Goal: Task Accomplishment & Management: Use online tool/utility

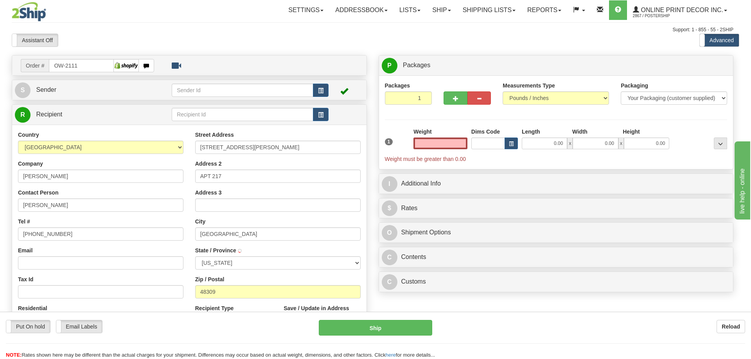
type input "[GEOGRAPHIC_DATA]"
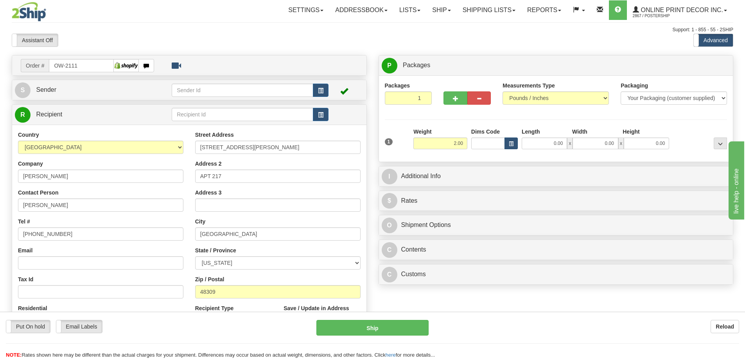
type input "2.00"
click at [511, 142] on span "button" at bounding box center [511, 144] width 5 height 4
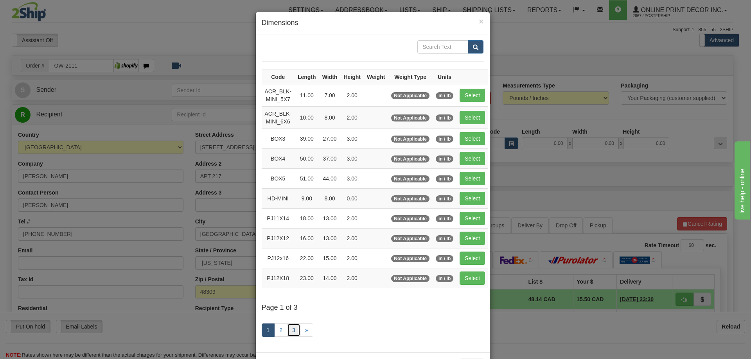
click at [289, 329] on link "3" at bounding box center [293, 330] width 13 height 13
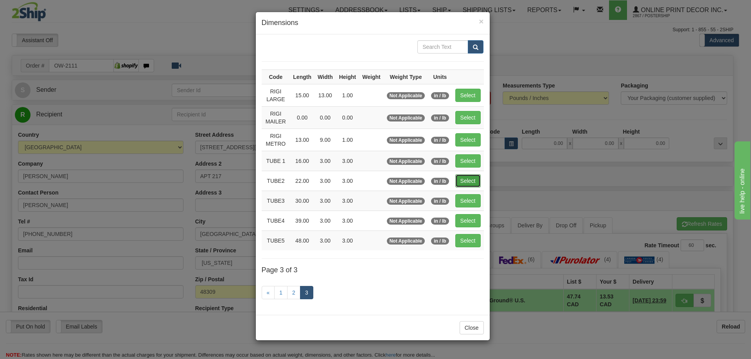
click at [469, 178] on button "Select" at bounding box center [467, 180] width 25 height 13
type input "TUBE2"
type input "22.00"
type input "3.00"
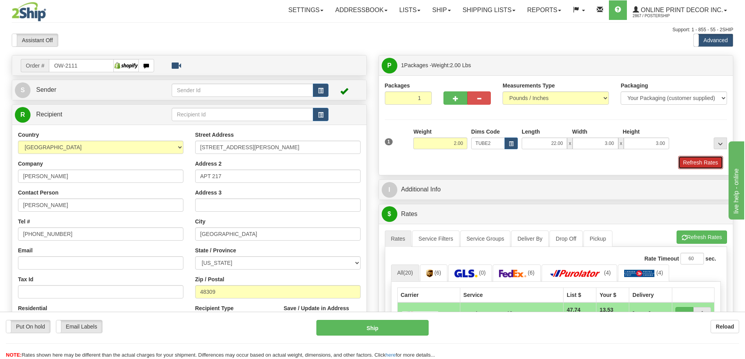
click at [684, 163] on button "Refresh Rates" at bounding box center [700, 162] width 45 height 13
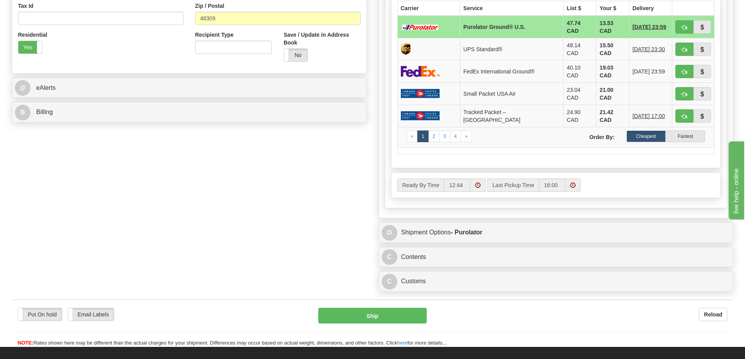
scroll to position [352, 0]
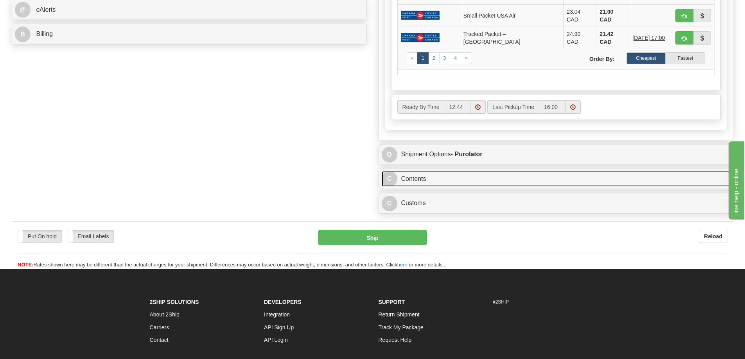
click at [480, 171] on link "C Contents" at bounding box center [556, 179] width 349 height 16
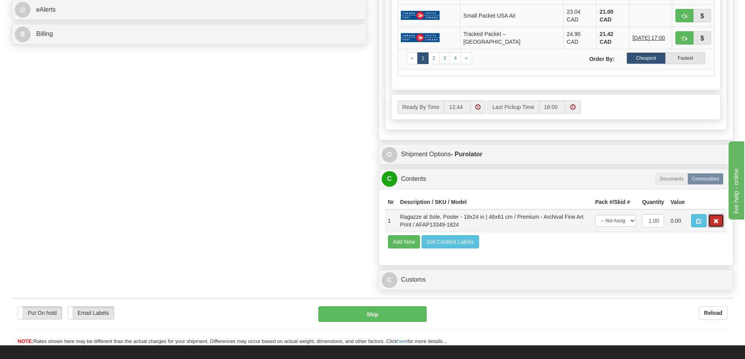
click at [713, 214] on button "button" at bounding box center [716, 220] width 16 height 13
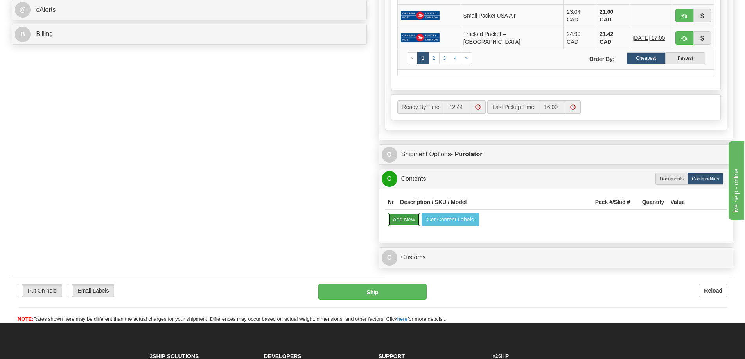
click at [401, 213] on button "Add New" at bounding box center [404, 219] width 32 height 13
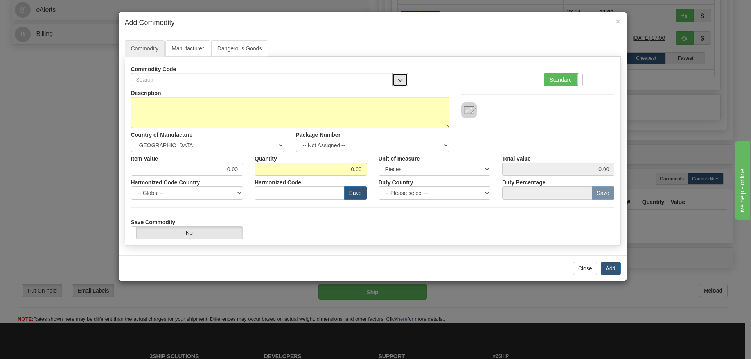
click at [400, 76] on button "button" at bounding box center [400, 79] width 16 height 13
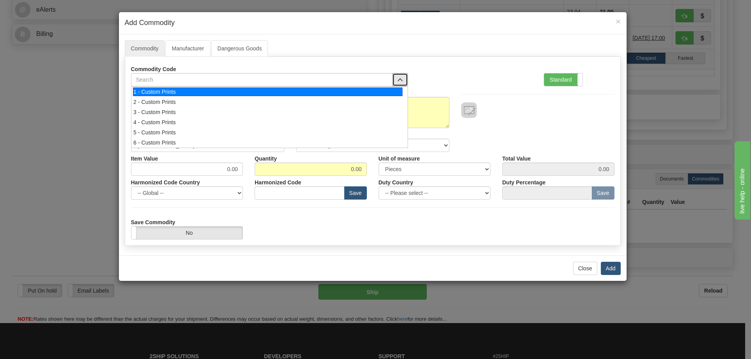
click at [399, 90] on div "1 - Custom Prints" at bounding box center [267, 92] width 269 height 9
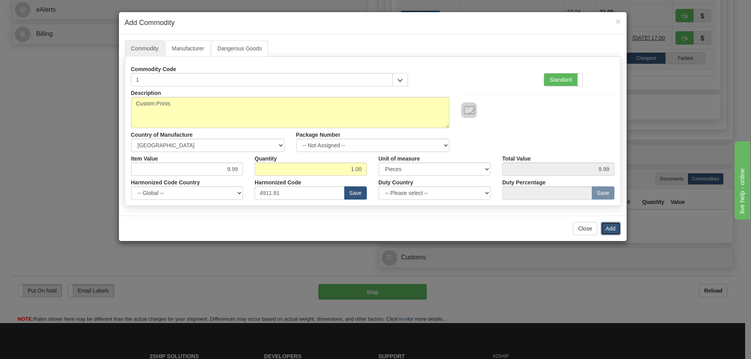
click at [609, 228] on button "Add" at bounding box center [611, 228] width 20 height 13
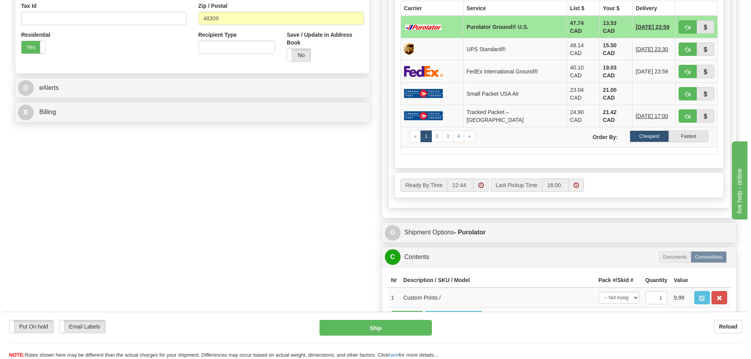
scroll to position [235, 0]
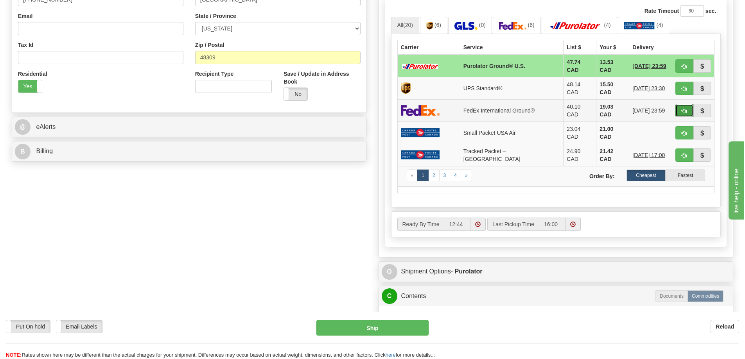
click at [687, 104] on button "button" at bounding box center [684, 110] width 18 height 13
type input "92"
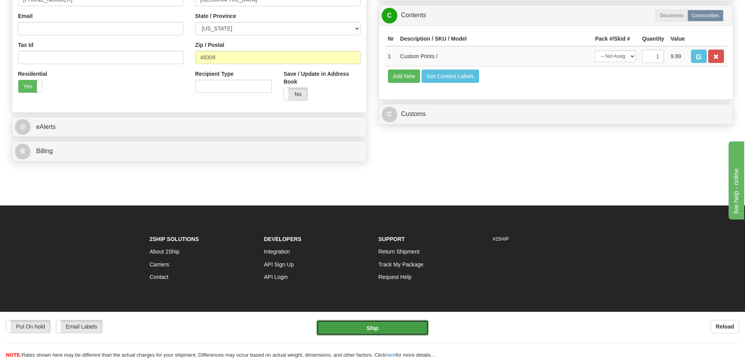
click at [404, 331] on button "Ship" at bounding box center [372, 328] width 112 height 16
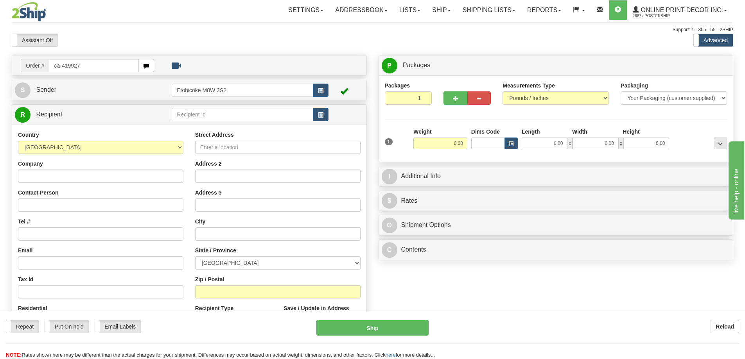
type input "ca-419927"
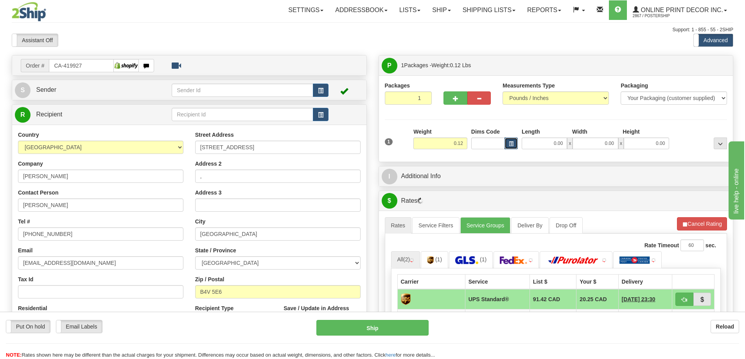
click at [509, 139] on button "button" at bounding box center [510, 144] width 13 height 12
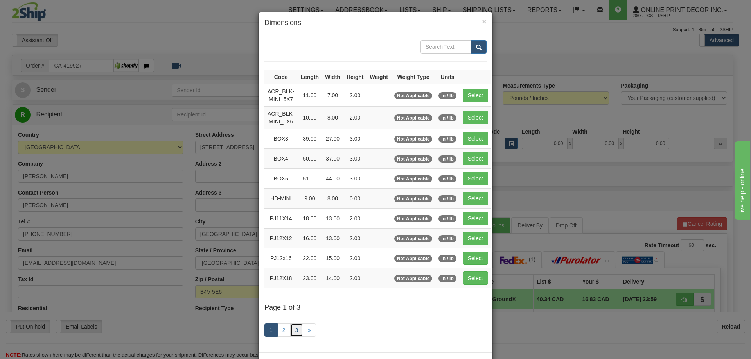
click at [294, 329] on link "3" at bounding box center [296, 330] width 13 height 13
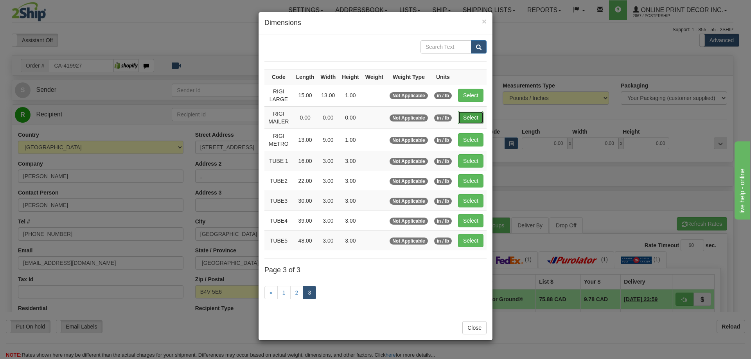
click at [462, 117] on button "Select" at bounding box center [470, 117] width 25 height 13
type input "RIGI MAILER"
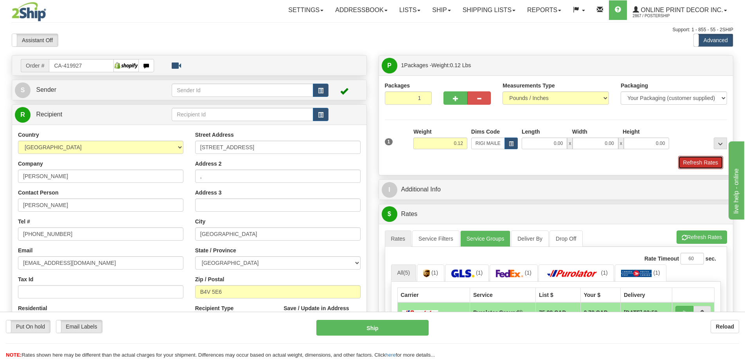
click at [711, 164] on button "Refresh Rates" at bounding box center [700, 162] width 45 height 13
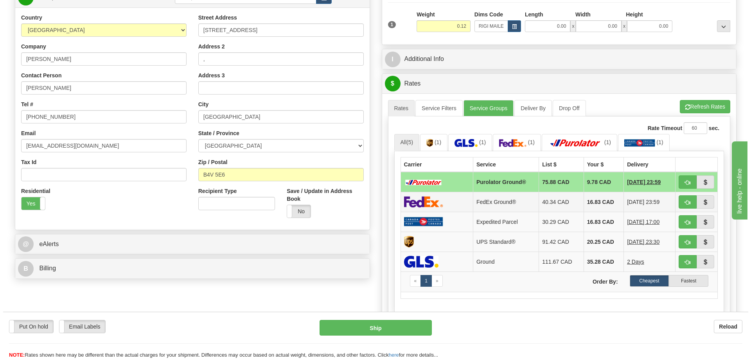
scroll to position [156, 0]
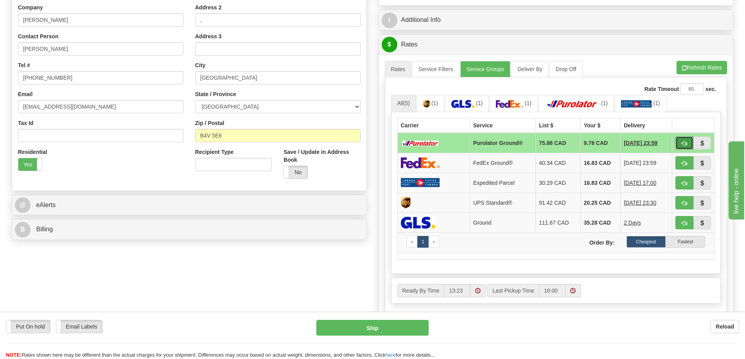
click at [680, 144] on button "button" at bounding box center [684, 142] width 18 height 13
type input "260"
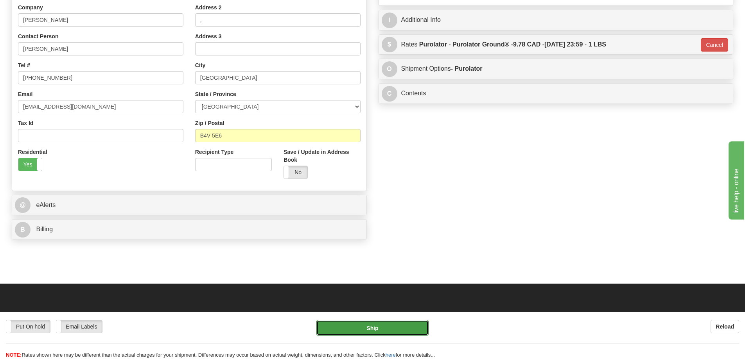
click at [410, 329] on button "Ship" at bounding box center [372, 328] width 112 height 16
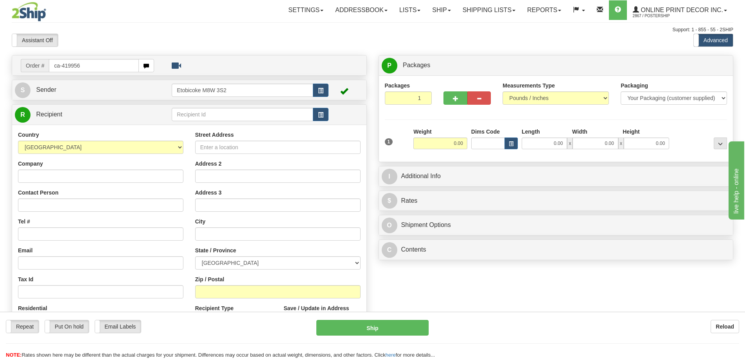
type input "ca-419956"
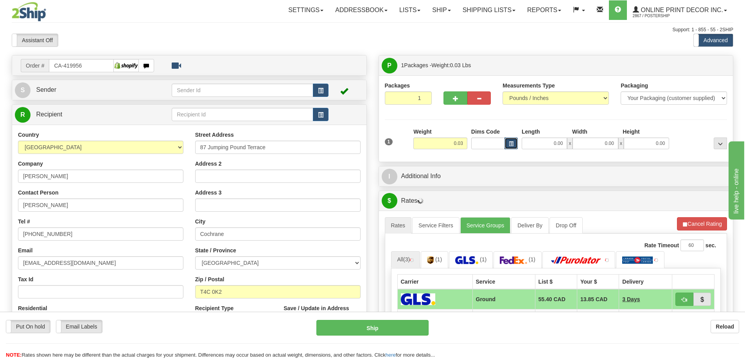
click at [513, 144] on span "button" at bounding box center [511, 144] width 5 height 4
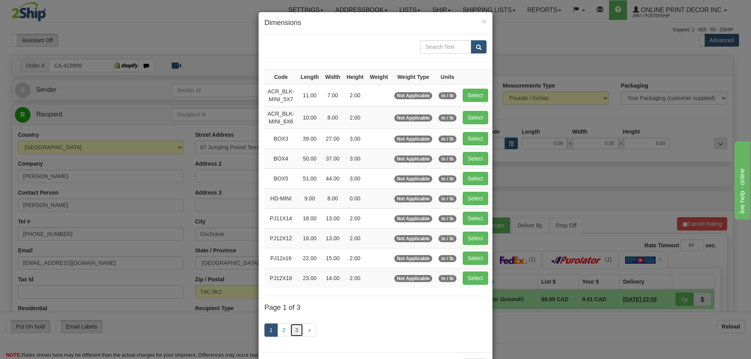
click at [296, 329] on link "3" at bounding box center [296, 330] width 13 height 13
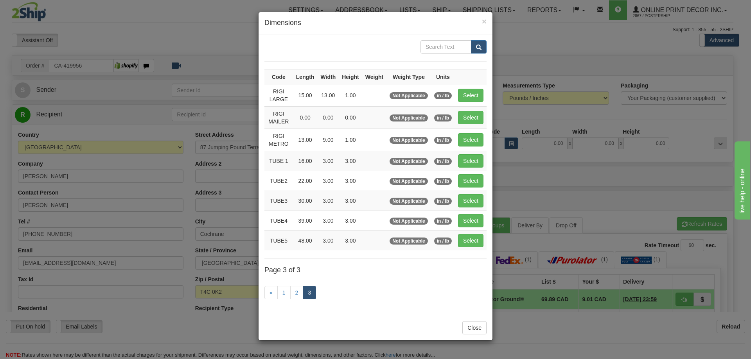
click at [463, 109] on td "Select" at bounding box center [471, 117] width 32 height 22
click at [470, 115] on button "Select" at bounding box center [470, 117] width 25 height 13
type input "RIGI MAILER"
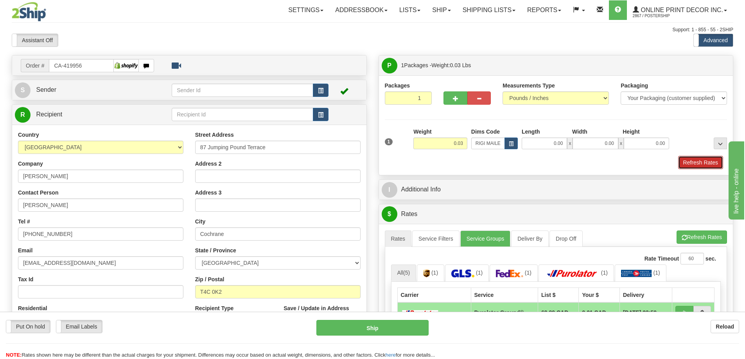
click at [692, 167] on button "Refresh Rates" at bounding box center [700, 162] width 45 height 13
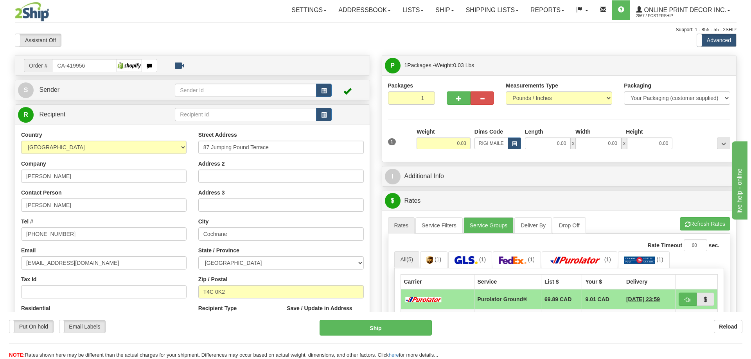
scroll to position [78, 0]
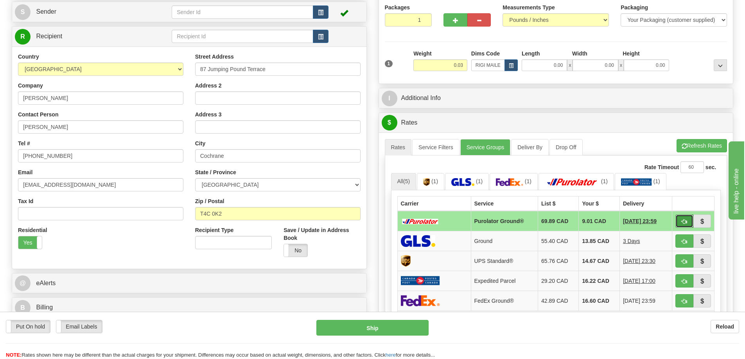
click at [685, 223] on span "button" at bounding box center [684, 221] width 5 height 5
type input "260"
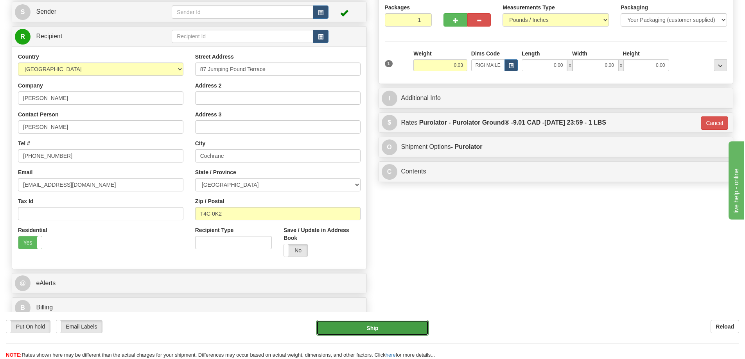
click at [399, 332] on button "Ship" at bounding box center [372, 328] width 112 height 16
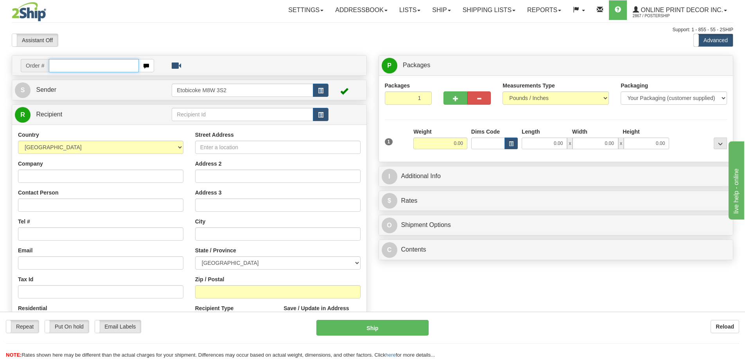
click at [68, 64] on input "text" at bounding box center [94, 65] width 90 height 13
type input "us-55750"
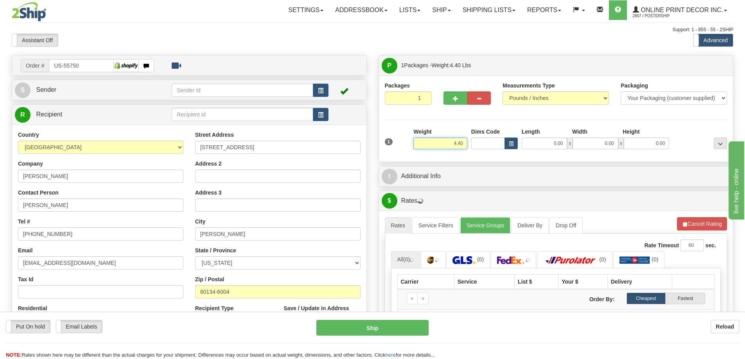
click at [464, 141] on input "4.40" at bounding box center [440, 144] width 54 height 12
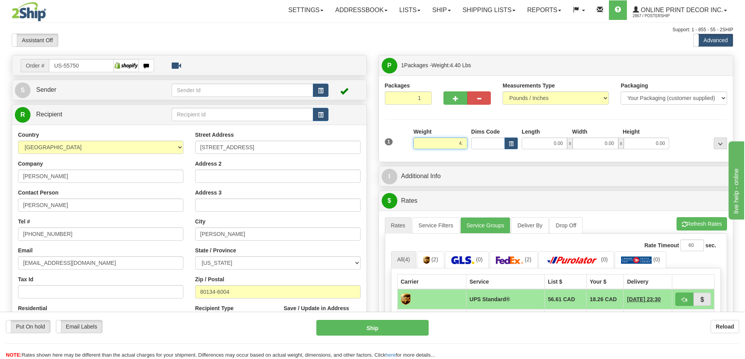
type input "4"
type input "2.00"
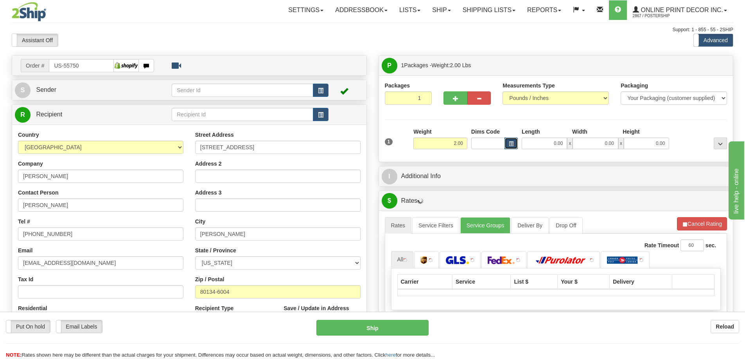
click at [507, 140] on button "button" at bounding box center [510, 144] width 13 height 12
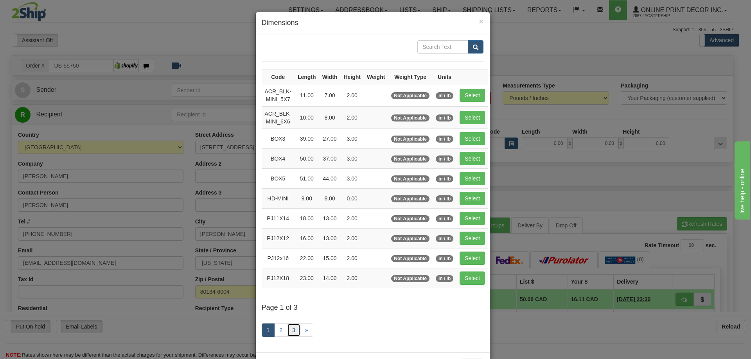
click at [288, 332] on link "3" at bounding box center [293, 330] width 13 height 13
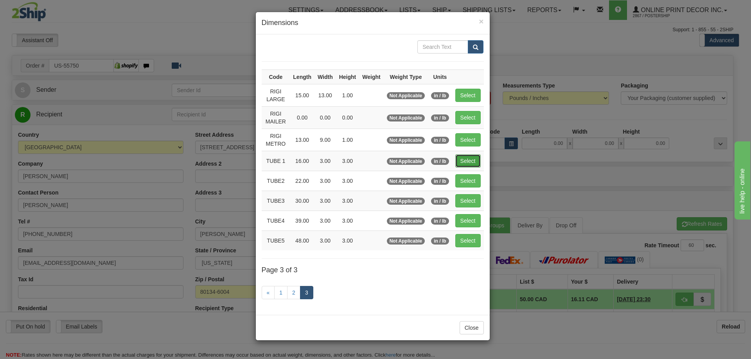
click at [467, 162] on button "Select" at bounding box center [467, 160] width 25 height 13
type input "TUBE 1"
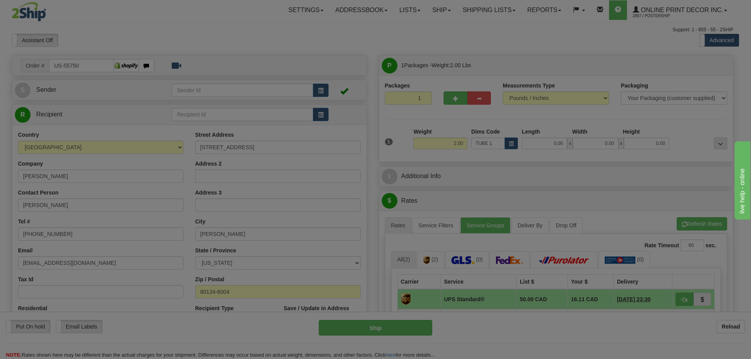
type input "16.00"
type input "3.00"
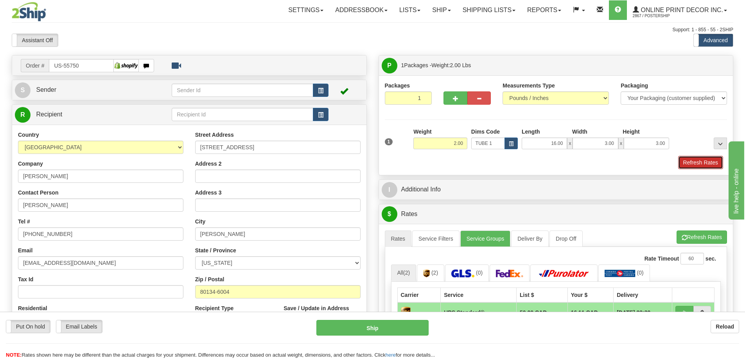
click at [702, 165] on button "Refresh Rates" at bounding box center [700, 162] width 45 height 13
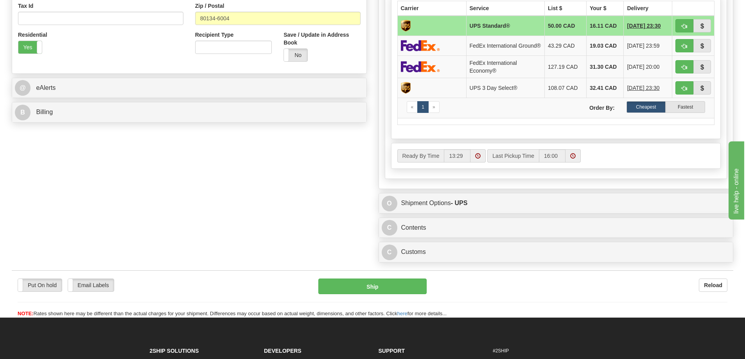
scroll to position [313, 0]
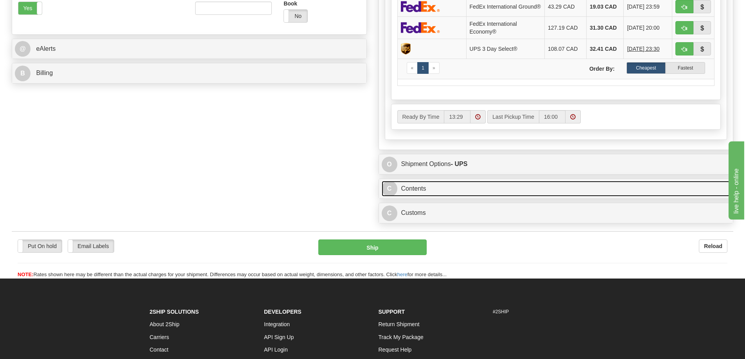
click at [519, 195] on link "C Contents" at bounding box center [556, 189] width 349 height 16
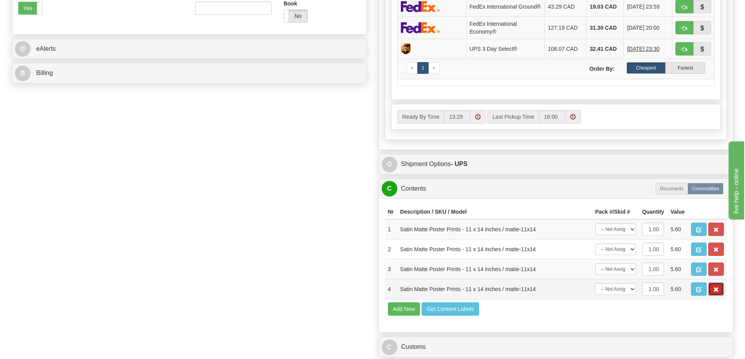
click at [718, 293] on span "button" at bounding box center [715, 289] width 5 height 5
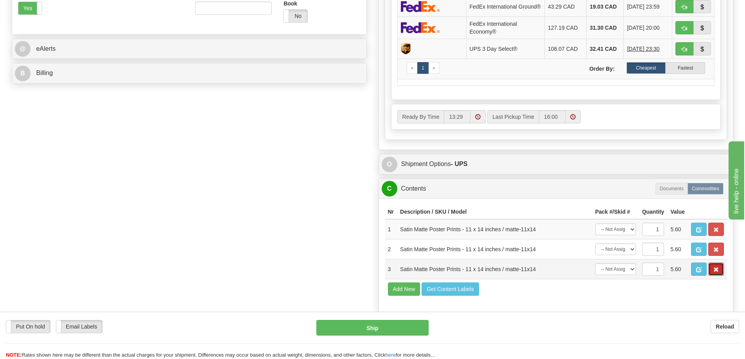
click at [717, 273] on span "button" at bounding box center [715, 269] width 5 height 5
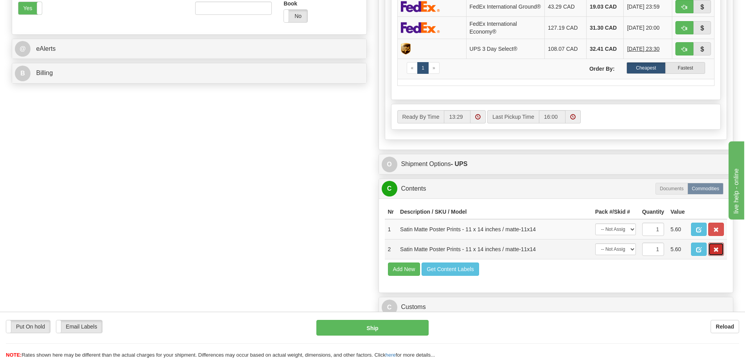
click at [716, 253] on span "button" at bounding box center [715, 250] width 5 height 5
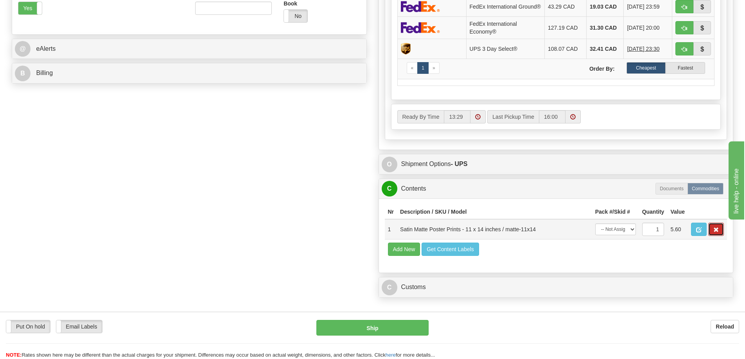
click at [713, 233] on span "button" at bounding box center [715, 230] width 5 height 5
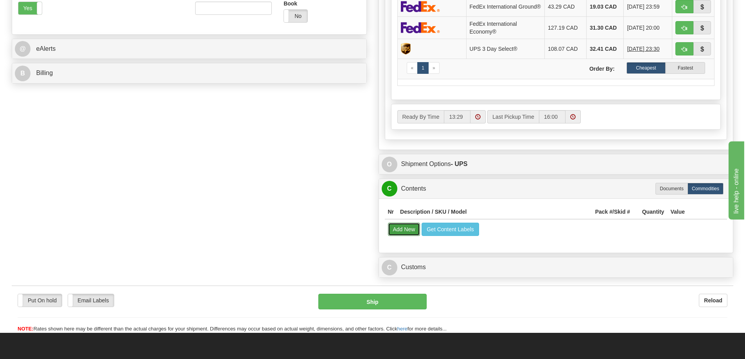
click at [406, 233] on button "Add New" at bounding box center [404, 229] width 32 height 13
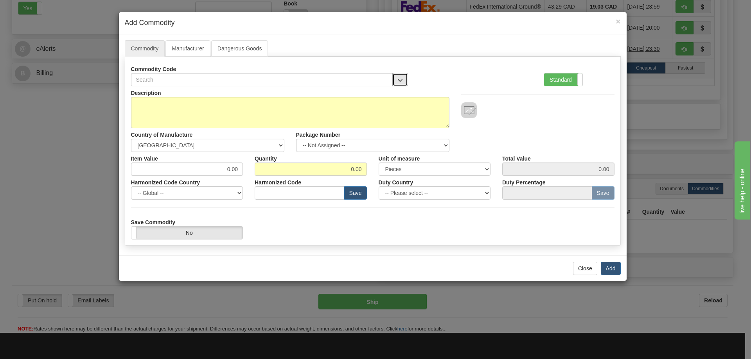
click at [402, 74] on button "button" at bounding box center [400, 79] width 16 height 13
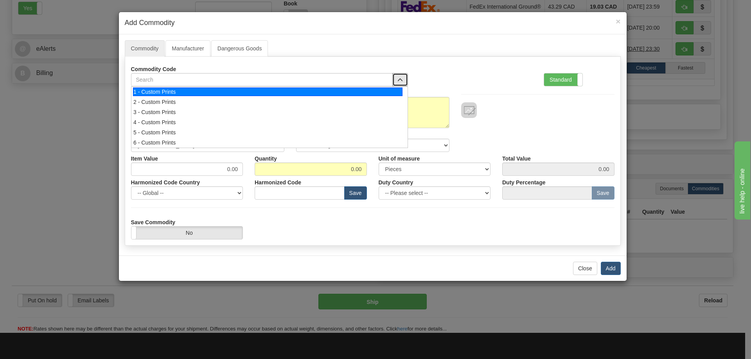
click at [390, 87] on li "1 - Custom Prints" at bounding box center [269, 92] width 276 height 10
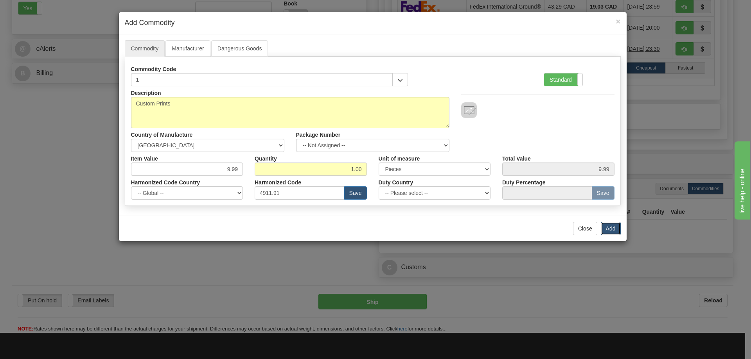
click at [607, 225] on button "Add" at bounding box center [611, 228] width 20 height 13
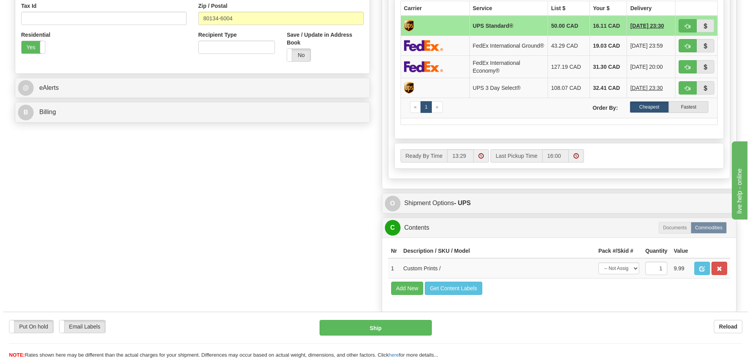
scroll to position [196, 0]
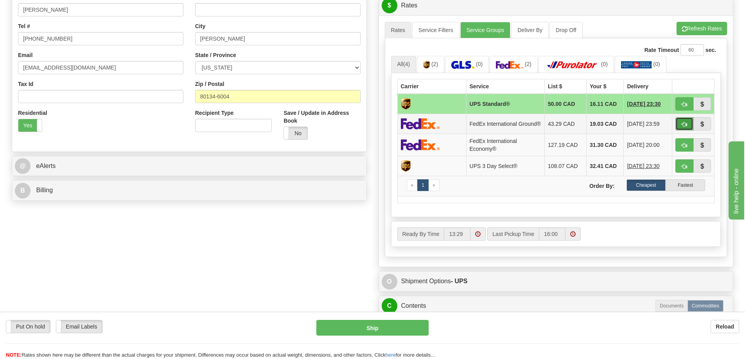
click at [682, 120] on button "button" at bounding box center [684, 123] width 18 height 13
type input "92"
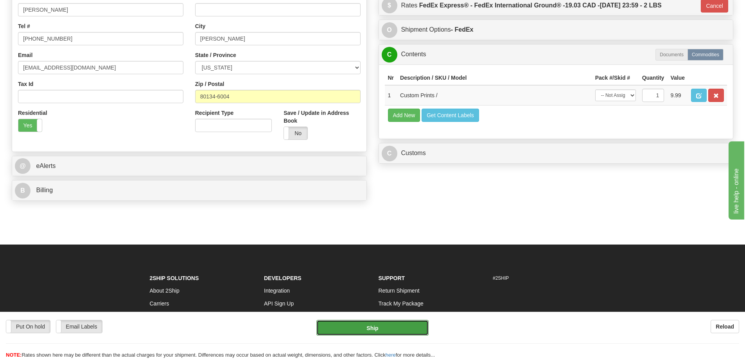
click at [391, 327] on button "Ship" at bounding box center [372, 328] width 112 height 16
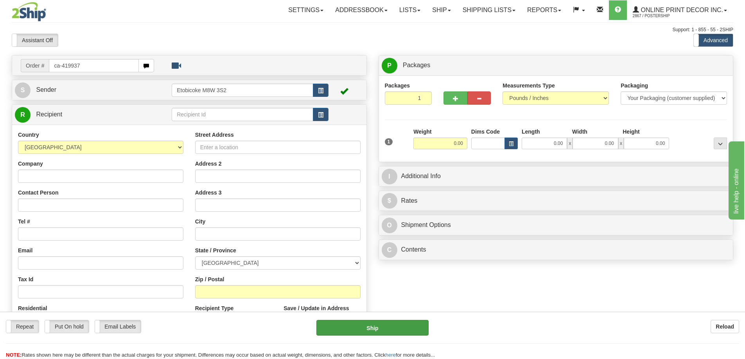
type input "ca-419937"
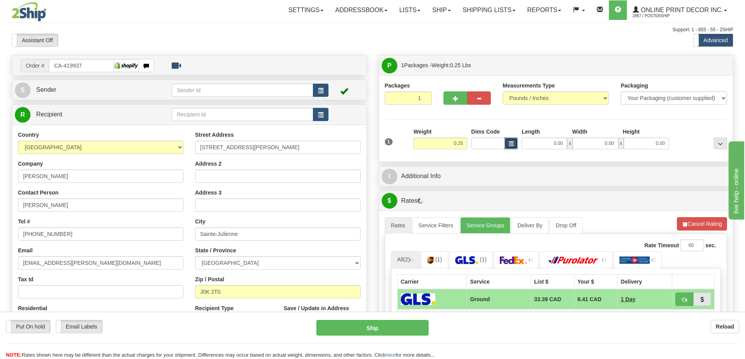
click at [512, 143] on span "button" at bounding box center [511, 144] width 5 height 4
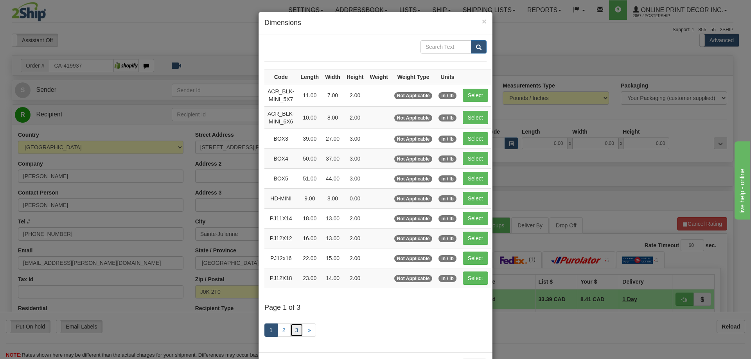
click at [296, 327] on link "3" at bounding box center [296, 330] width 13 height 13
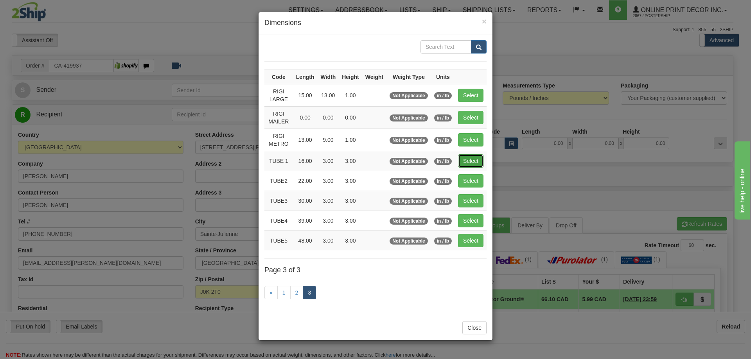
click at [469, 161] on button "Select" at bounding box center [470, 160] width 25 height 13
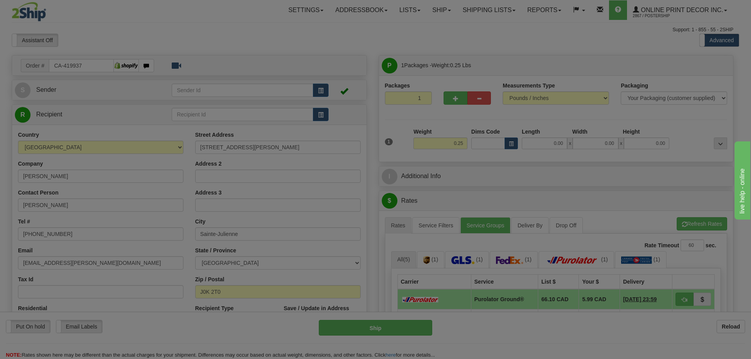
type input "TUBE 1"
type input "16.00"
type input "3.00"
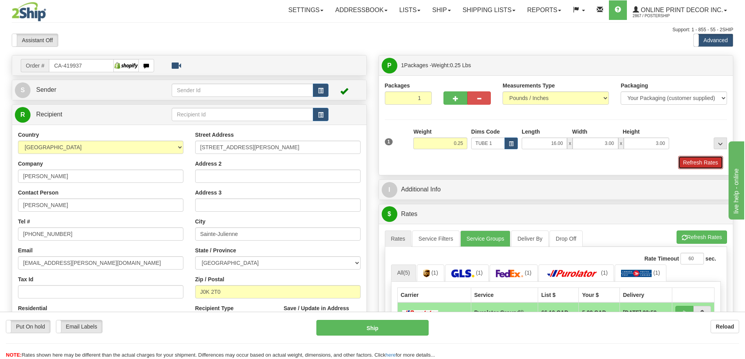
click at [707, 162] on button "Refresh Rates" at bounding box center [700, 162] width 45 height 13
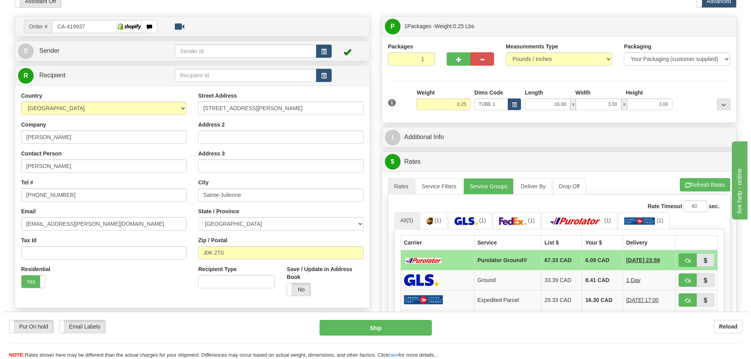
scroll to position [78, 0]
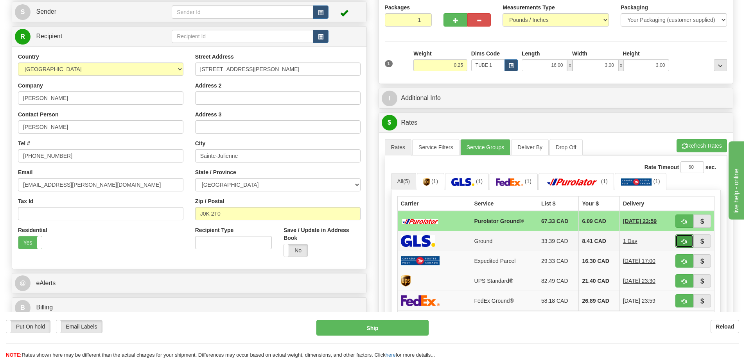
click at [684, 244] on span "button" at bounding box center [684, 241] width 5 height 5
type input "1"
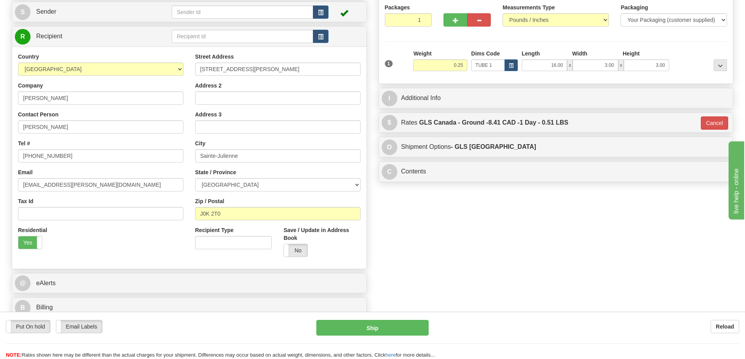
click at [404, 318] on div "Put On hold Put On hold Email Labels Email Labels Edit Reload Ship Reload" at bounding box center [372, 335] width 745 height 47
click at [400, 328] on button "Ship" at bounding box center [372, 328] width 112 height 16
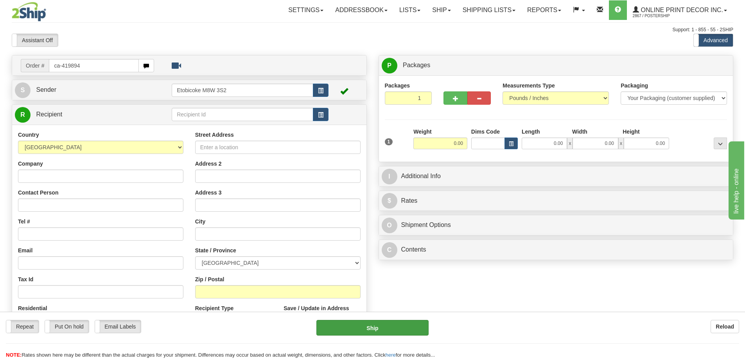
type input "ca-419894"
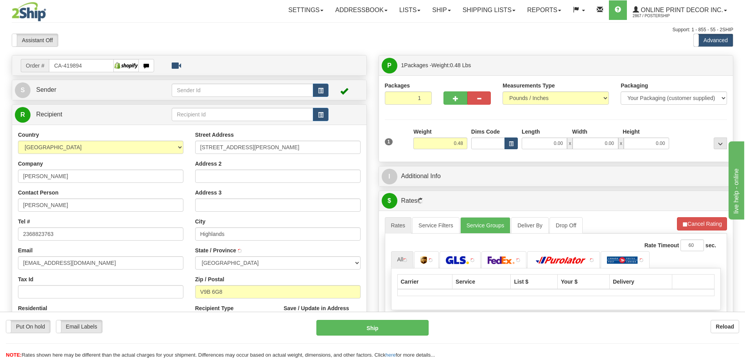
type input "VICTORIA"
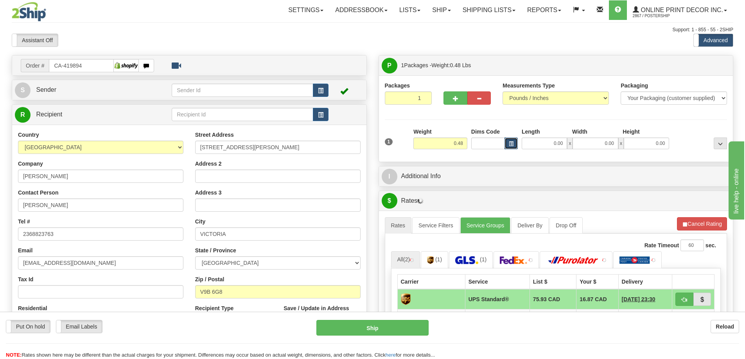
click at [513, 140] on button "button" at bounding box center [510, 144] width 13 height 12
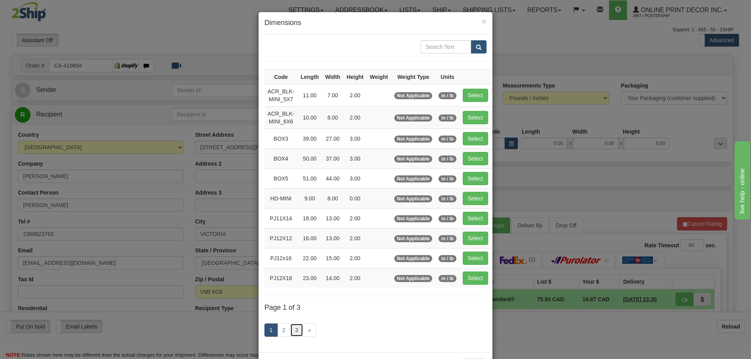
click at [297, 328] on link "3" at bounding box center [296, 330] width 13 height 13
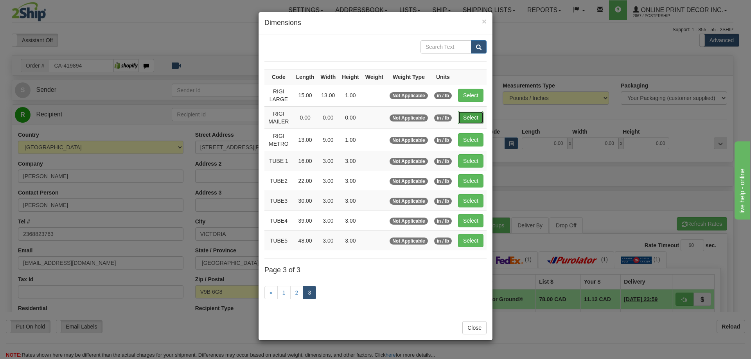
click at [468, 115] on button "Select" at bounding box center [470, 117] width 25 height 13
type input "RIGI MAILER"
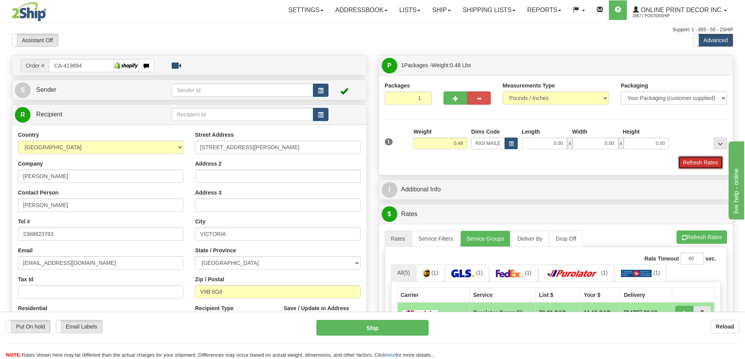
click at [695, 162] on button "Refresh Rates" at bounding box center [700, 162] width 45 height 13
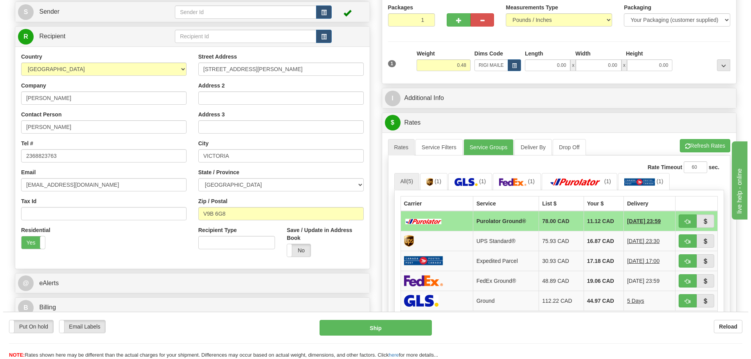
scroll to position [117, 0]
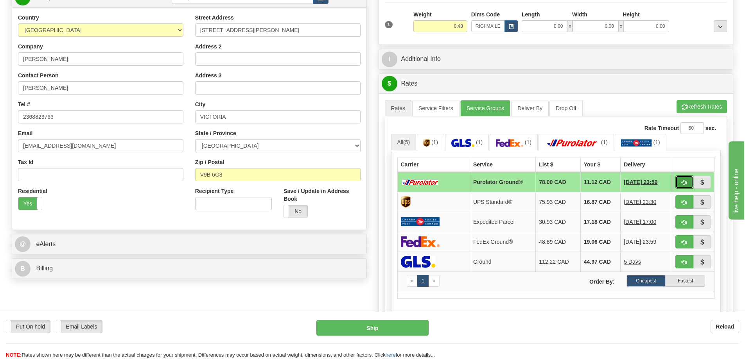
click at [687, 186] on button "button" at bounding box center [684, 182] width 18 height 13
type input "260"
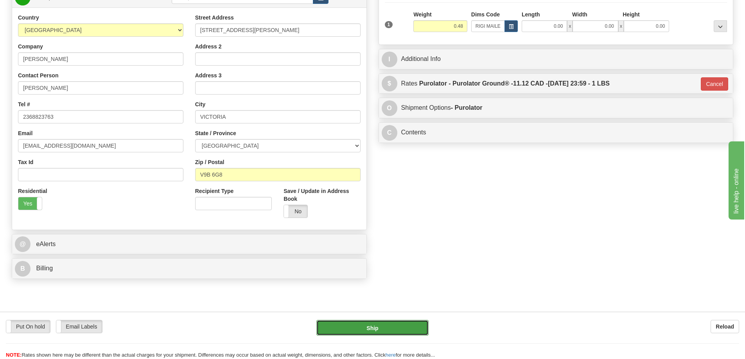
click at [393, 329] on button "Ship" at bounding box center [372, 328] width 112 height 16
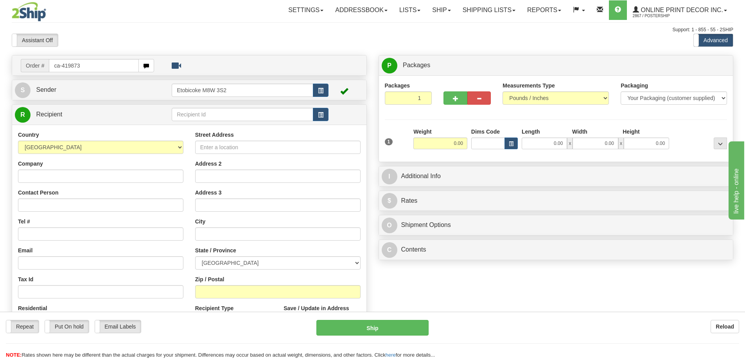
type input "ca-419873"
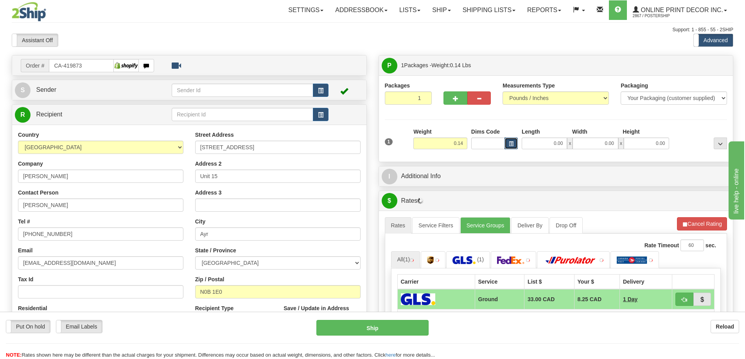
click at [512, 142] on span "button" at bounding box center [511, 144] width 5 height 4
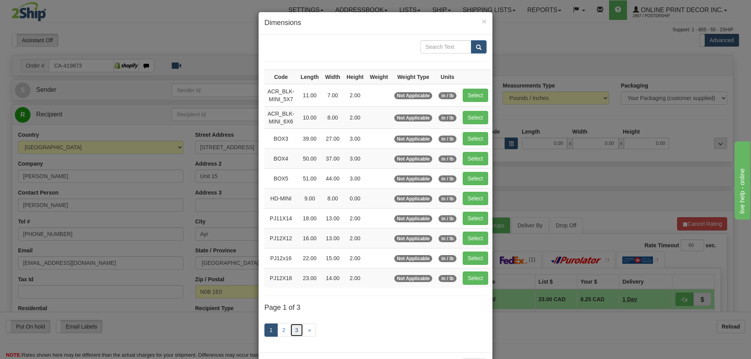
click at [296, 332] on link "3" at bounding box center [296, 330] width 13 height 13
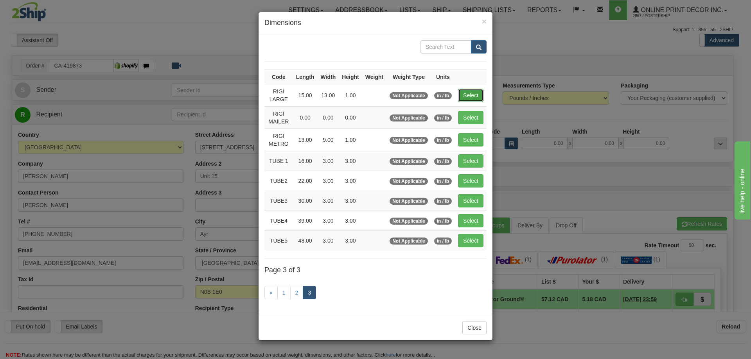
click at [476, 99] on button "Select" at bounding box center [470, 95] width 25 height 13
type input "RIGI LARGE"
type input "15.00"
type input "13.00"
type input "1.00"
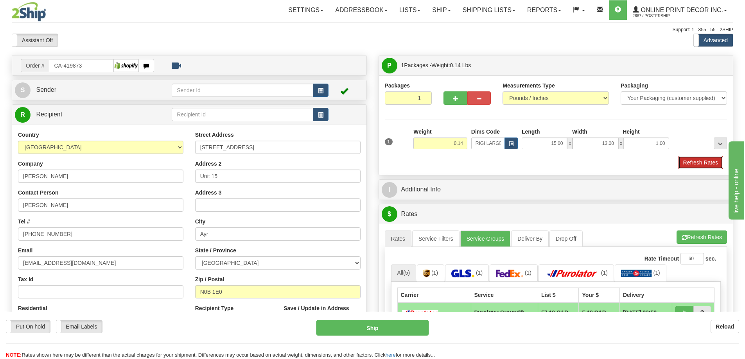
click at [699, 168] on button "Refresh Rates" at bounding box center [700, 162] width 45 height 13
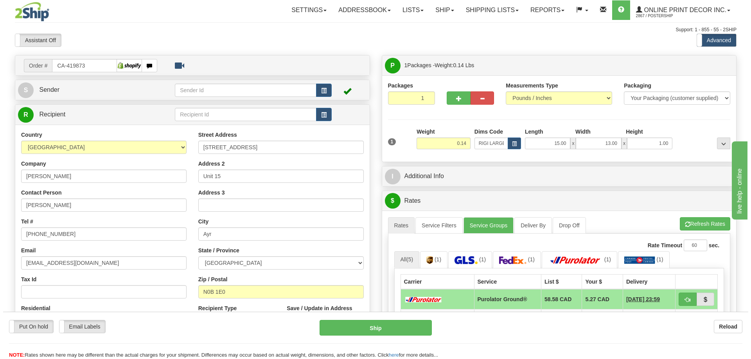
scroll to position [78, 0]
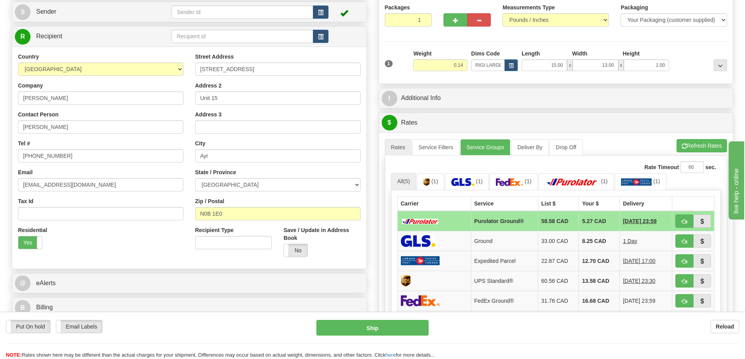
click at [687, 214] on td at bounding box center [693, 221] width 42 height 20
click at [687, 218] on button "button" at bounding box center [684, 221] width 18 height 13
type input "260"
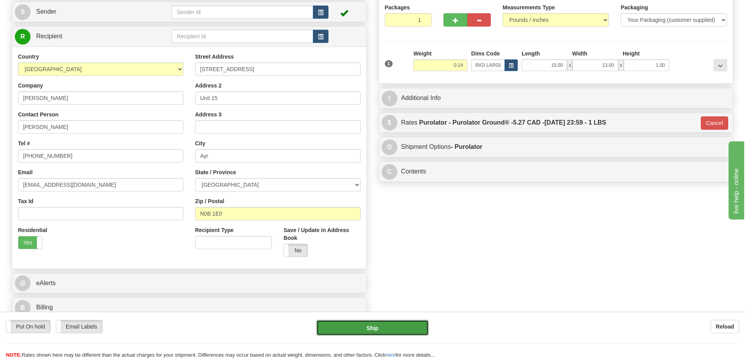
click at [416, 325] on button "Ship" at bounding box center [372, 328] width 112 height 16
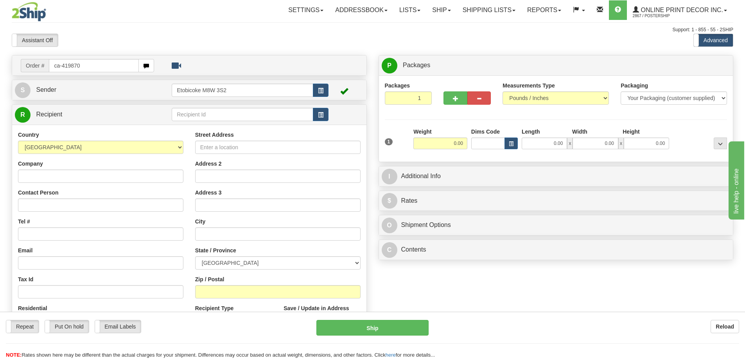
type input "ca-419870"
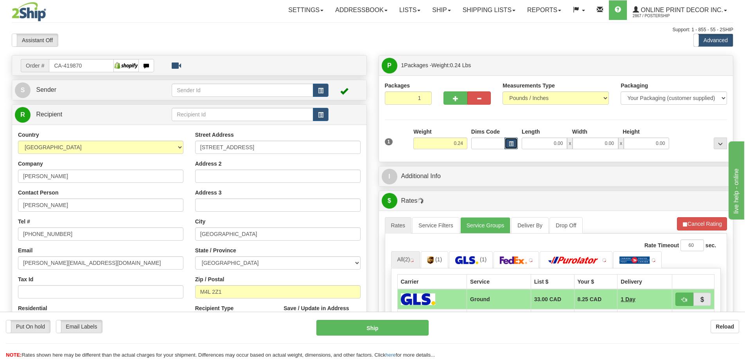
click at [513, 142] on span "button" at bounding box center [511, 144] width 5 height 4
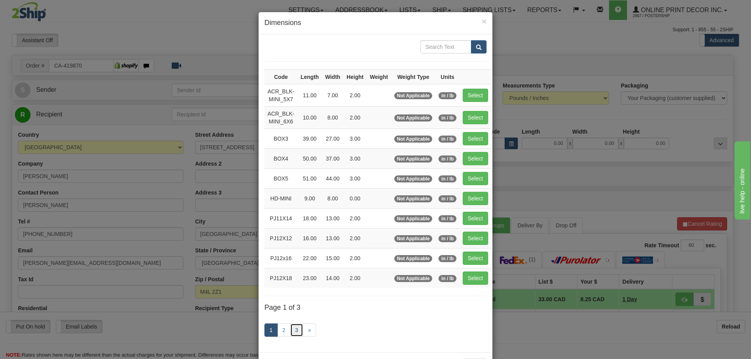
click at [294, 329] on link "3" at bounding box center [296, 330] width 13 height 13
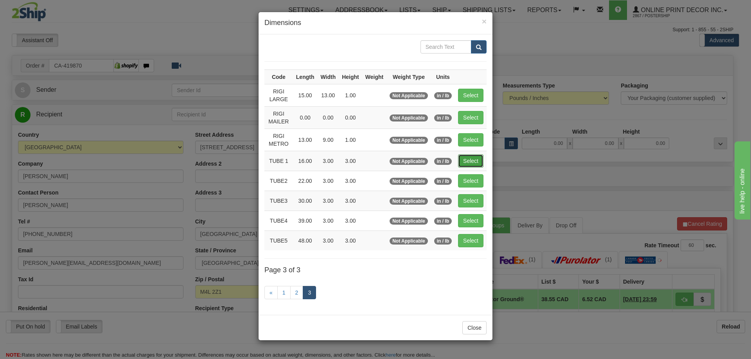
click at [477, 162] on button "Select" at bounding box center [470, 160] width 25 height 13
type input "TUBE 1"
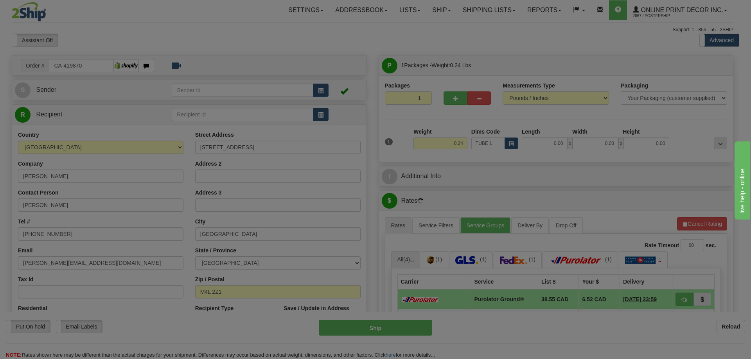
type input "16.00"
type input "3.00"
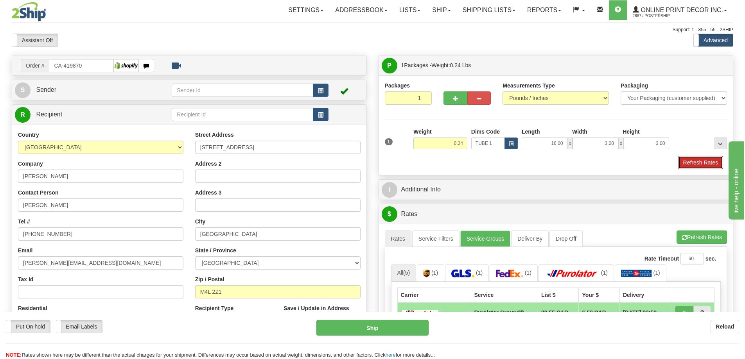
click at [709, 165] on button "Refresh Rates" at bounding box center [700, 162] width 45 height 13
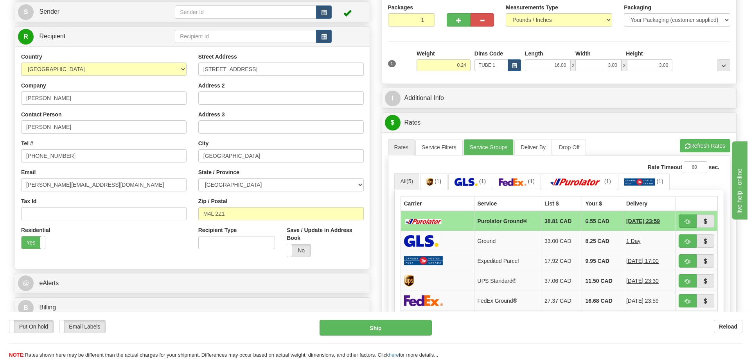
scroll to position [117, 0]
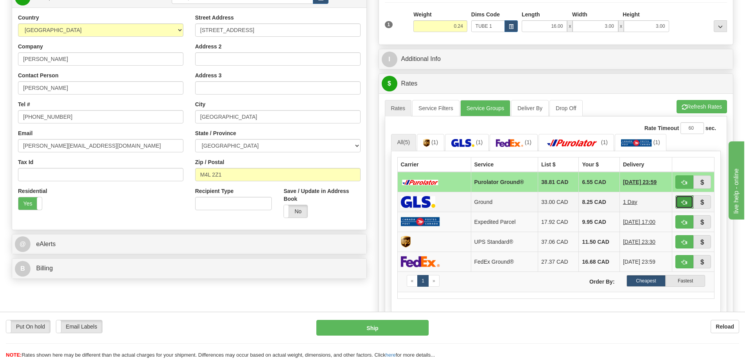
click at [683, 204] on span "button" at bounding box center [684, 202] width 5 height 5
type input "1"
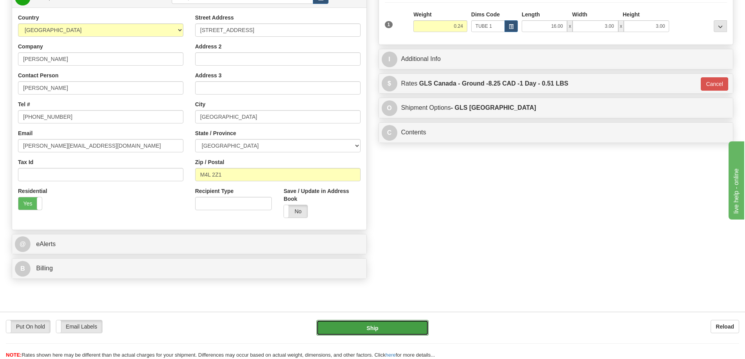
click at [385, 327] on button "Ship" at bounding box center [372, 328] width 112 height 16
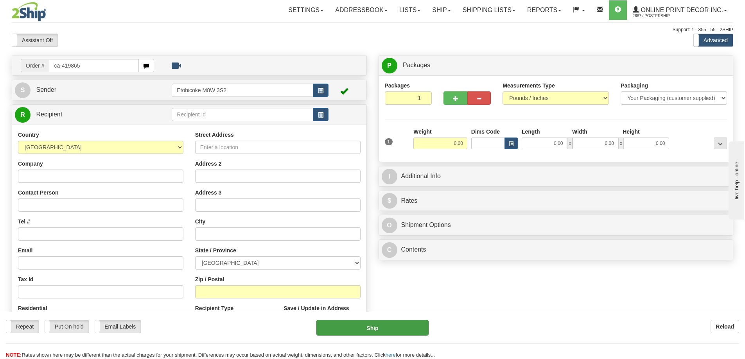
type input "ca-419865"
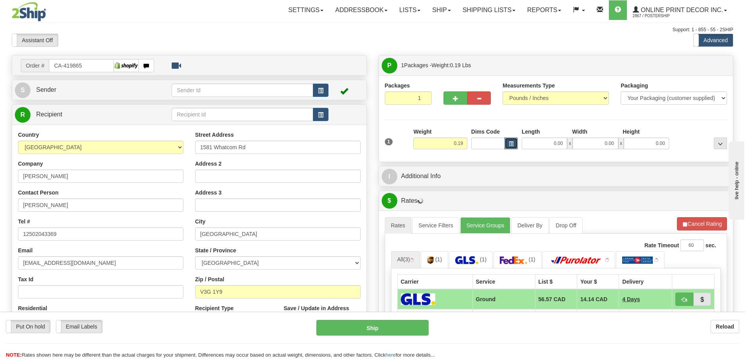
click at [509, 143] on span "button" at bounding box center [511, 144] width 5 height 4
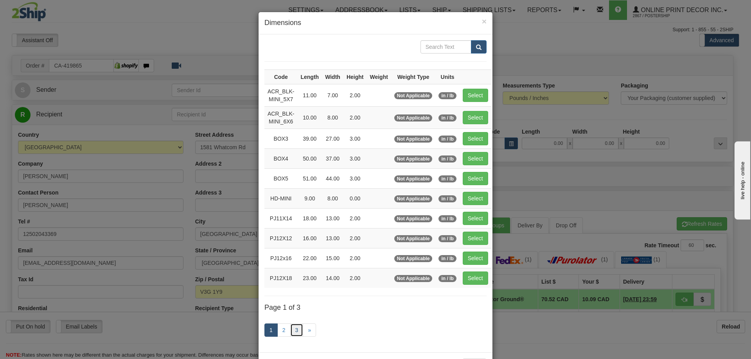
click at [292, 326] on link "3" at bounding box center [296, 330] width 13 height 13
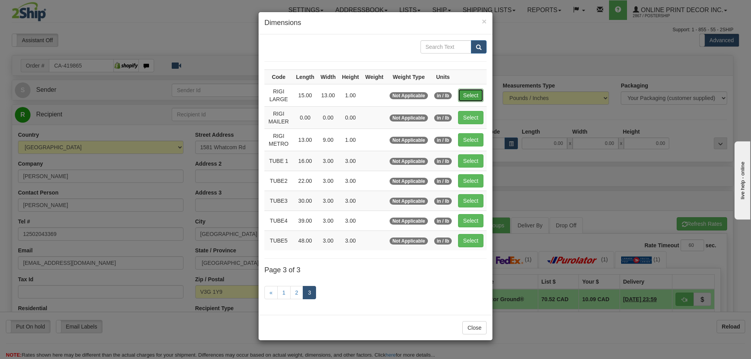
click at [478, 95] on button "Select" at bounding box center [470, 95] width 25 height 13
type input "RIGI LARGE"
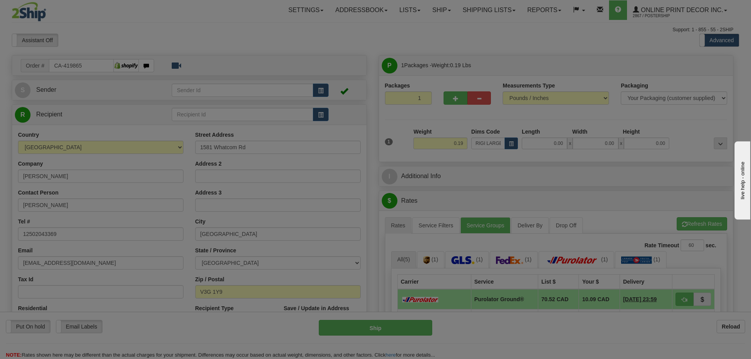
type input "15.00"
type input "13.00"
type input "1.00"
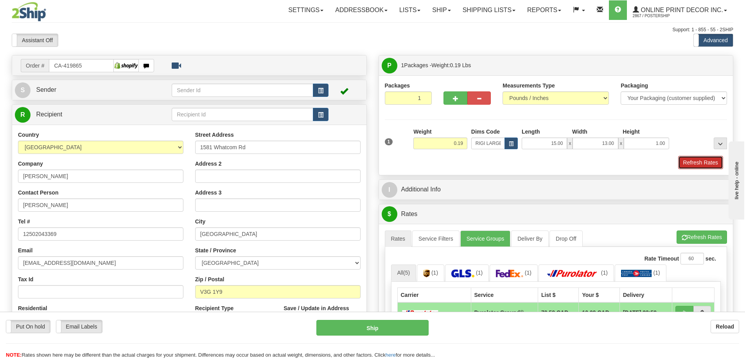
click at [698, 166] on button "Refresh Rates" at bounding box center [700, 162] width 45 height 13
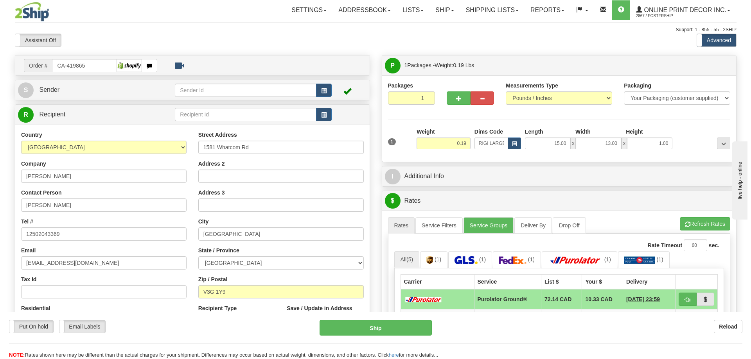
scroll to position [78, 0]
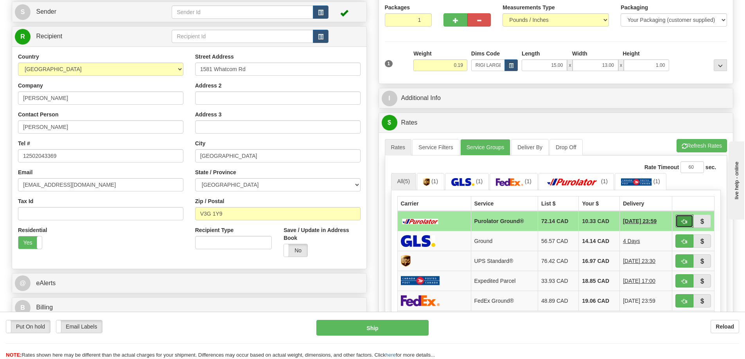
click at [679, 223] on button "button" at bounding box center [684, 221] width 18 height 13
type input "260"
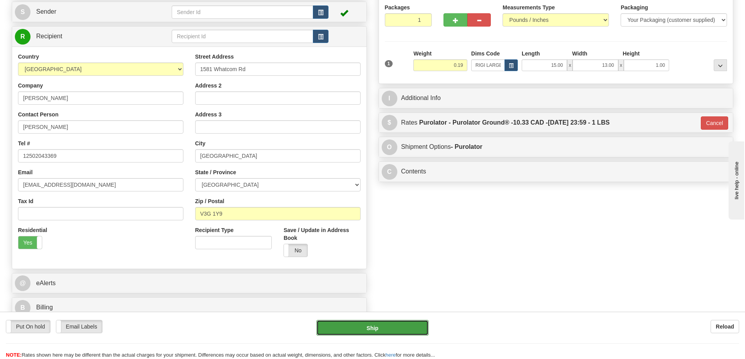
click at [416, 325] on button "Ship" at bounding box center [372, 328] width 112 height 16
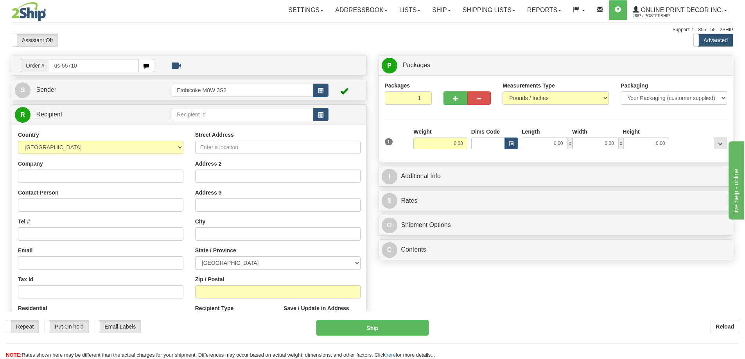
type input "us-55710"
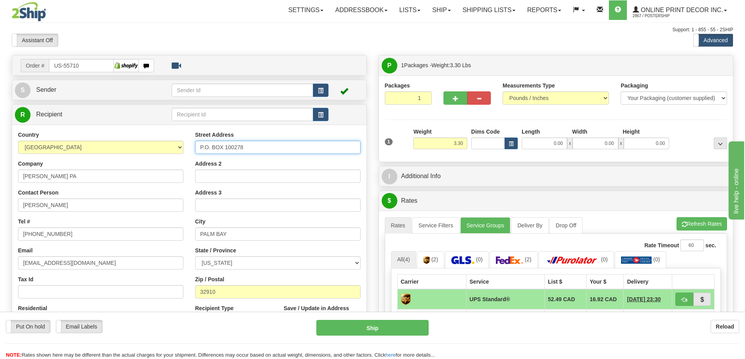
click at [253, 148] on input "P.O. BOX 100278" at bounding box center [277, 147] width 165 height 13
type input "P"
type input "[STREET_ADDRESS][PERSON_NAME]"
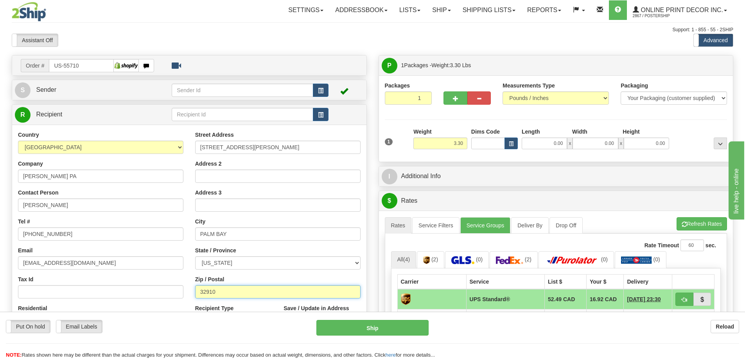
click at [223, 287] on input "32910" at bounding box center [277, 291] width 165 height 13
type input "32909"
click at [514, 143] on button "button" at bounding box center [510, 144] width 13 height 12
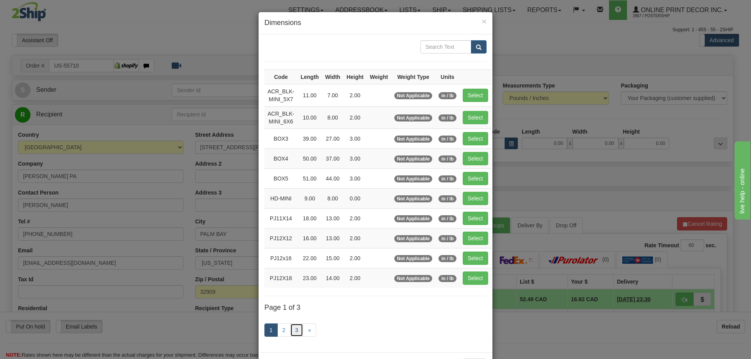
click at [297, 327] on link "3" at bounding box center [296, 330] width 13 height 13
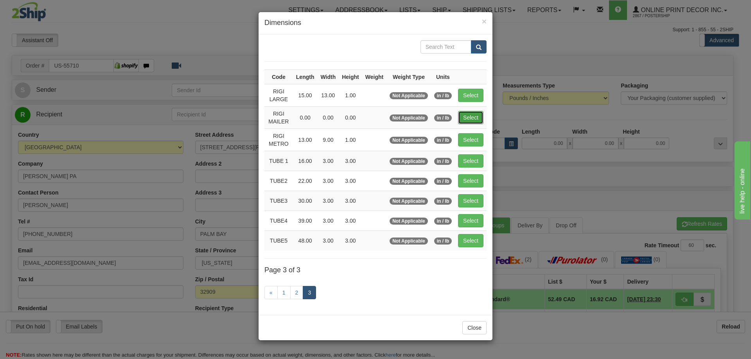
click at [478, 117] on button "Select" at bounding box center [470, 117] width 25 height 13
type input "RIGI MAILER"
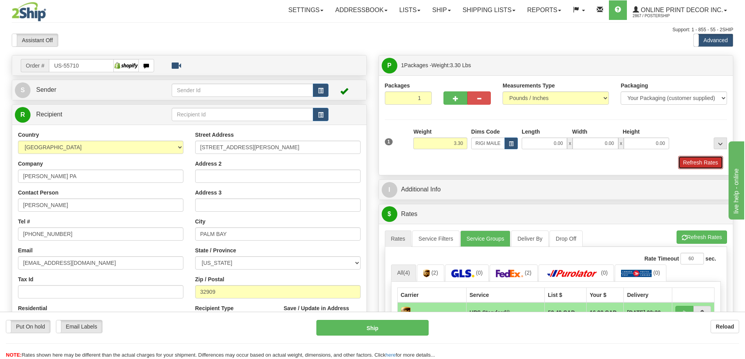
click at [707, 162] on button "Refresh Rates" at bounding box center [700, 162] width 45 height 13
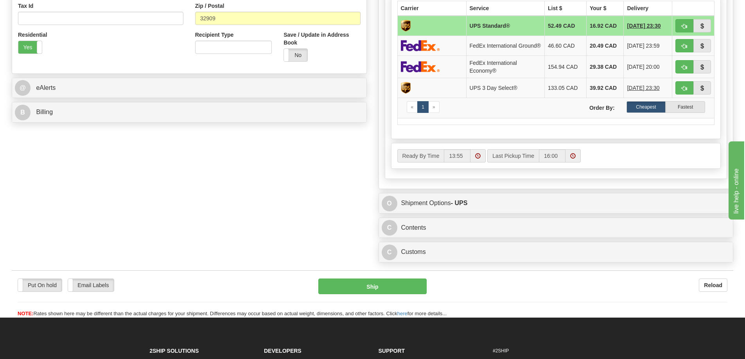
scroll to position [313, 0]
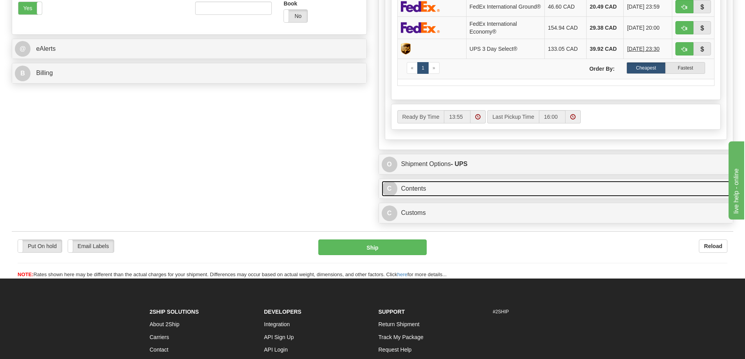
click at [551, 192] on link "C Contents" at bounding box center [556, 189] width 349 height 16
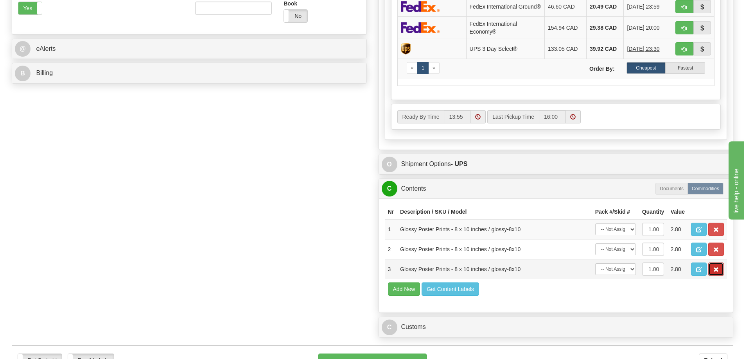
click at [716, 273] on span "button" at bounding box center [715, 269] width 5 height 5
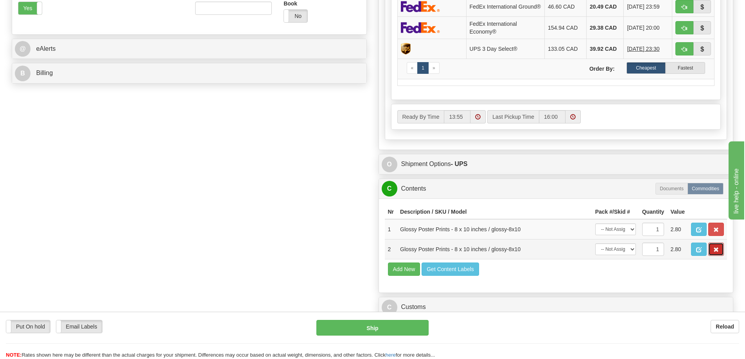
click at [711, 254] on button "button" at bounding box center [716, 249] width 16 height 13
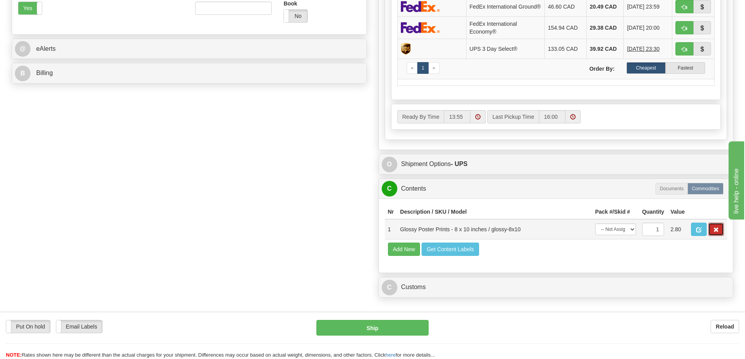
click at [715, 233] on span "button" at bounding box center [715, 230] width 5 height 5
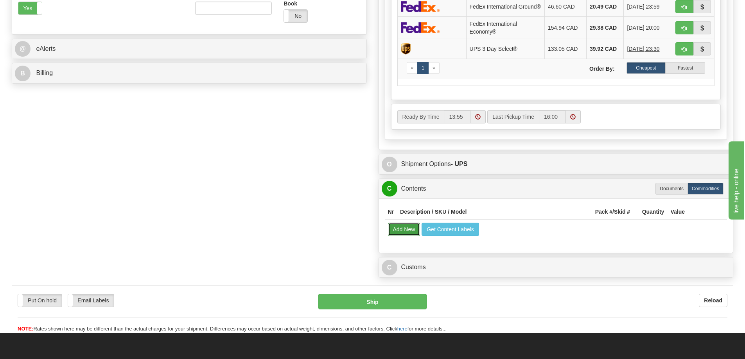
click at [409, 233] on button "Add New" at bounding box center [404, 229] width 32 height 13
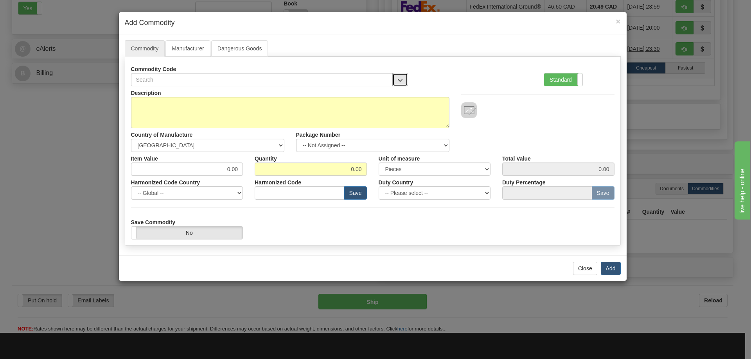
click at [402, 74] on button "button" at bounding box center [400, 79] width 16 height 13
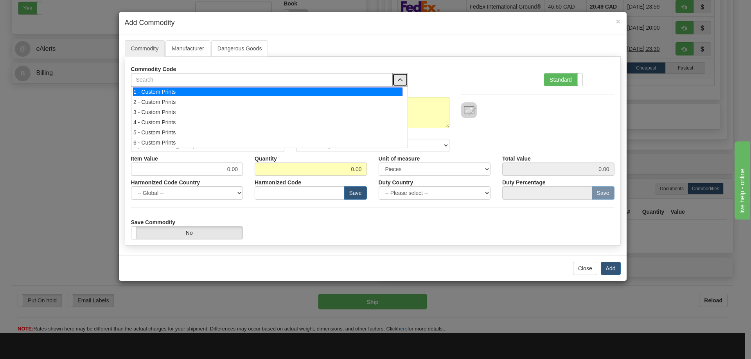
click at [391, 92] on div "1 - Custom Prints" at bounding box center [267, 92] width 269 height 9
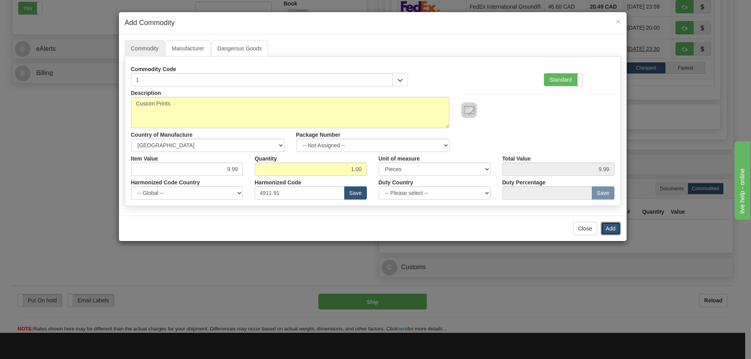
click at [612, 226] on button "Add" at bounding box center [611, 228] width 20 height 13
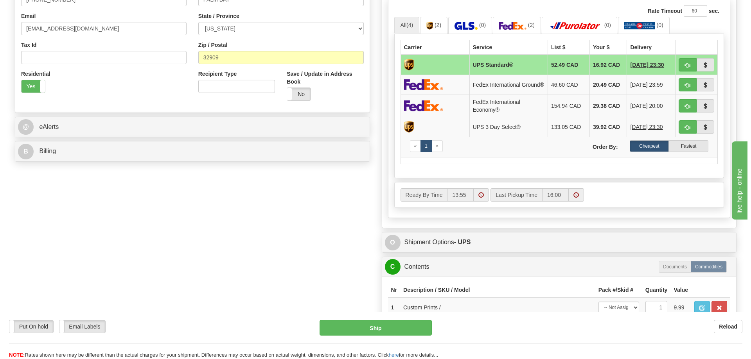
scroll to position [156, 0]
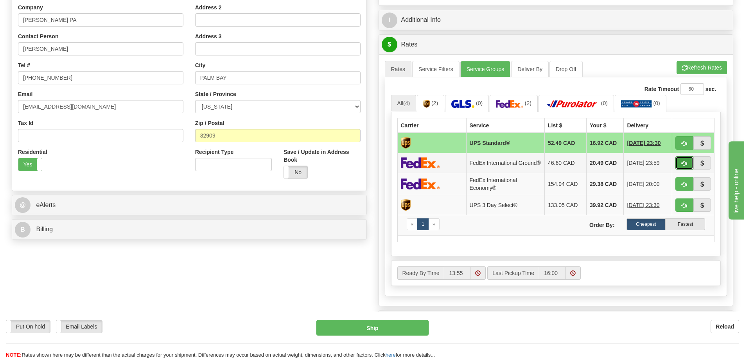
click at [682, 163] on span "button" at bounding box center [684, 163] width 5 height 5
type input "92"
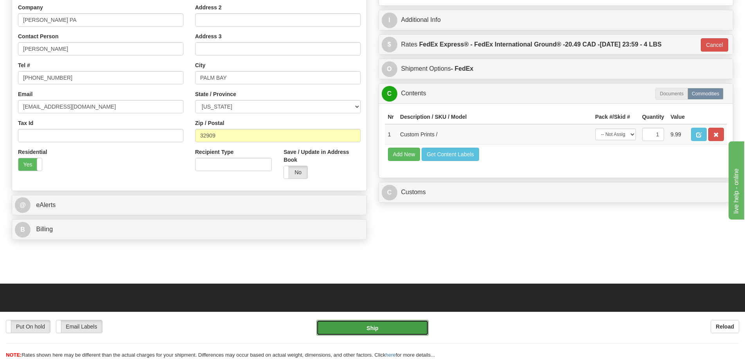
click at [409, 320] on button "Ship" at bounding box center [372, 328] width 112 height 16
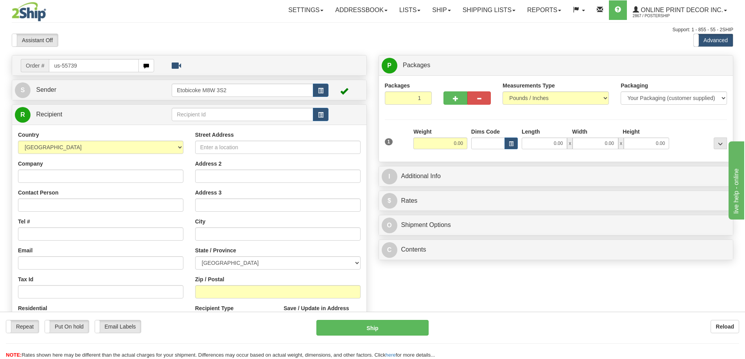
type input "us-55739"
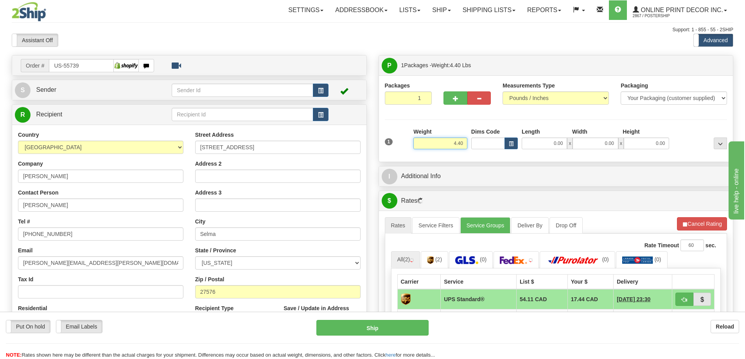
click at [463, 141] on input "4.40" at bounding box center [440, 144] width 54 height 12
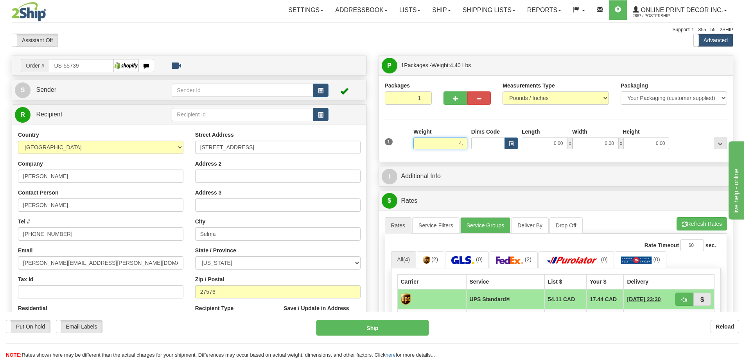
type input "4"
type input "2.00"
click at [513, 142] on span "button" at bounding box center [511, 144] width 5 height 4
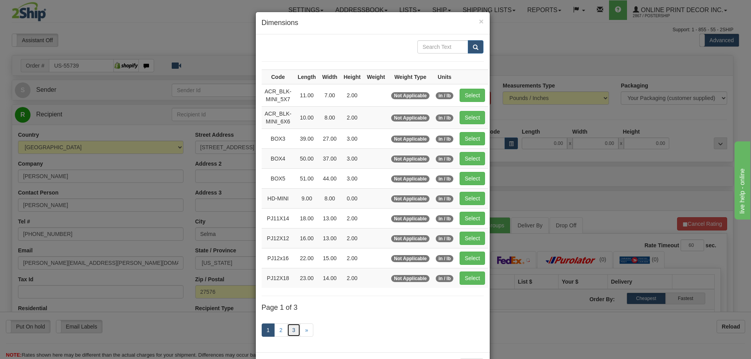
click at [294, 329] on link "3" at bounding box center [293, 330] width 13 height 13
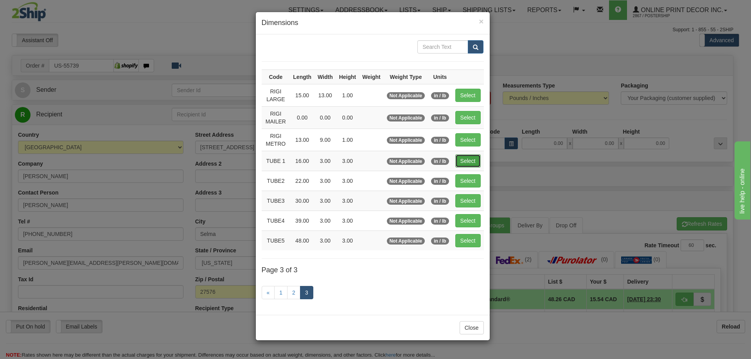
click at [466, 160] on button "Select" at bounding box center [467, 160] width 25 height 13
type input "TUBE 1"
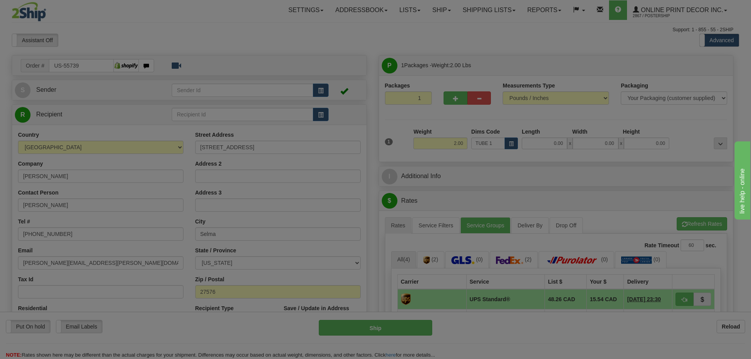
type input "16.00"
type input "3.00"
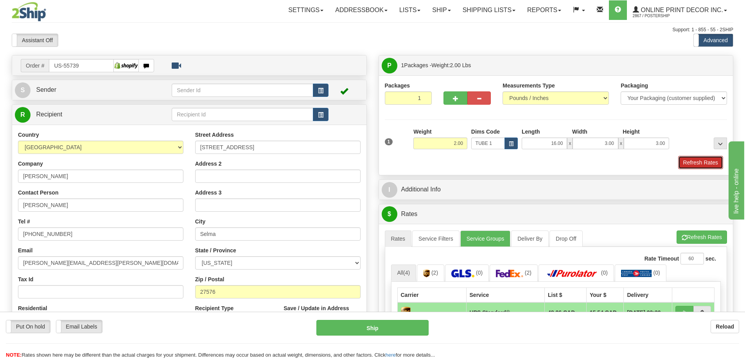
drag, startPoint x: 709, startPoint y: 160, endPoint x: 705, endPoint y: 164, distance: 6.1
click at [709, 162] on button "Refresh Rates" at bounding box center [700, 162] width 45 height 13
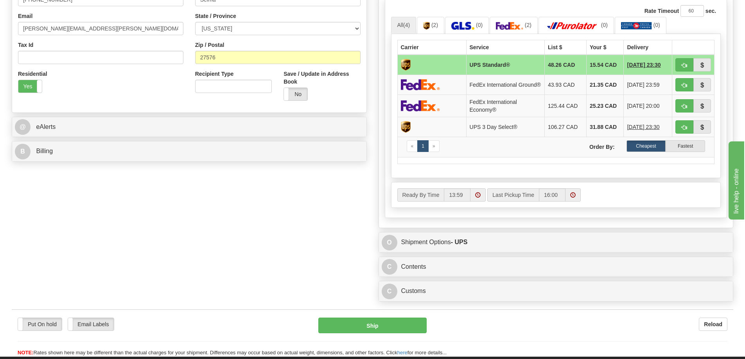
scroll to position [274, 0]
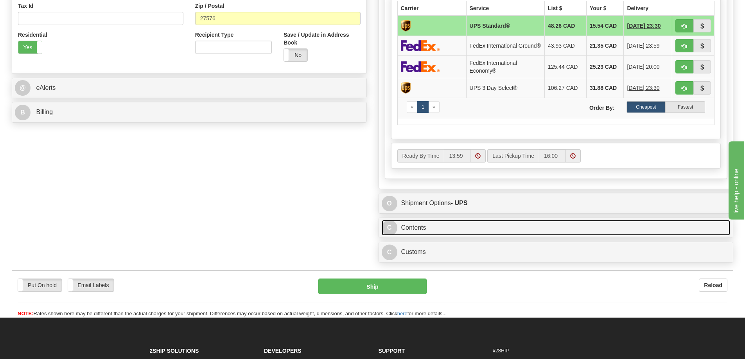
click at [598, 227] on link "C Contents" at bounding box center [556, 228] width 349 height 16
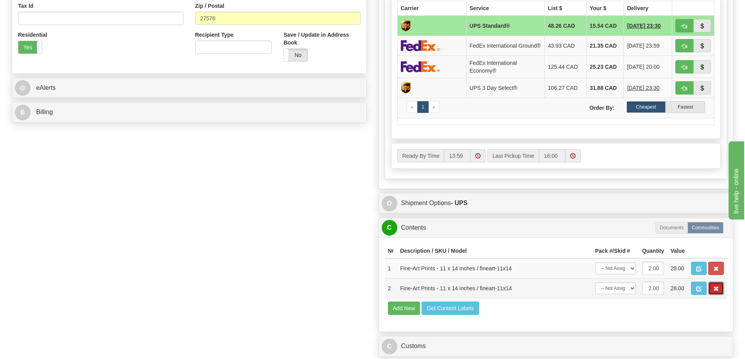
click at [714, 292] on span "button" at bounding box center [715, 289] width 5 height 5
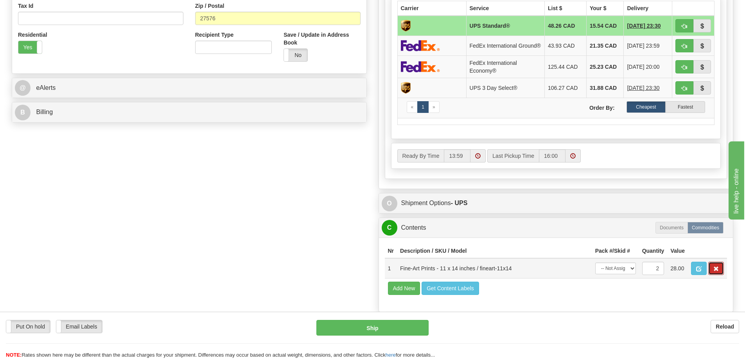
click at [716, 272] on span "button" at bounding box center [715, 269] width 5 height 5
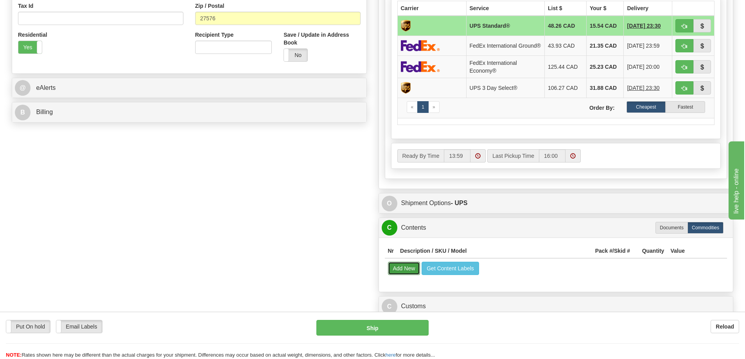
click at [404, 268] on button "Add New" at bounding box center [404, 268] width 32 height 13
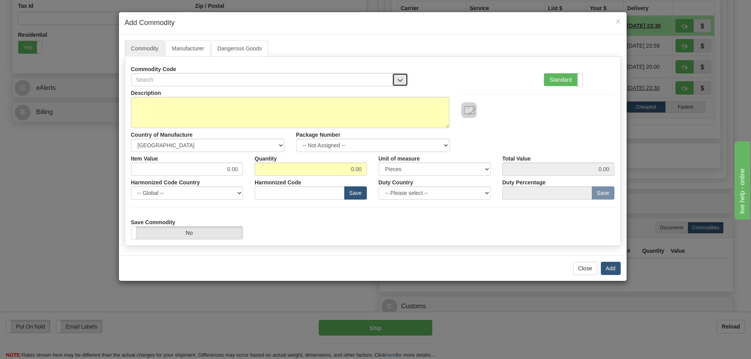
click at [402, 78] on span "button" at bounding box center [399, 80] width 5 height 5
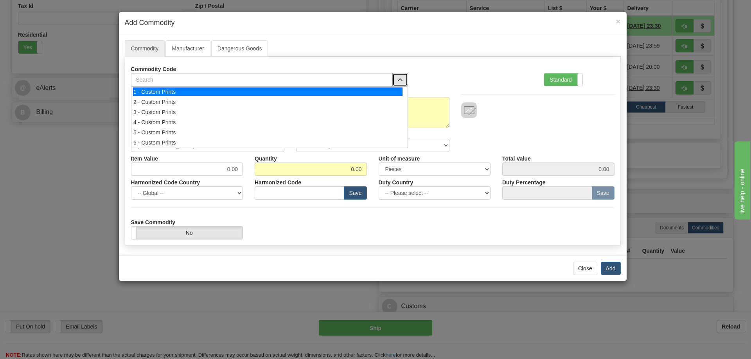
click at [394, 91] on div "1 - Custom Prints" at bounding box center [267, 92] width 269 height 9
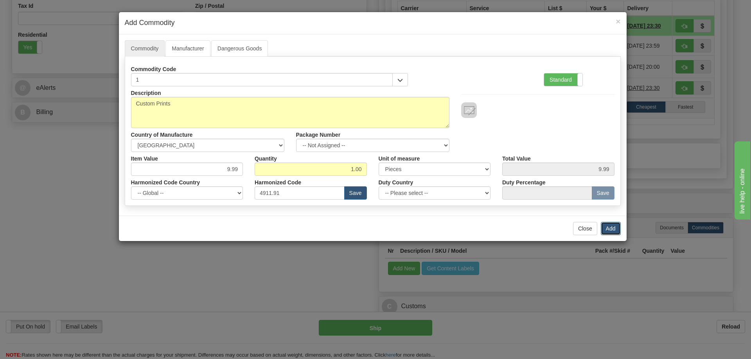
click at [607, 230] on button "Add" at bounding box center [611, 228] width 20 height 13
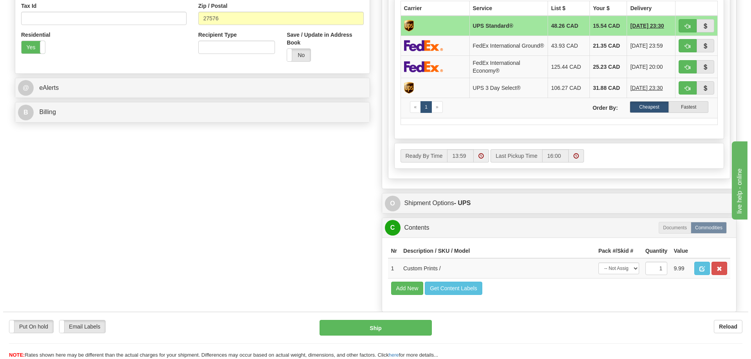
scroll to position [196, 0]
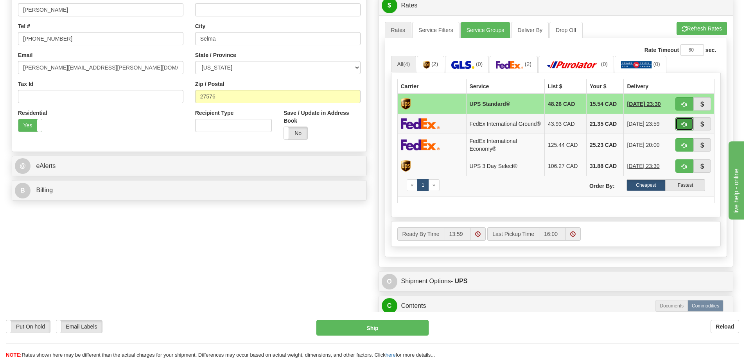
click at [684, 123] on button "button" at bounding box center [684, 123] width 18 height 13
type input "92"
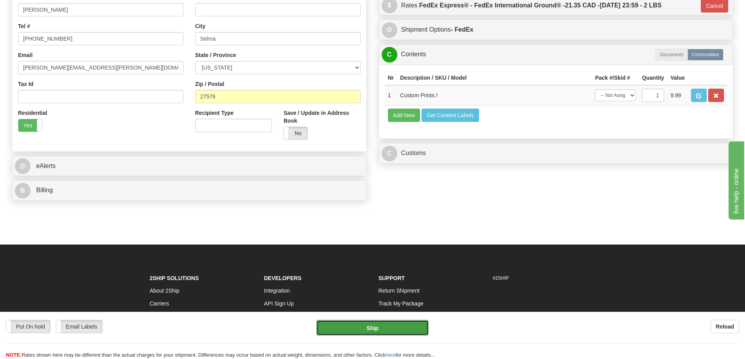
click at [395, 323] on button "Ship" at bounding box center [372, 328] width 112 height 16
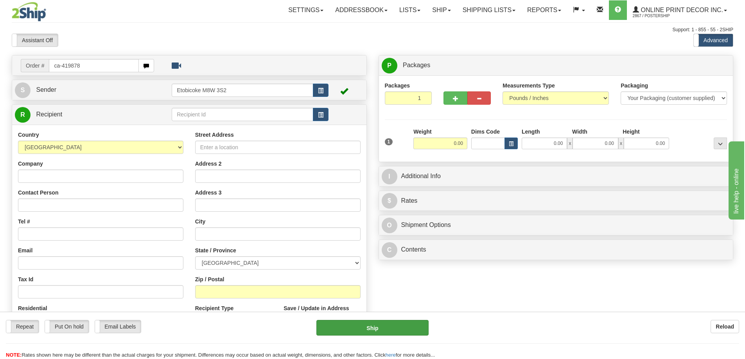
type input "ca-419878"
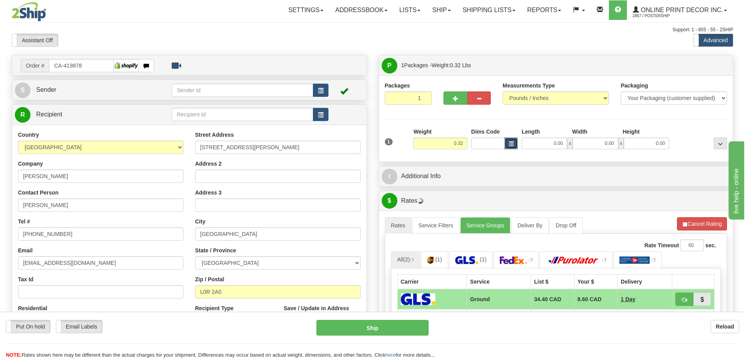
click at [510, 140] on button "button" at bounding box center [510, 144] width 13 height 12
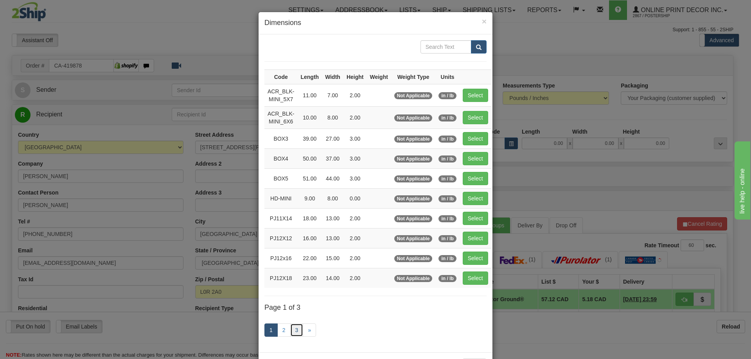
click at [296, 326] on link "3" at bounding box center [296, 330] width 13 height 13
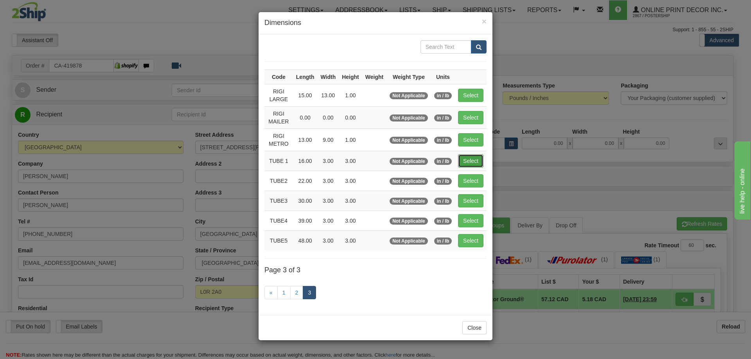
click at [469, 157] on button "Select" at bounding box center [470, 160] width 25 height 13
type input "TUBE 1"
type input "16.00"
type input "3.00"
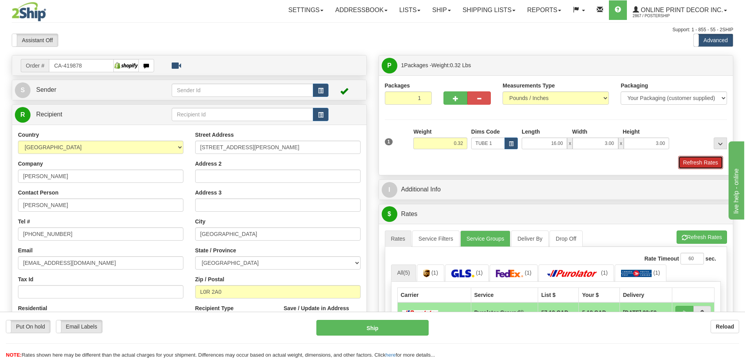
click at [690, 169] on button "Refresh Rates" at bounding box center [700, 162] width 45 height 13
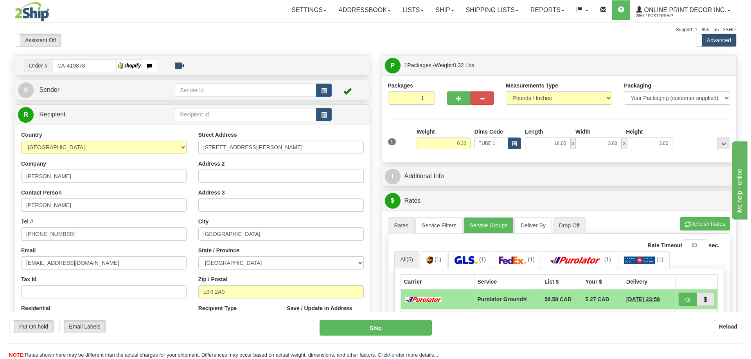
scroll to position [78, 0]
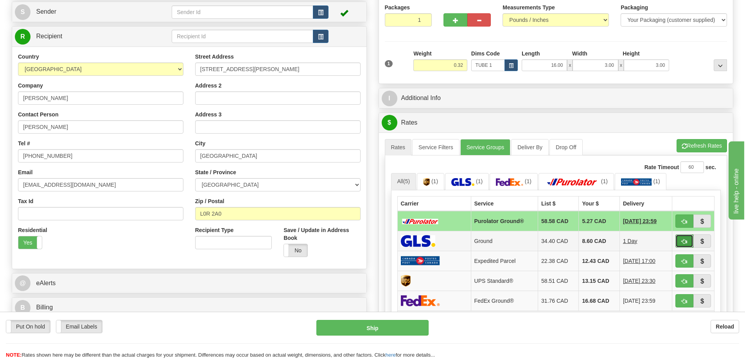
click at [679, 241] on button "button" at bounding box center [684, 241] width 18 height 13
type input "1"
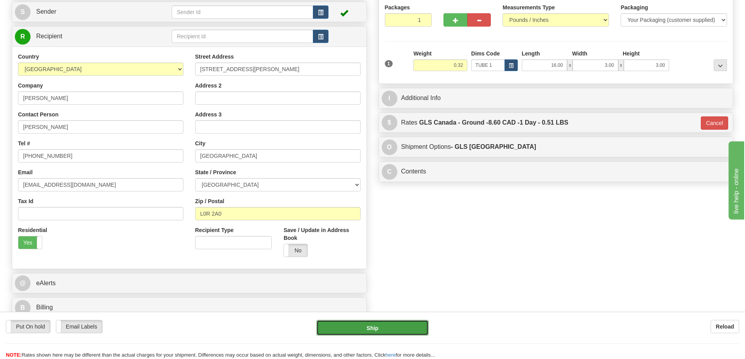
click at [400, 326] on button "Ship" at bounding box center [372, 328] width 112 height 16
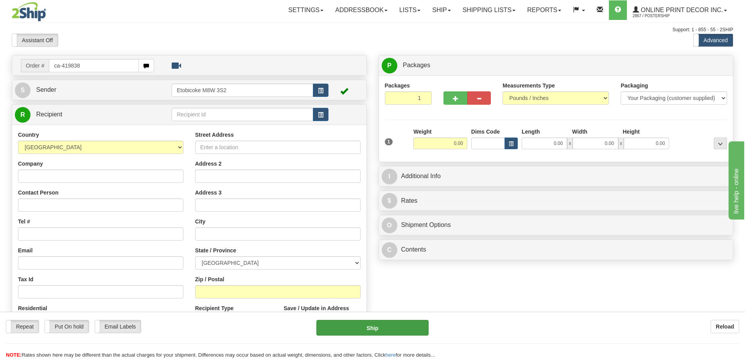
type input "ca-419838"
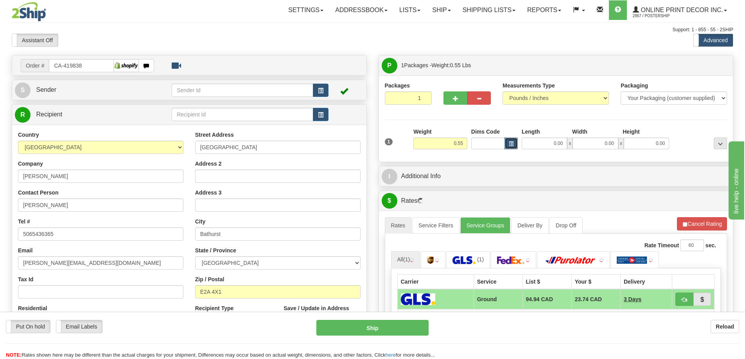
click at [510, 143] on span "button" at bounding box center [511, 144] width 5 height 4
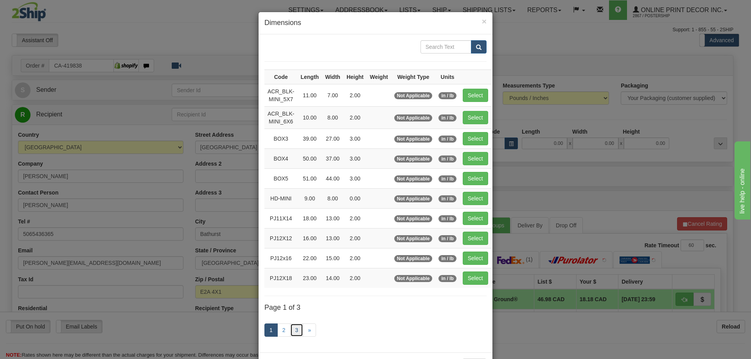
click at [297, 330] on link "3" at bounding box center [296, 330] width 13 height 13
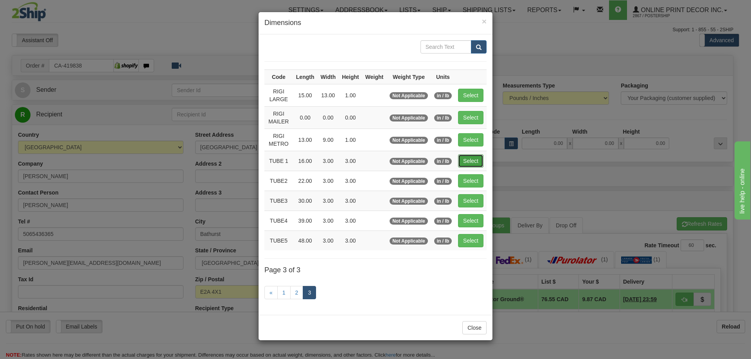
click at [478, 160] on button "Select" at bounding box center [470, 160] width 25 height 13
type input "TUBE 1"
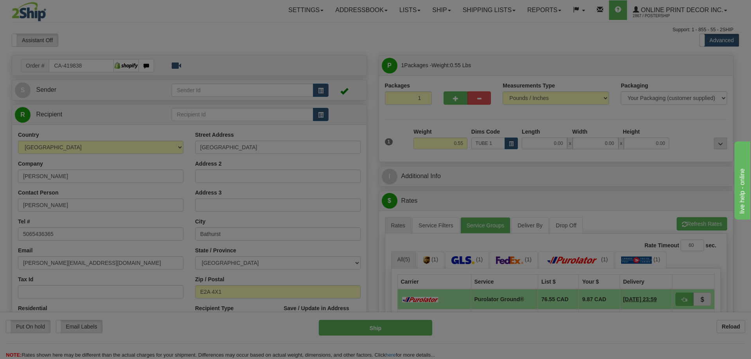
type input "16.00"
type input "3.00"
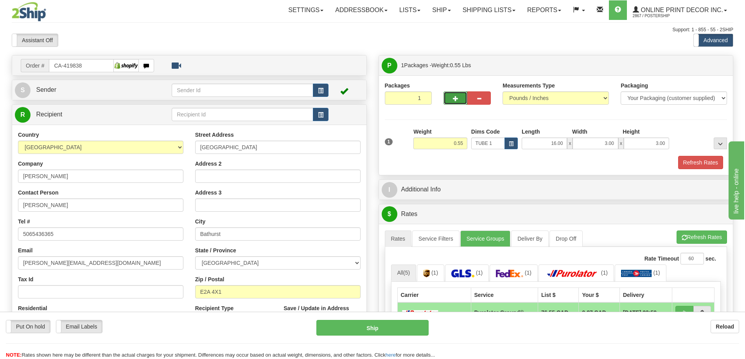
click at [457, 101] on span "button" at bounding box center [455, 98] width 5 height 5
radio input "true"
type input "2"
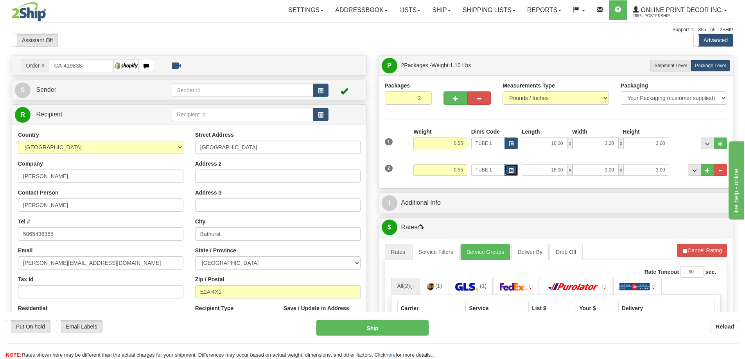
click at [511, 169] on span "button" at bounding box center [511, 171] width 5 height 4
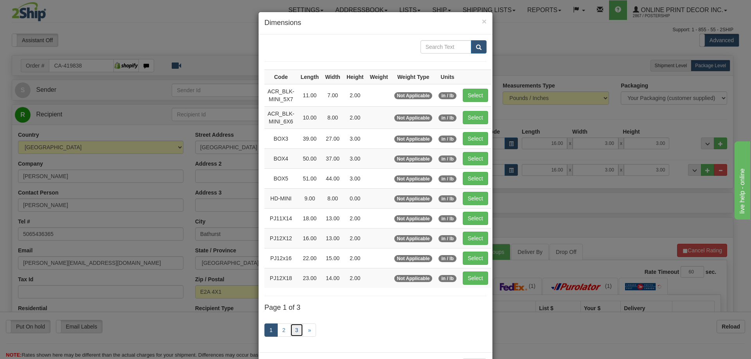
click at [291, 327] on link "3" at bounding box center [296, 330] width 13 height 13
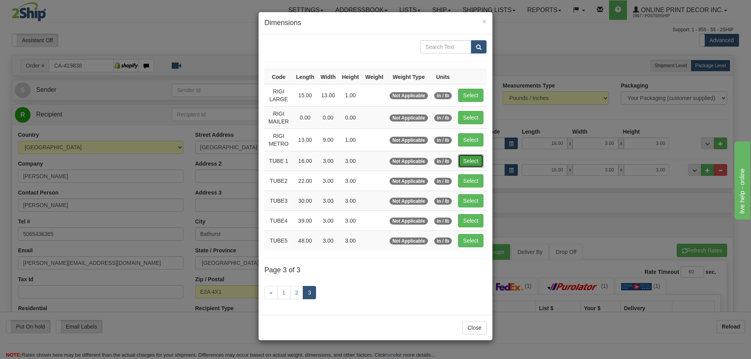
drag, startPoint x: 469, startPoint y: 156, endPoint x: 479, endPoint y: 156, distance: 10.2
click at [470, 156] on button "Select" at bounding box center [470, 160] width 25 height 13
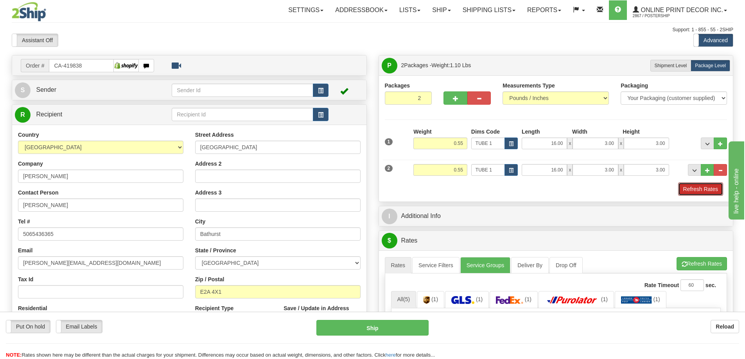
click at [700, 190] on button "Refresh Rates" at bounding box center [700, 189] width 45 height 13
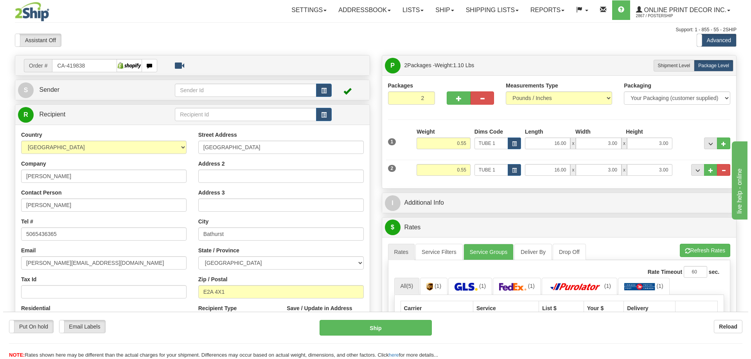
scroll to position [78, 0]
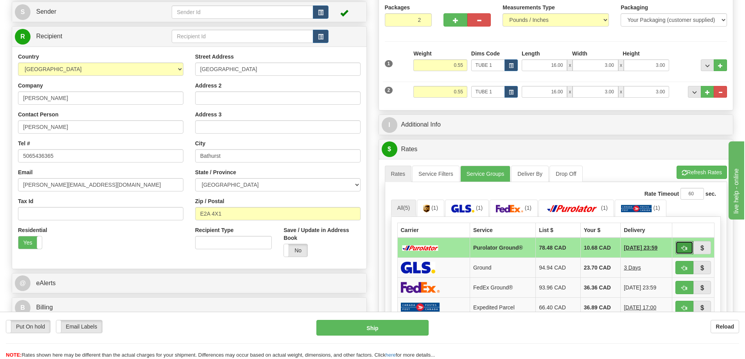
click at [685, 246] on button "button" at bounding box center [684, 247] width 18 height 13
type input "260"
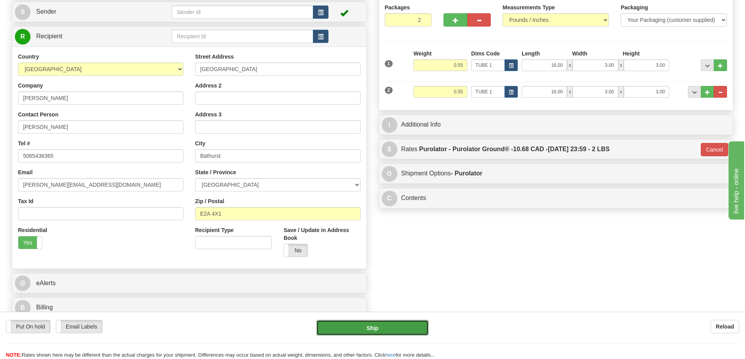
drag, startPoint x: 407, startPoint y: 323, endPoint x: 427, endPoint y: 322, distance: 19.2
click at [427, 322] on button "Ship" at bounding box center [372, 328] width 112 height 16
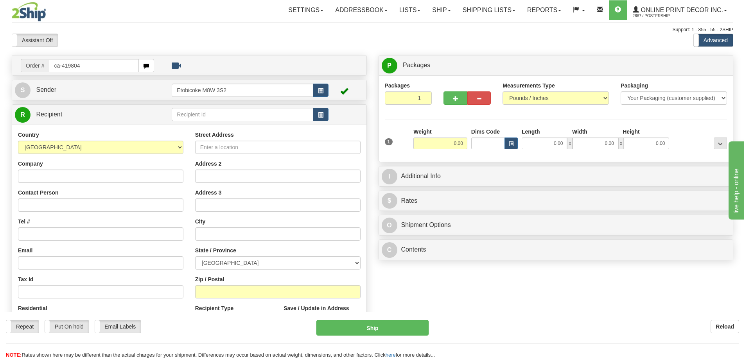
type input "ca-419804"
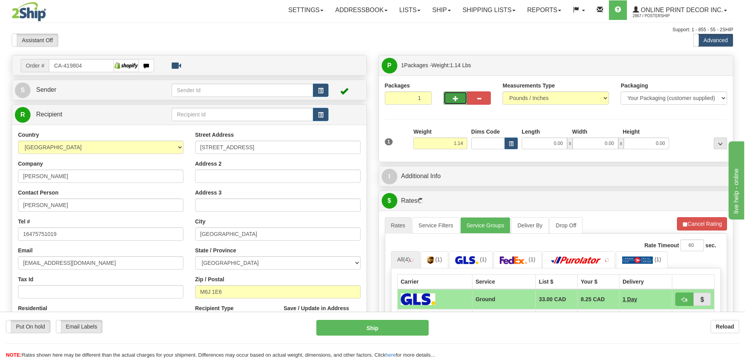
click at [451, 96] on button "button" at bounding box center [454, 98] width 23 height 13
radio input "true"
type input "2"
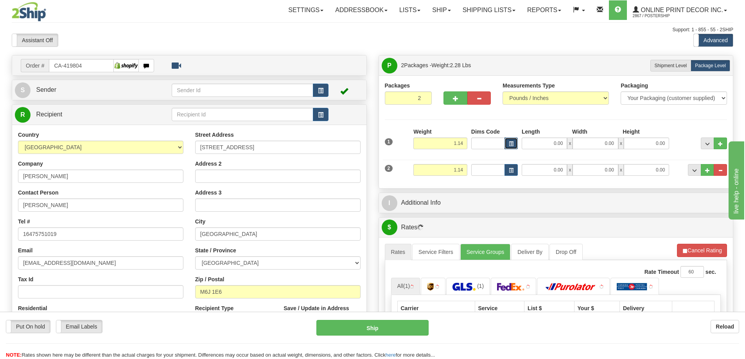
click at [514, 140] on button "button" at bounding box center [510, 144] width 13 height 12
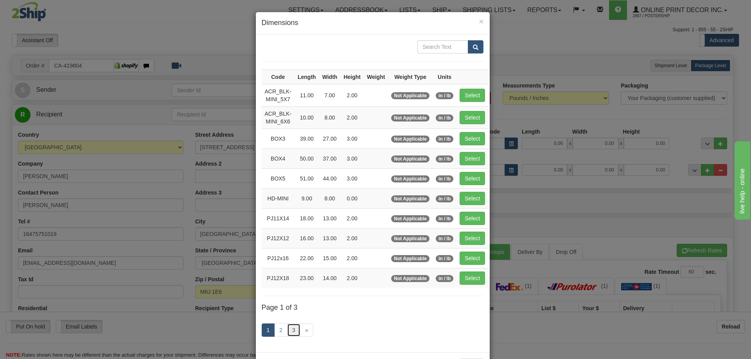
drag, startPoint x: 292, startPoint y: 330, endPoint x: 294, endPoint y: 326, distance: 4.0
click at [293, 329] on link "3" at bounding box center [293, 330] width 13 height 13
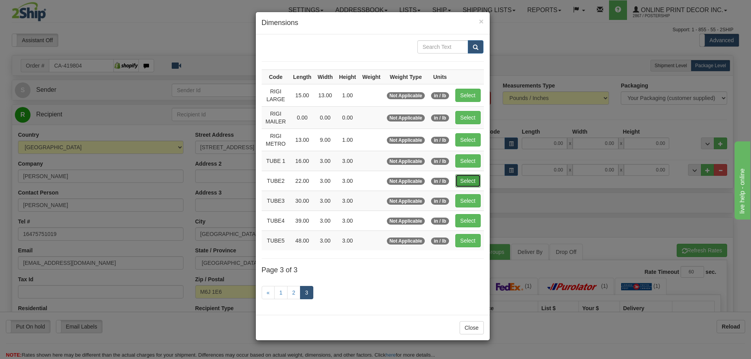
click at [469, 177] on button "Select" at bounding box center [467, 180] width 25 height 13
type input "TUBE2"
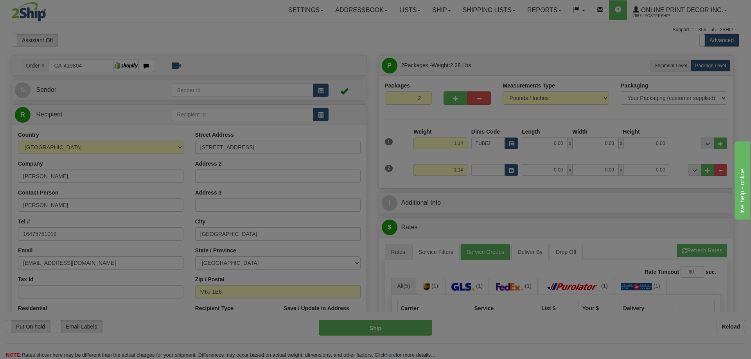
type input "22.00"
type input "3.00"
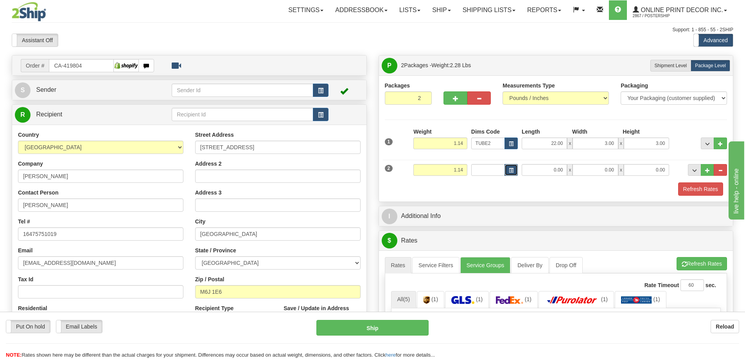
click at [513, 171] on button "button" at bounding box center [510, 170] width 13 height 12
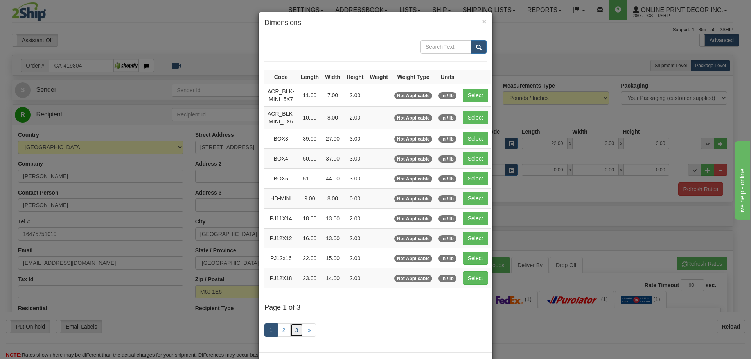
click at [294, 326] on link "3" at bounding box center [296, 330] width 13 height 13
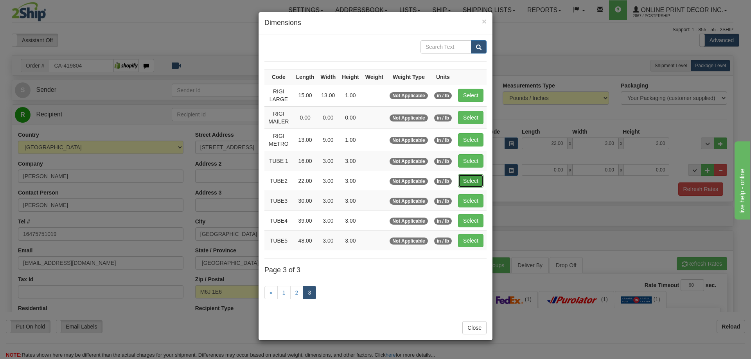
click at [470, 176] on button "Select" at bounding box center [470, 180] width 25 height 13
type input "TUBE2"
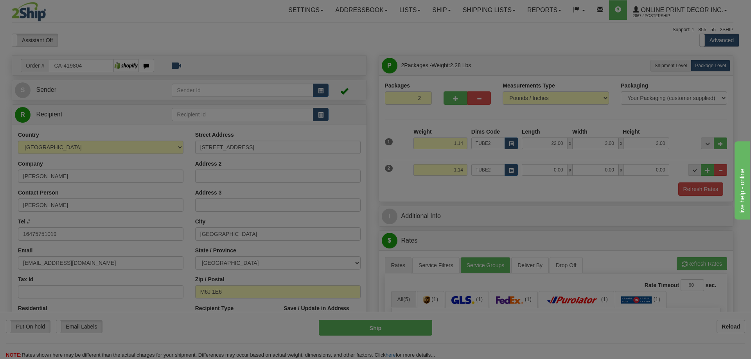
type input "22.00"
type input "3.00"
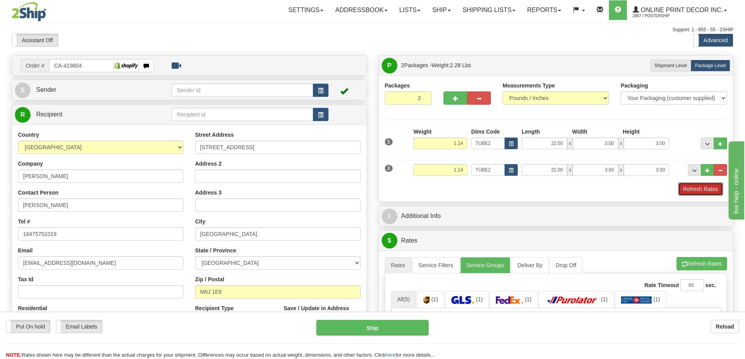
click at [700, 189] on button "Refresh Rates" at bounding box center [700, 189] width 45 height 13
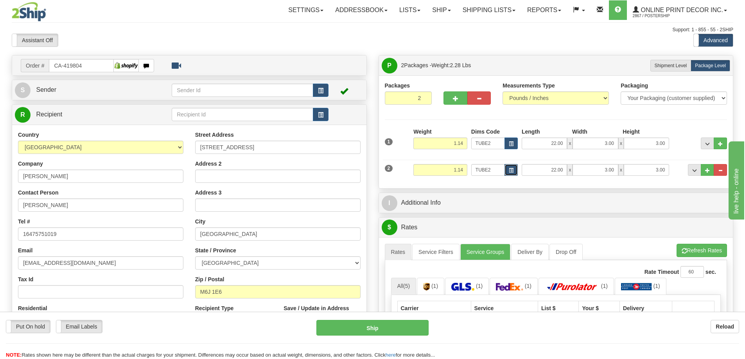
click at [512, 169] on span "button" at bounding box center [511, 171] width 5 height 4
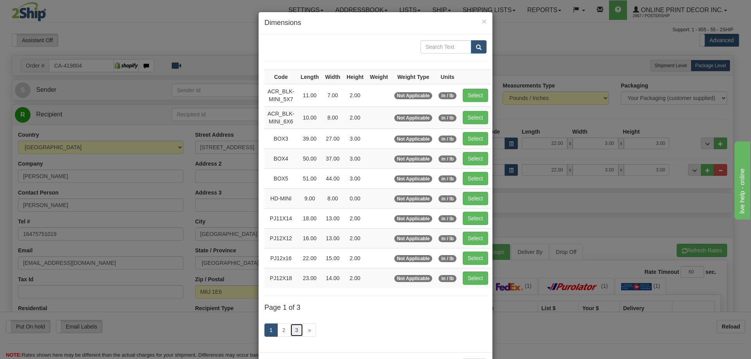
click at [292, 330] on link "3" at bounding box center [296, 330] width 13 height 13
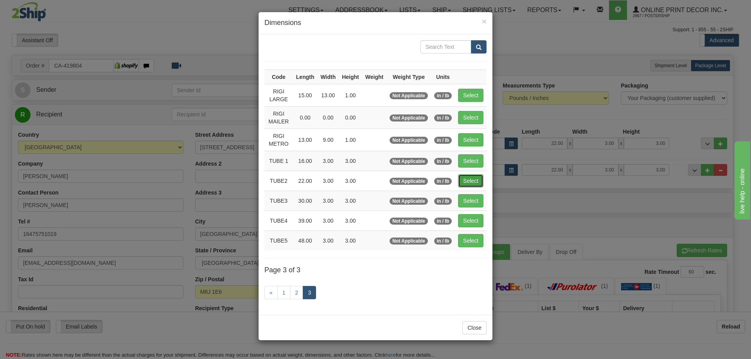
click at [464, 180] on button "Select" at bounding box center [470, 180] width 25 height 13
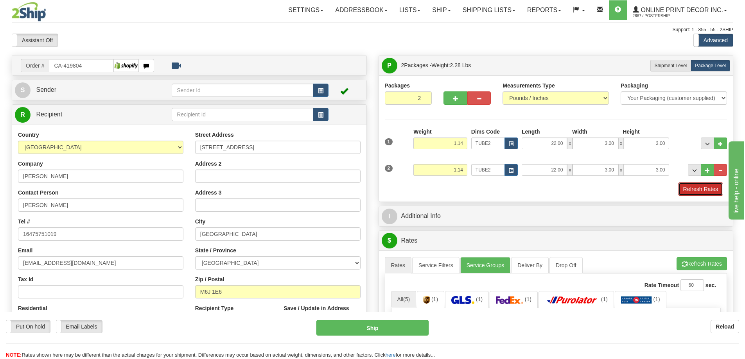
click at [684, 187] on button "Refresh Rates" at bounding box center [700, 189] width 45 height 13
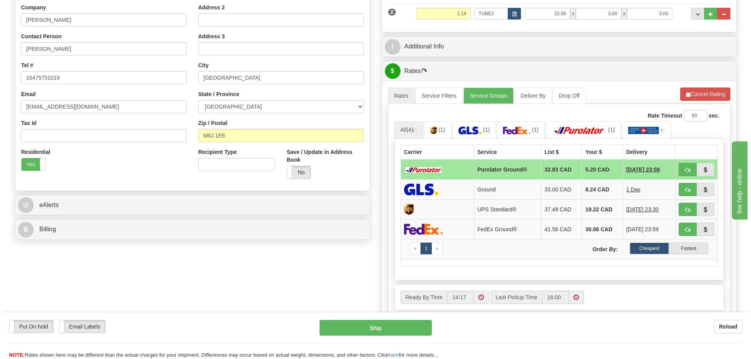
scroll to position [196, 0]
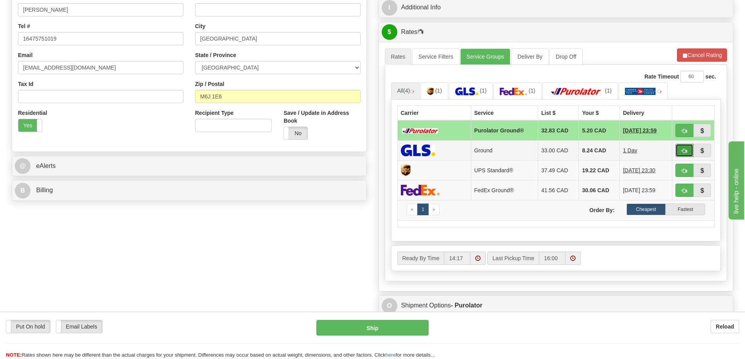
click at [686, 151] on span "button" at bounding box center [684, 151] width 5 height 5
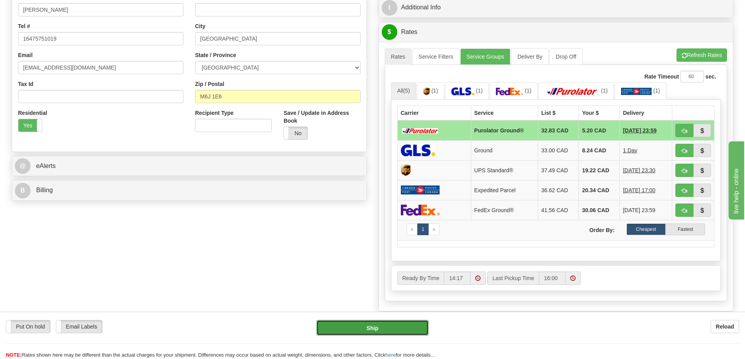
click at [408, 328] on button "Ship" at bounding box center [372, 328] width 112 height 16
type input "260"
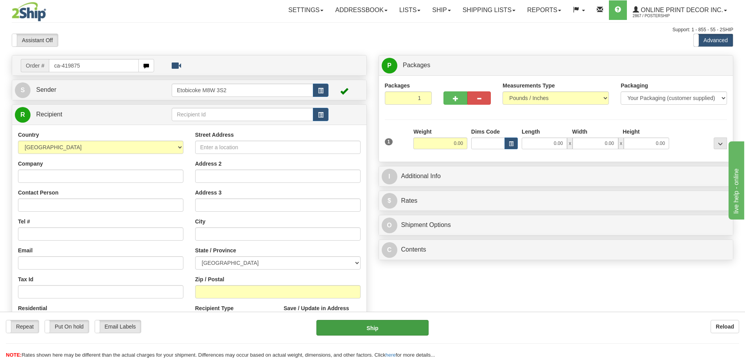
type input "ca-419875"
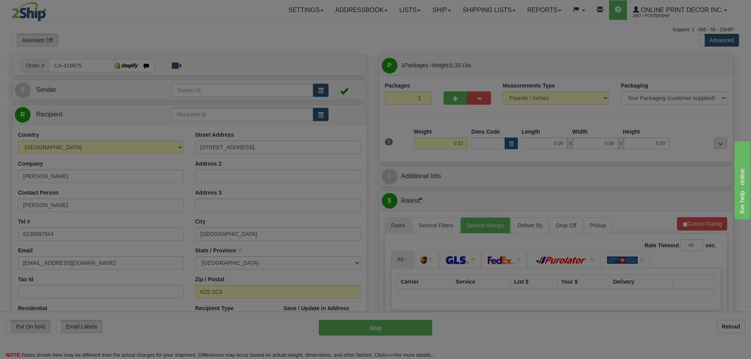
type input "[GEOGRAPHIC_DATA]"
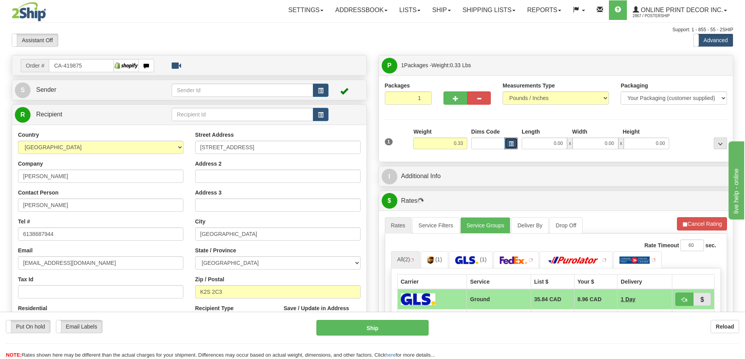
click at [507, 141] on button "button" at bounding box center [510, 144] width 13 height 12
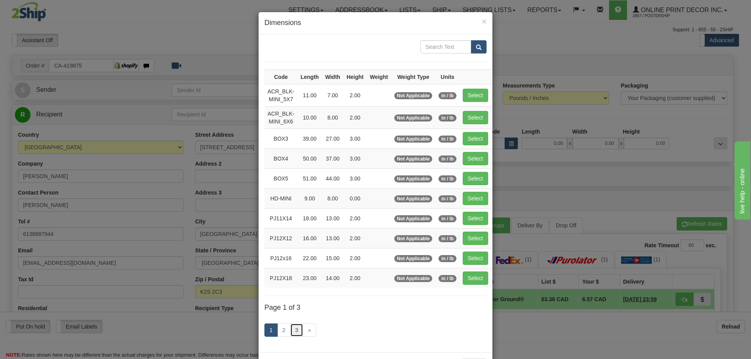
click at [296, 332] on link "3" at bounding box center [296, 330] width 13 height 13
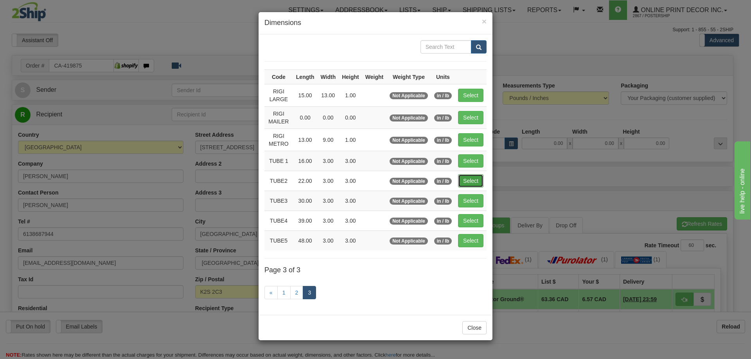
click at [476, 178] on button "Select" at bounding box center [470, 180] width 25 height 13
type input "TUBE2"
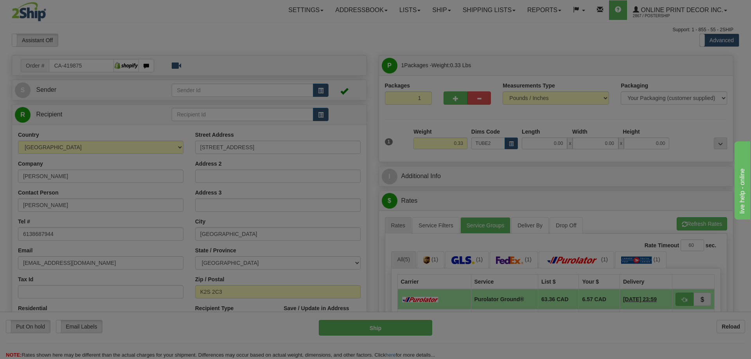
type input "22.00"
type input "3.00"
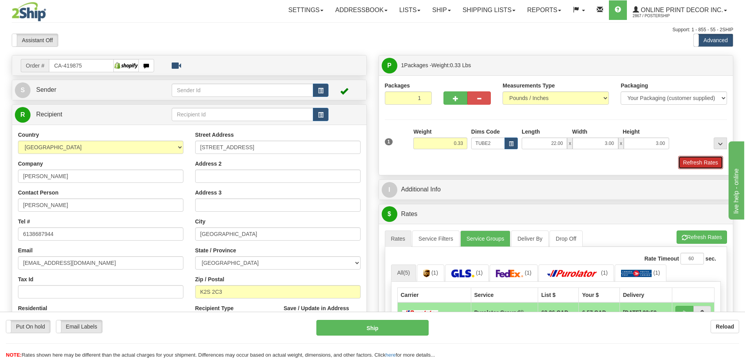
click at [704, 160] on button "Refresh Rates" at bounding box center [700, 162] width 45 height 13
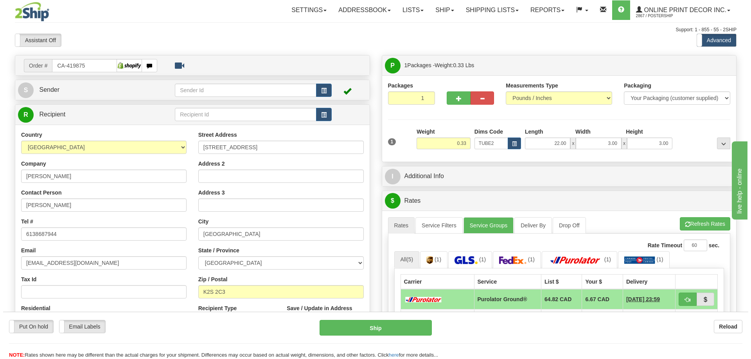
scroll to position [78, 0]
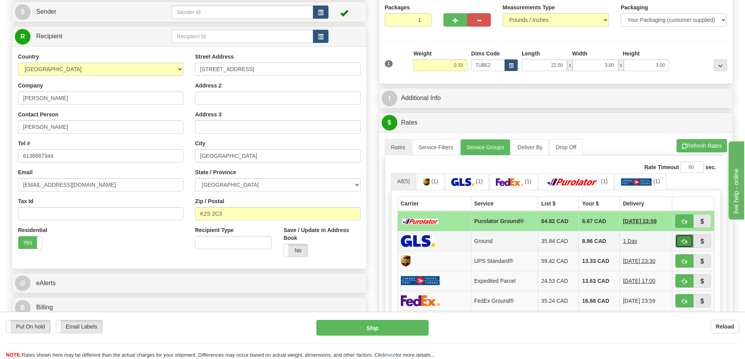
click at [683, 241] on span "button" at bounding box center [684, 241] width 5 height 5
type input "1"
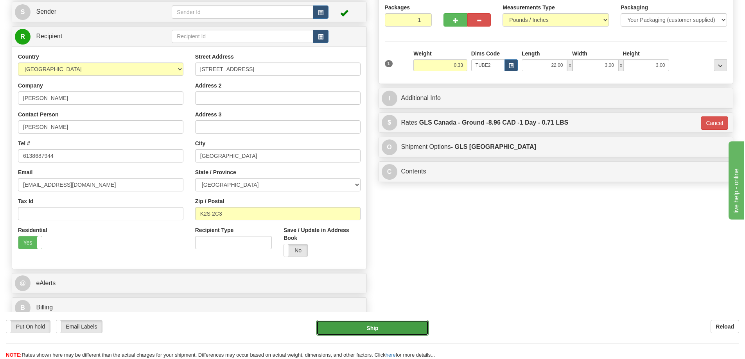
click at [408, 326] on button "Ship" at bounding box center [372, 328] width 112 height 16
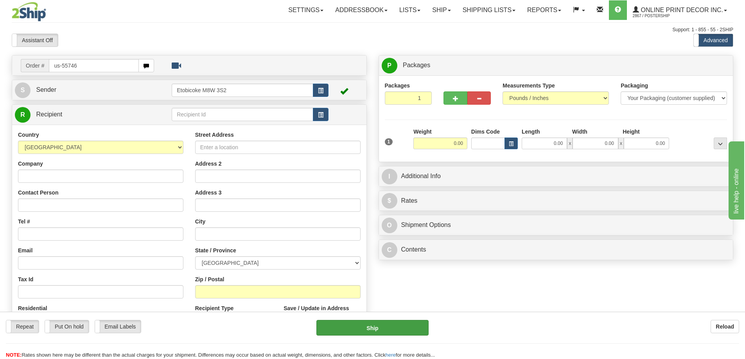
type input "us-55746"
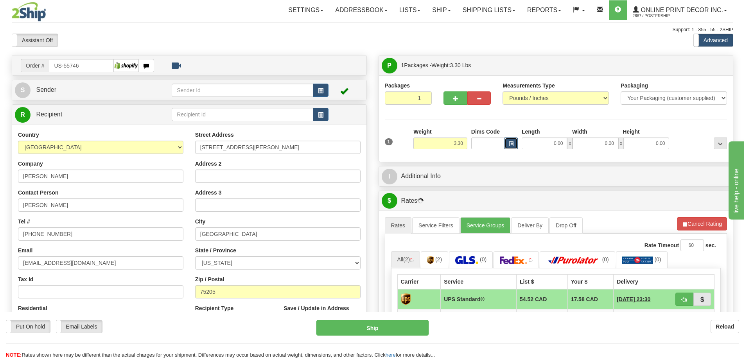
click at [513, 144] on span "button" at bounding box center [511, 144] width 5 height 4
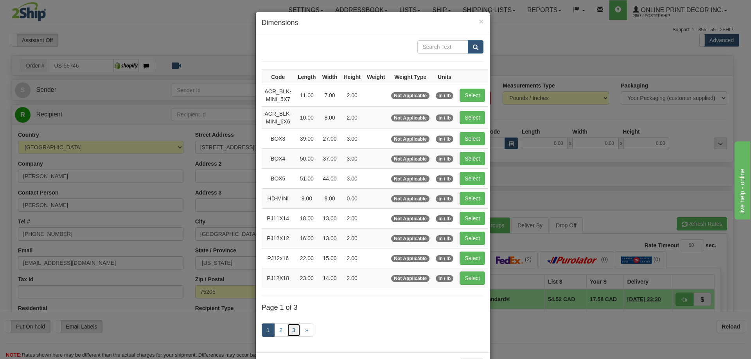
click at [294, 330] on link "3" at bounding box center [293, 330] width 13 height 13
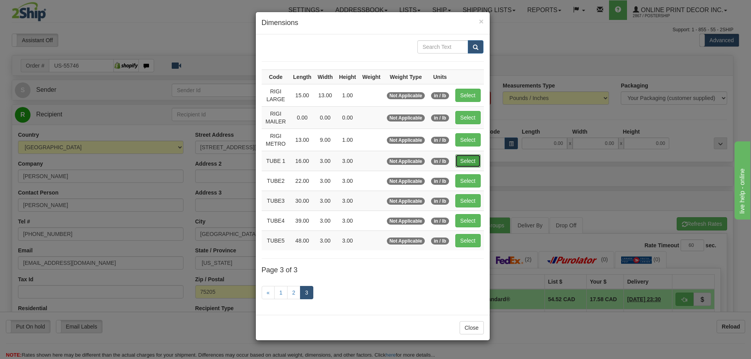
click at [468, 161] on button "Select" at bounding box center [467, 160] width 25 height 13
type input "TUBE 1"
type input "16.00"
type input "3.00"
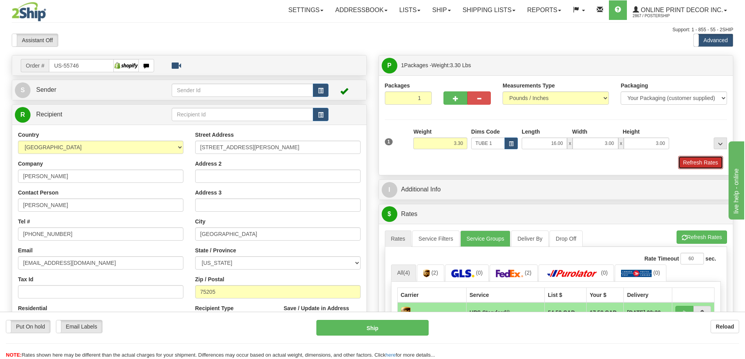
drag, startPoint x: 704, startPoint y: 160, endPoint x: 697, endPoint y: 161, distance: 7.1
click at [705, 160] on button "Refresh Rates" at bounding box center [700, 162] width 45 height 13
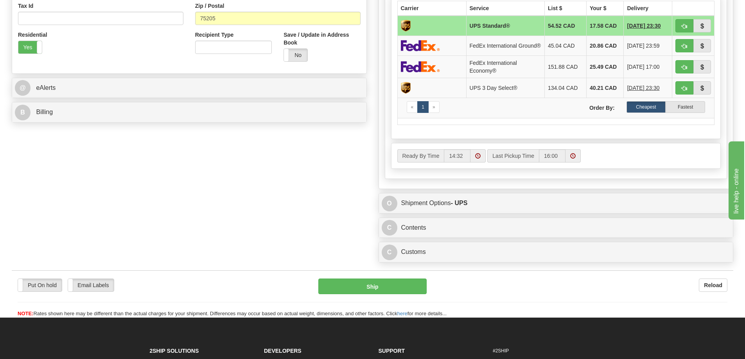
scroll to position [313, 0]
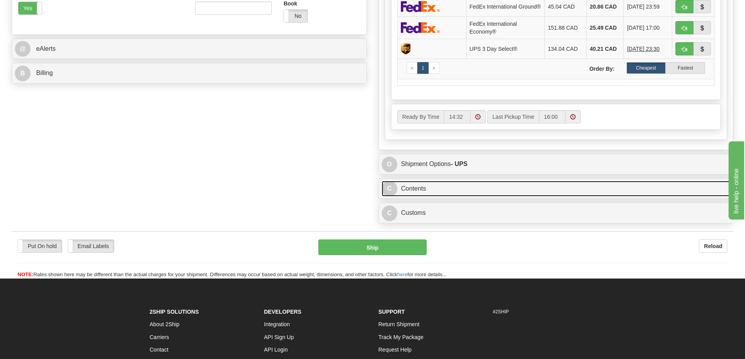
click at [490, 185] on link "C Contents" at bounding box center [556, 189] width 349 height 16
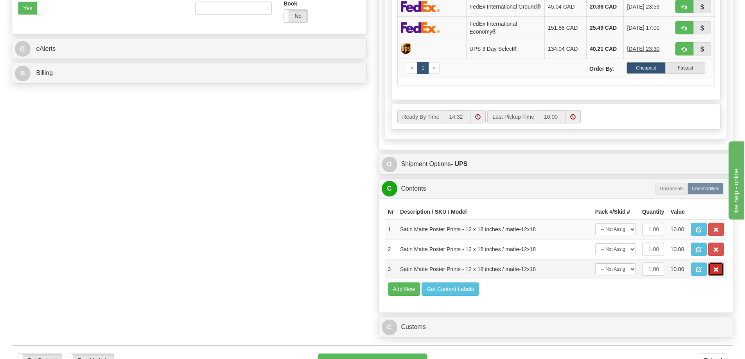
click at [709, 270] on button "button" at bounding box center [716, 269] width 16 height 13
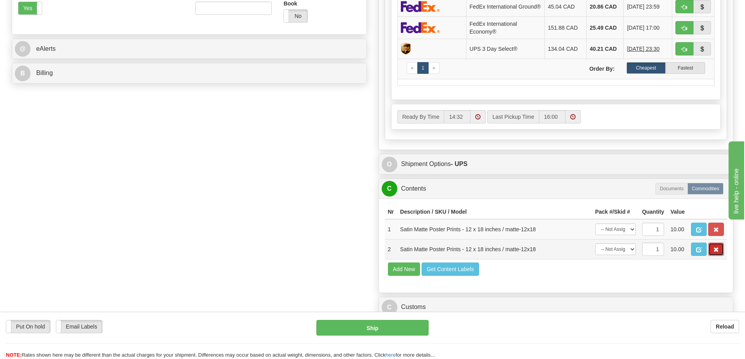
click at [717, 252] on span "button" at bounding box center [715, 250] width 5 height 5
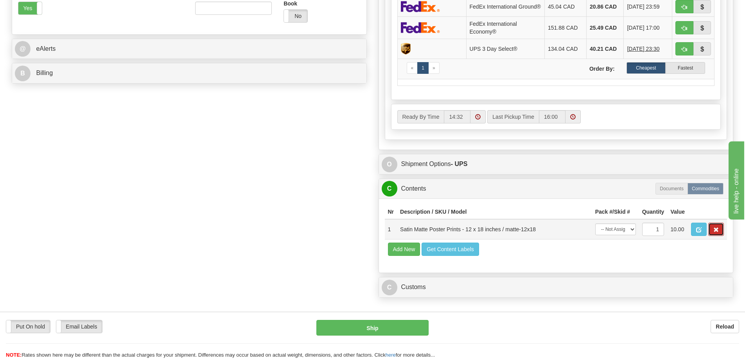
drag, startPoint x: 717, startPoint y: 232, endPoint x: 711, endPoint y: 232, distance: 5.5
click at [713, 232] on button "button" at bounding box center [716, 229] width 16 height 13
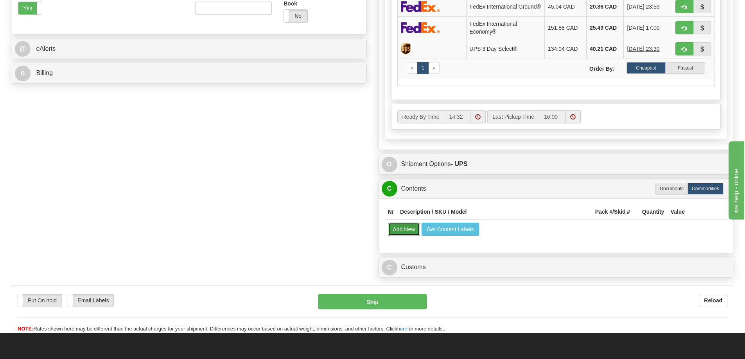
click at [410, 233] on button "Add New" at bounding box center [404, 229] width 32 height 13
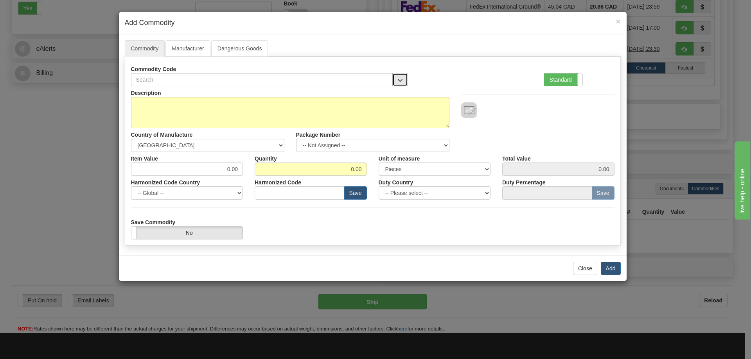
click at [400, 76] on button "button" at bounding box center [400, 79] width 16 height 13
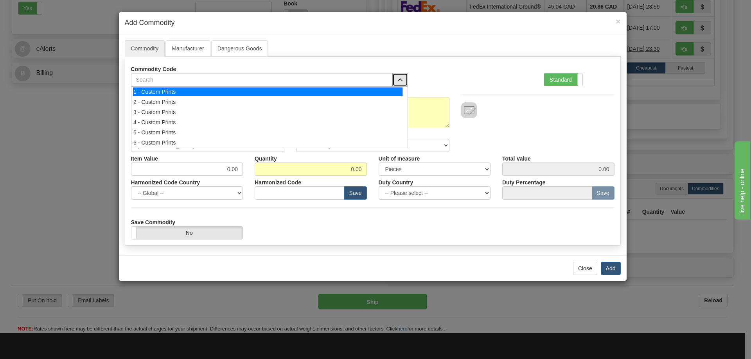
click at [391, 89] on div "1 - Custom Prints" at bounding box center [267, 92] width 269 height 9
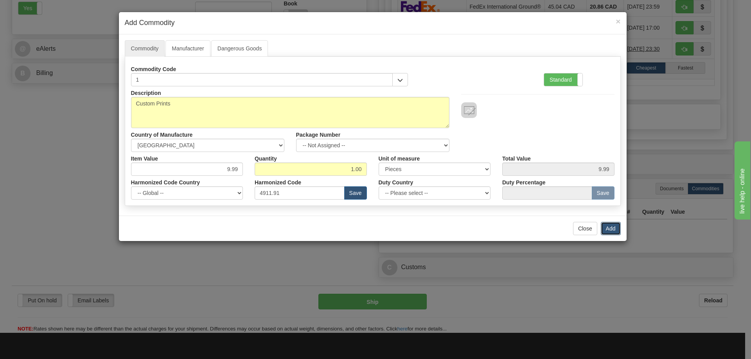
click at [614, 228] on button "Add" at bounding box center [611, 228] width 20 height 13
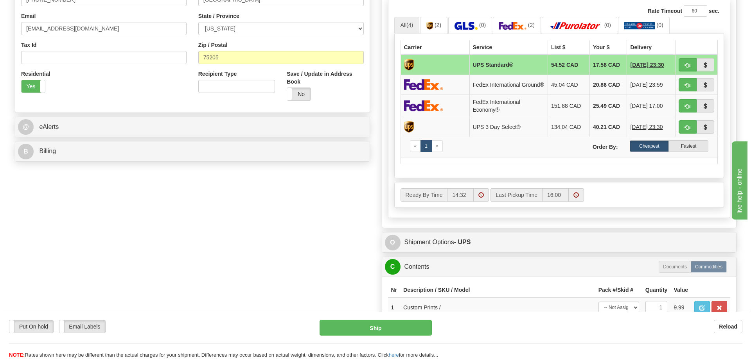
scroll to position [156, 0]
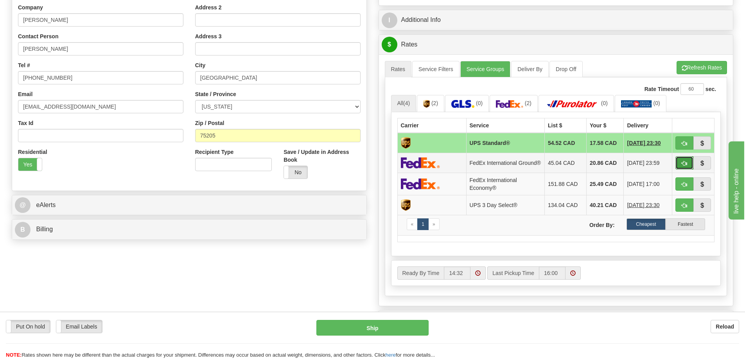
click at [687, 161] on button "button" at bounding box center [684, 162] width 18 height 13
type input "92"
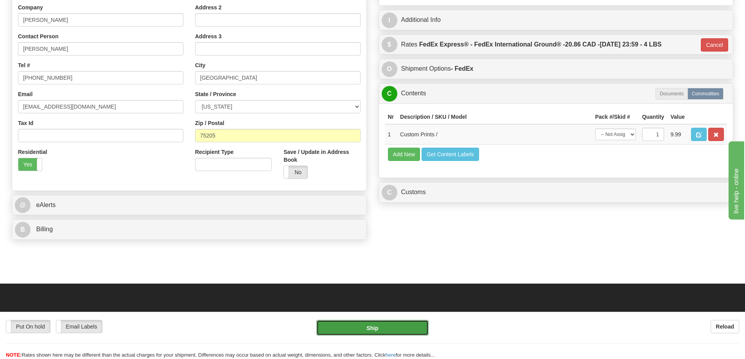
click at [370, 330] on button "Ship" at bounding box center [372, 328] width 112 height 16
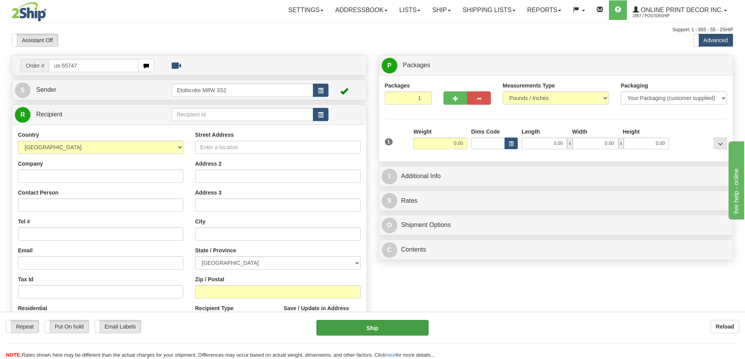
type input "us-55747"
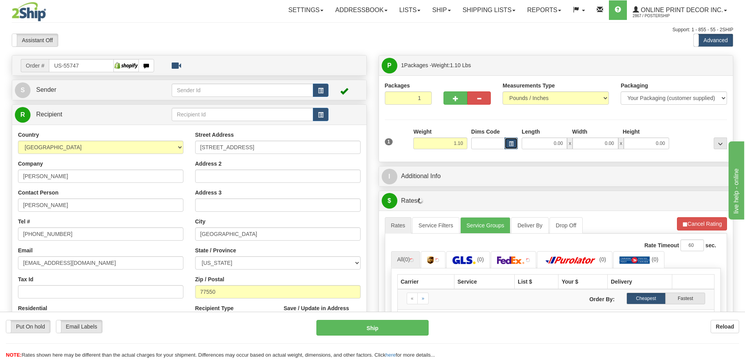
click at [510, 141] on button "button" at bounding box center [510, 144] width 13 height 12
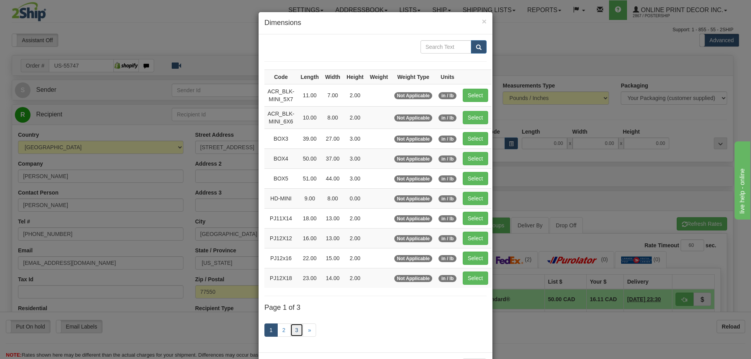
click at [290, 332] on link "3" at bounding box center [296, 330] width 13 height 13
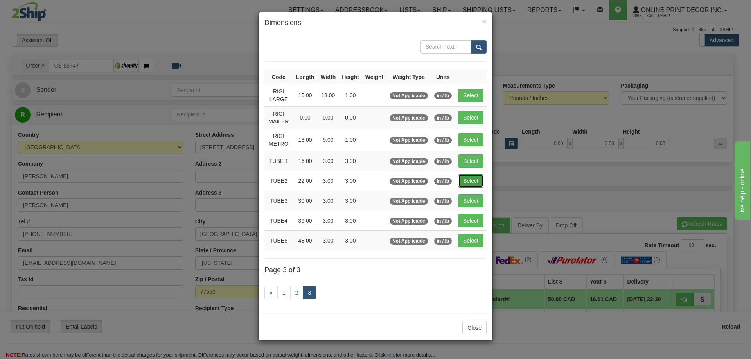
click at [474, 179] on button "Select" at bounding box center [470, 180] width 25 height 13
type input "TUBE2"
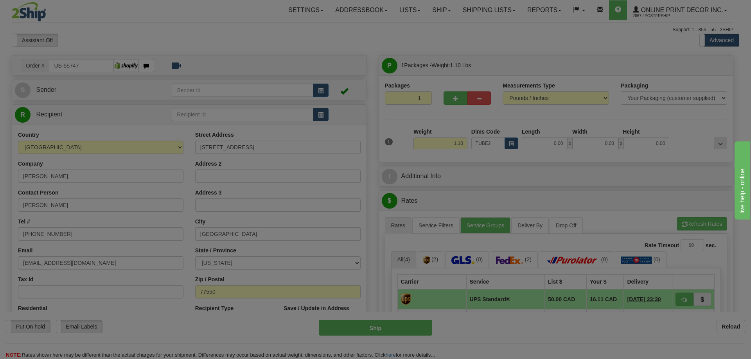
type input "22.00"
type input "3.00"
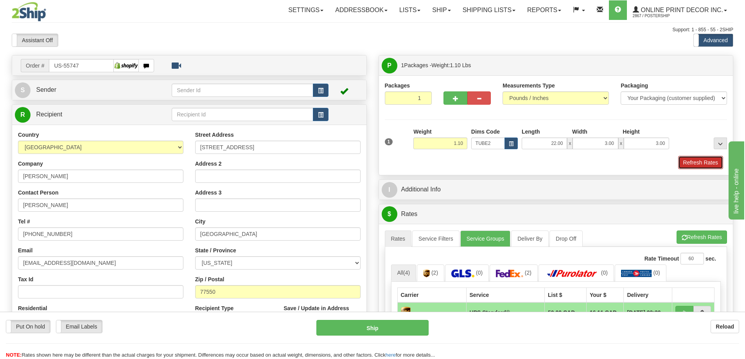
click at [689, 159] on button "Refresh Rates" at bounding box center [700, 162] width 45 height 13
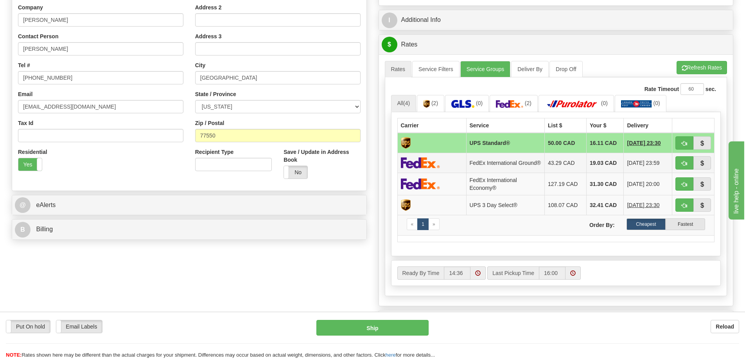
scroll to position [235, 0]
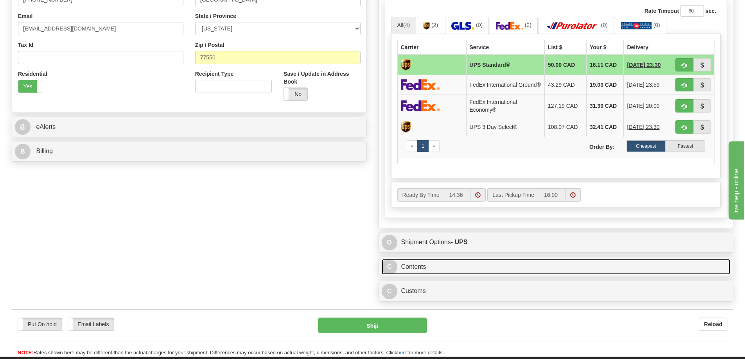
click at [573, 271] on link "C Contents" at bounding box center [556, 267] width 349 height 16
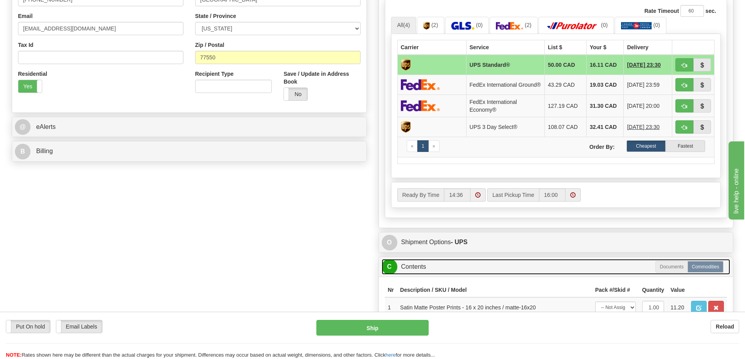
scroll to position [313, 0]
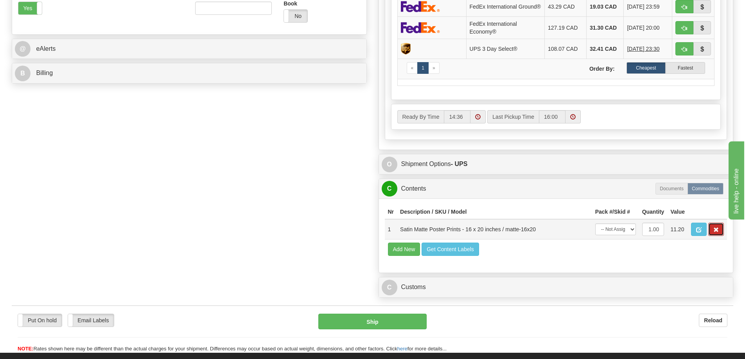
click at [716, 229] on button "button" at bounding box center [716, 229] width 16 height 13
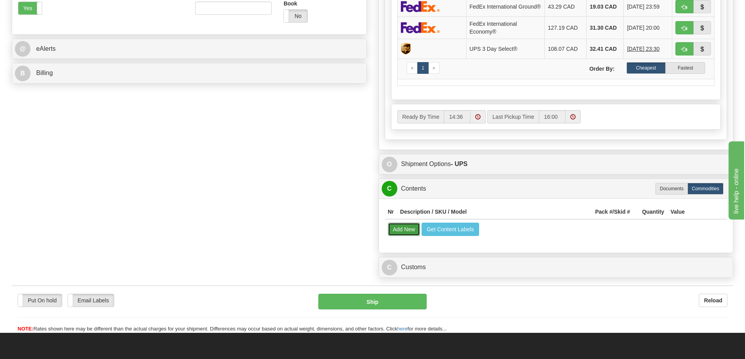
click at [404, 232] on button "Add New" at bounding box center [404, 229] width 32 height 13
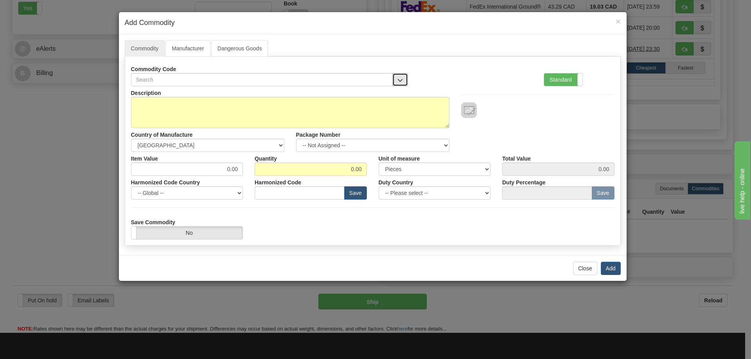
click at [404, 77] on button "button" at bounding box center [400, 79] width 16 height 13
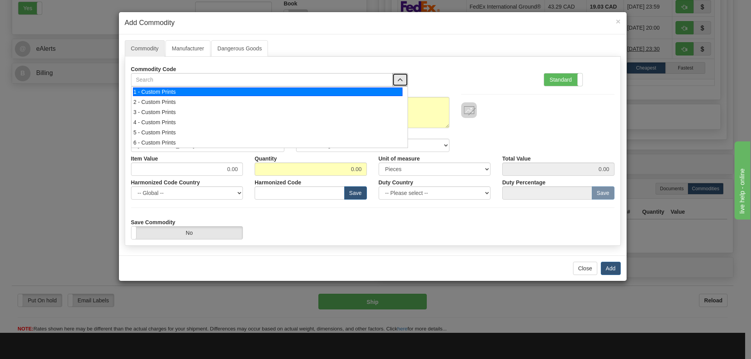
click at [386, 95] on div "1 - Custom Prints" at bounding box center [267, 92] width 269 height 9
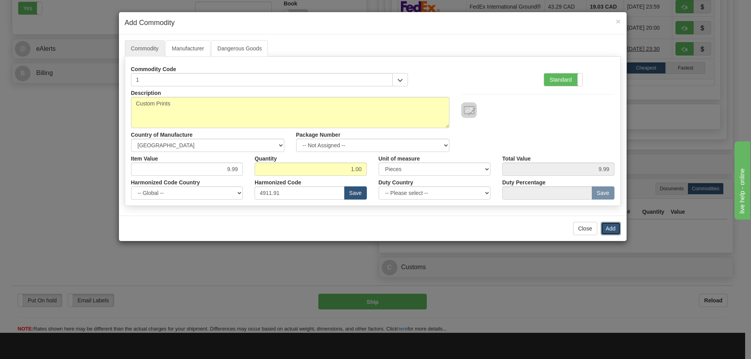
click at [615, 224] on button "Add" at bounding box center [611, 228] width 20 height 13
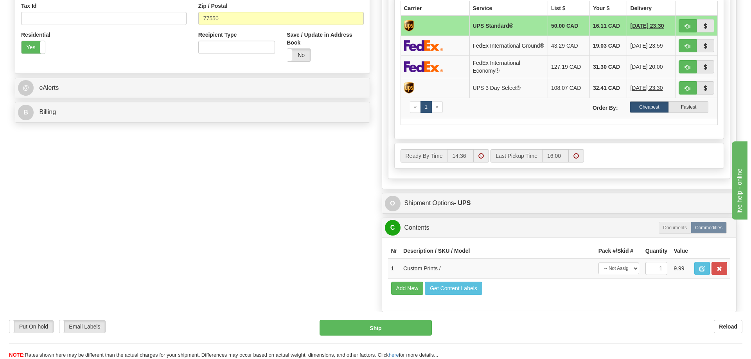
scroll to position [196, 0]
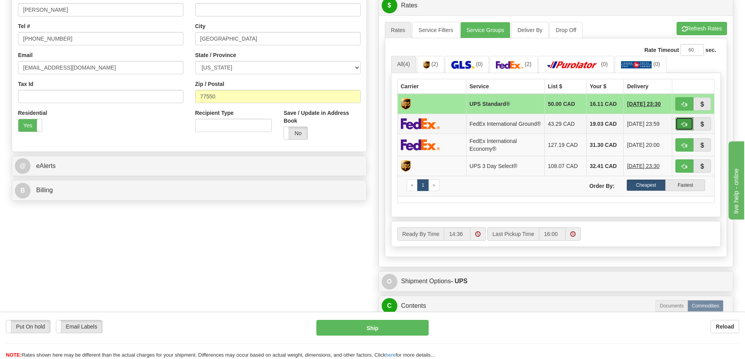
click at [686, 124] on button "button" at bounding box center [684, 123] width 18 height 13
type input "92"
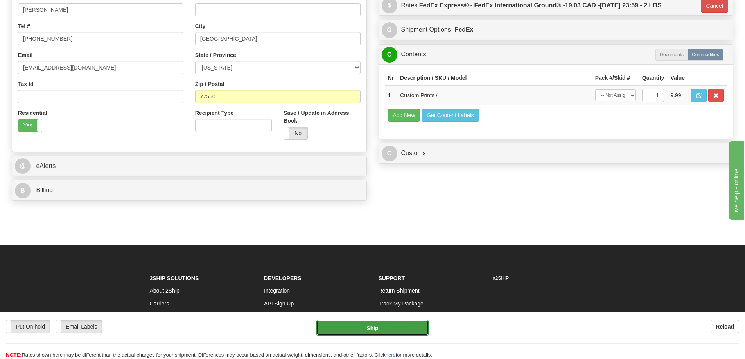
click at [400, 326] on button "Ship" at bounding box center [372, 328] width 112 height 16
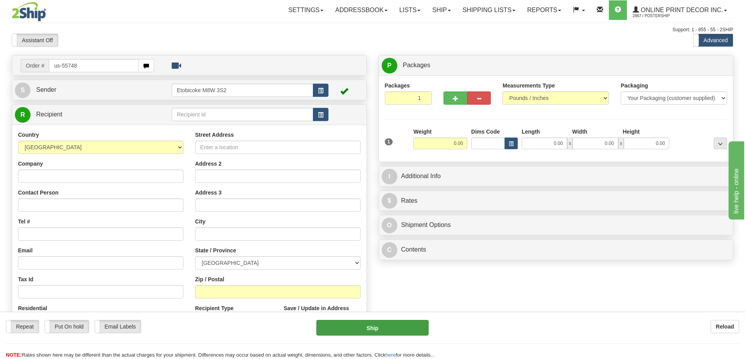
type input "us-55748"
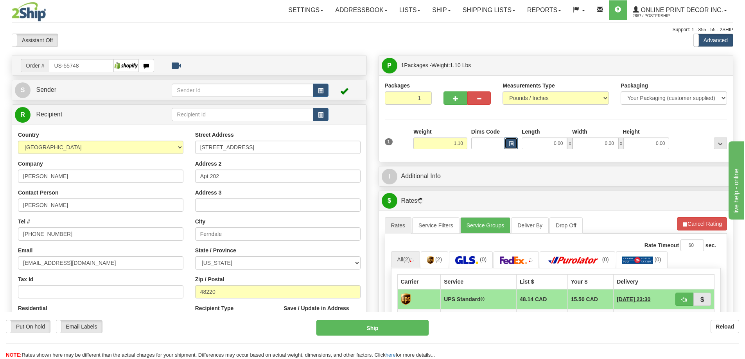
click at [511, 144] on span "button" at bounding box center [511, 144] width 5 height 4
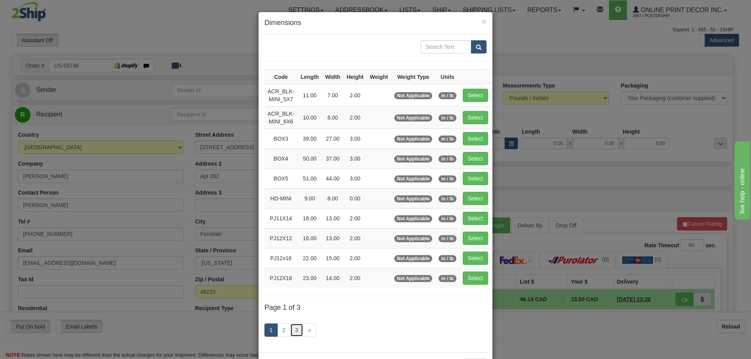
drag, startPoint x: 288, startPoint y: 327, endPoint x: 293, endPoint y: 327, distance: 4.8
click at [290, 327] on link "3" at bounding box center [296, 330] width 13 height 13
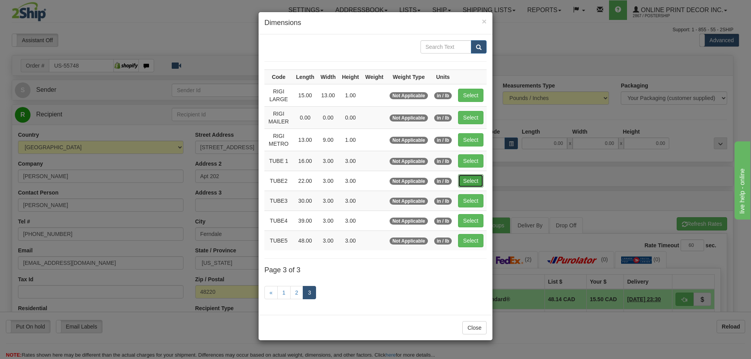
click at [470, 179] on button "Select" at bounding box center [470, 180] width 25 height 13
type input "TUBE2"
type input "22.00"
type input "3.00"
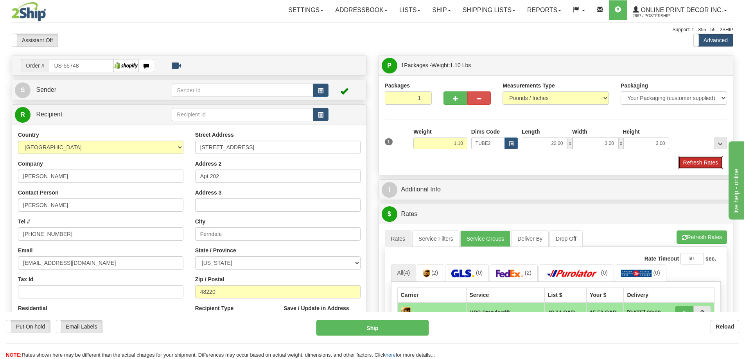
click at [698, 163] on button "Refresh Rates" at bounding box center [700, 162] width 45 height 13
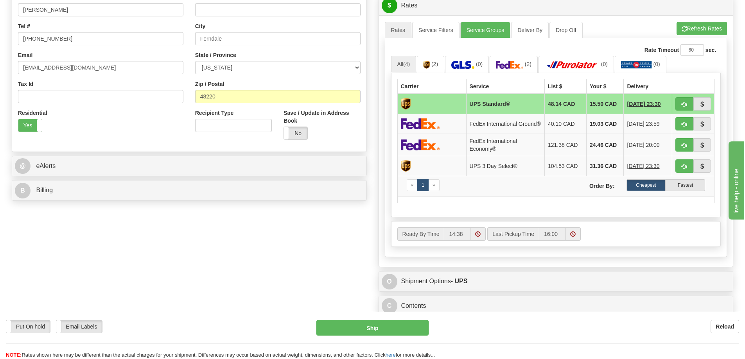
scroll to position [274, 0]
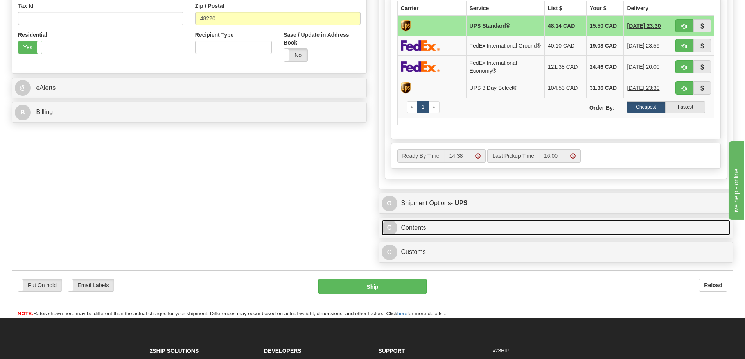
click at [569, 229] on link "C Contents" at bounding box center [556, 228] width 349 height 16
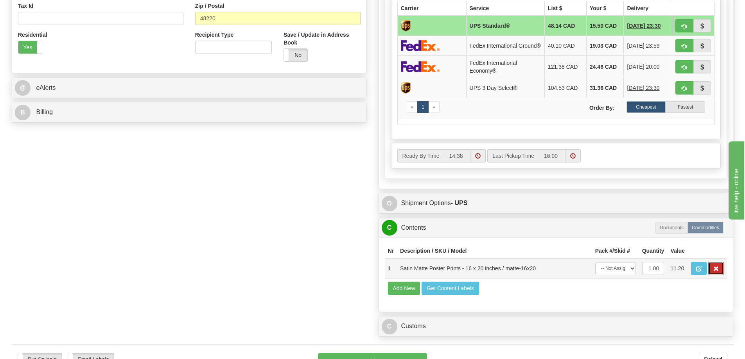
click at [717, 272] on span "button" at bounding box center [715, 269] width 5 height 5
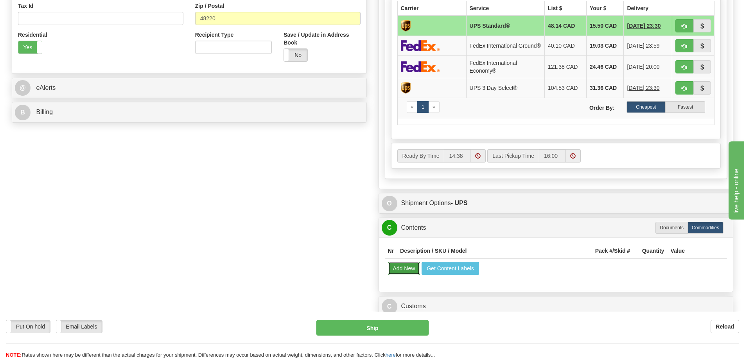
click at [408, 275] on button "Add New" at bounding box center [404, 268] width 32 height 13
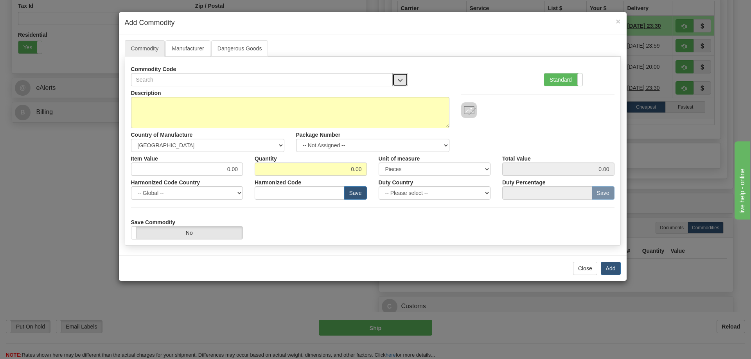
click at [404, 77] on button "button" at bounding box center [400, 79] width 16 height 13
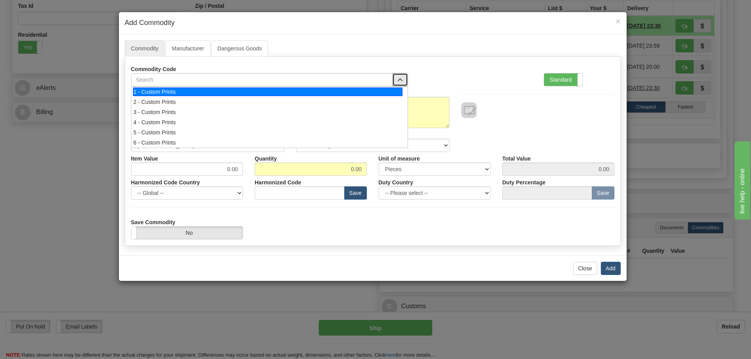
click at [388, 94] on div "1 - Custom Prints" at bounding box center [267, 92] width 269 height 9
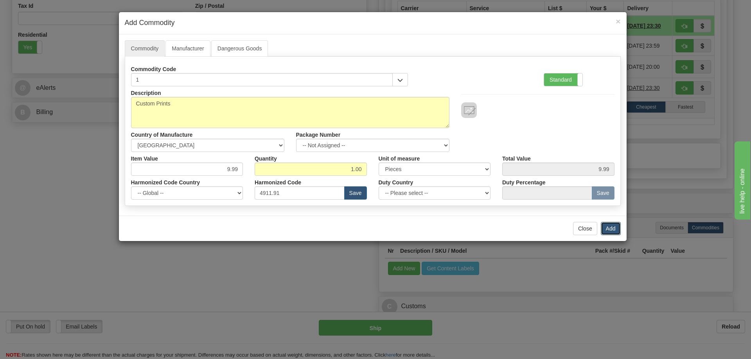
click at [613, 226] on button "Add" at bounding box center [611, 228] width 20 height 13
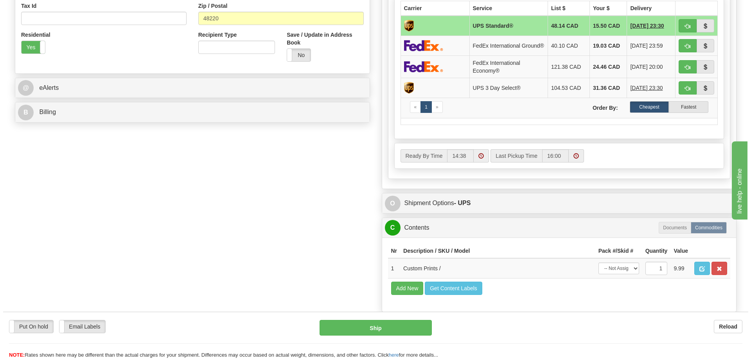
scroll to position [196, 0]
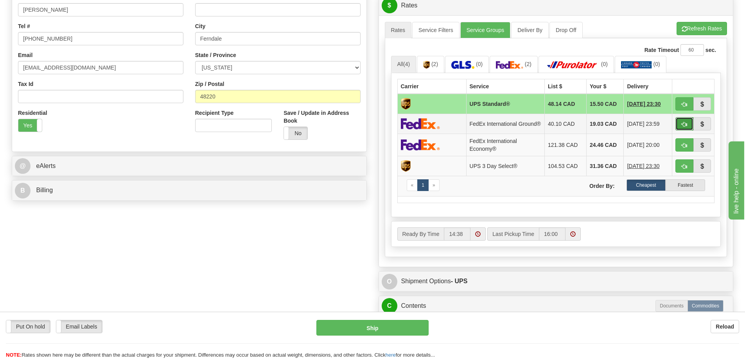
click at [681, 123] on button "button" at bounding box center [684, 123] width 18 height 13
type input "92"
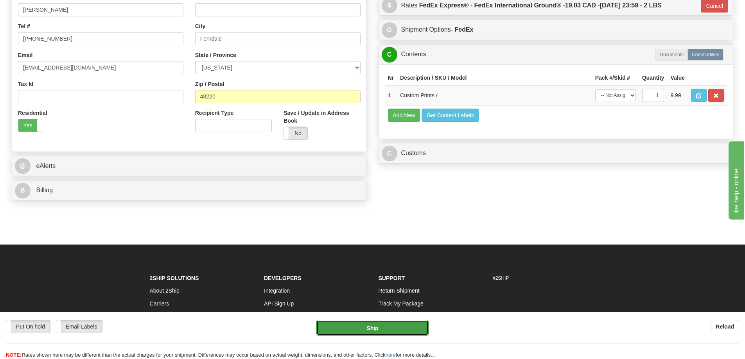
click at [375, 328] on button "Ship" at bounding box center [372, 328] width 112 height 16
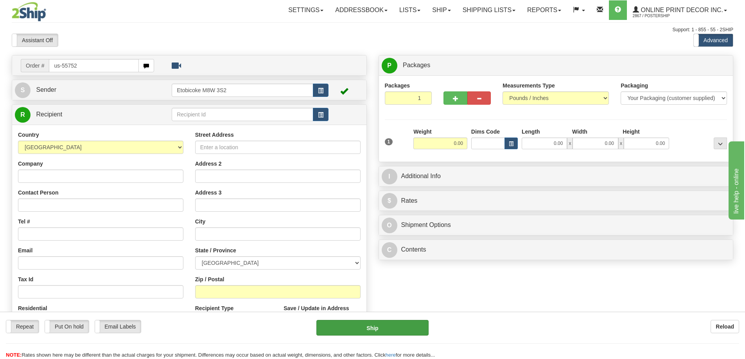
type input "us-55752"
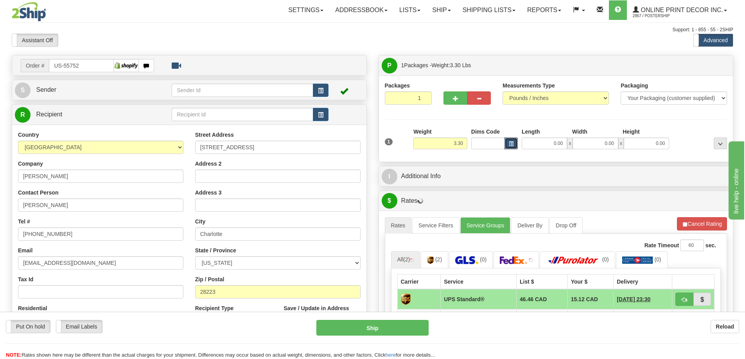
click at [507, 145] on button "button" at bounding box center [510, 144] width 13 height 12
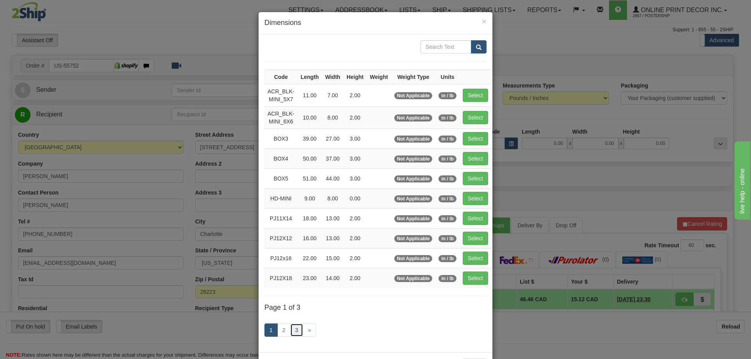
drag, startPoint x: 296, startPoint y: 329, endPoint x: 295, endPoint y: 325, distance: 4.0
click at [296, 329] on link "3" at bounding box center [296, 330] width 13 height 13
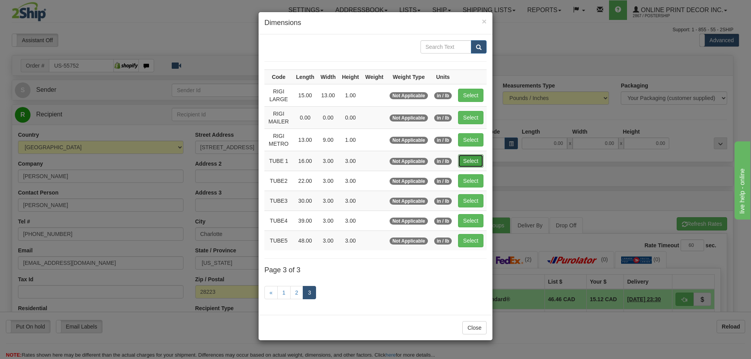
click at [481, 161] on button "Select" at bounding box center [470, 160] width 25 height 13
type input "TUBE 1"
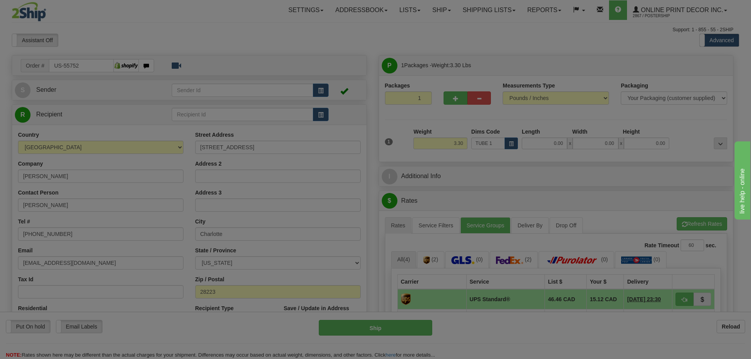
type input "16.00"
type input "3.00"
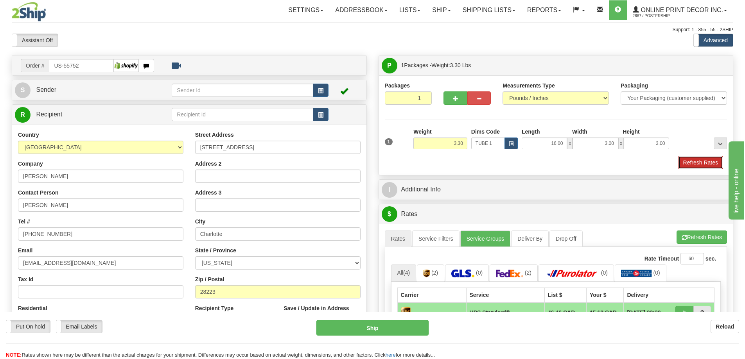
click at [702, 163] on button "Refresh Rates" at bounding box center [700, 162] width 45 height 13
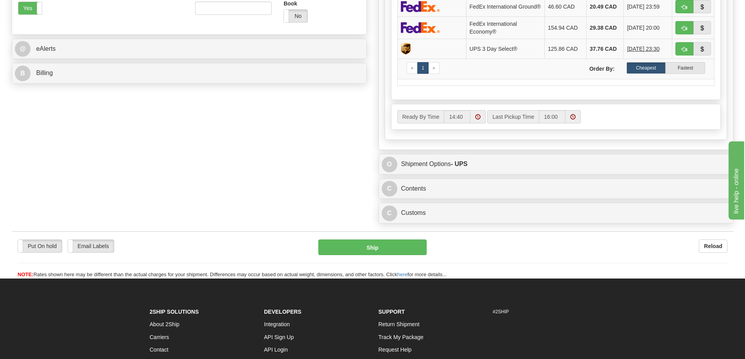
scroll to position [391, 0]
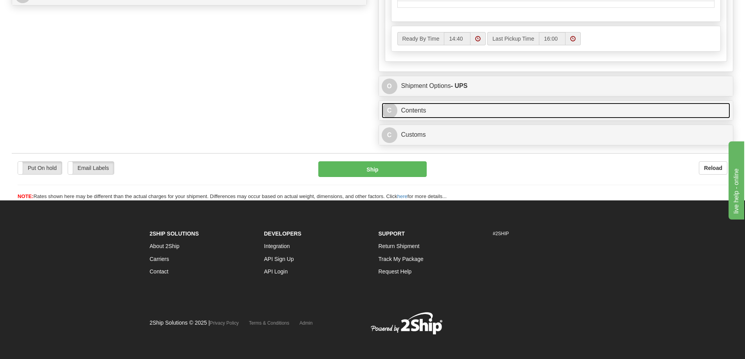
click at [538, 111] on link "C Contents" at bounding box center [556, 111] width 349 height 16
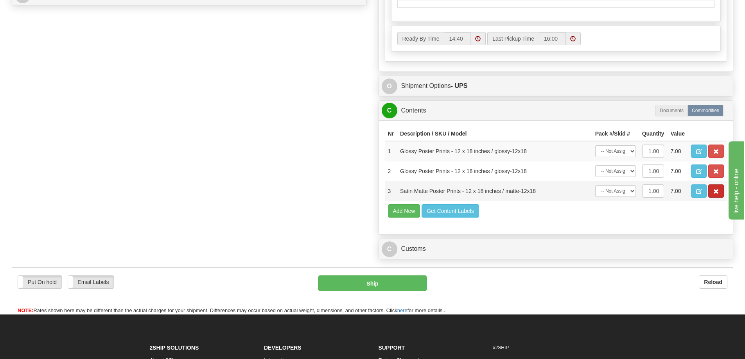
drag, startPoint x: 708, startPoint y: 193, endPoint x: 720, endPoint y: 192, distance: 12.5
click at [709, 192] on td at bounding box center [707, 191] width 39 height 20
click at [717, 191] on button "button" at bounding box center [716, 191] width 16 height 13
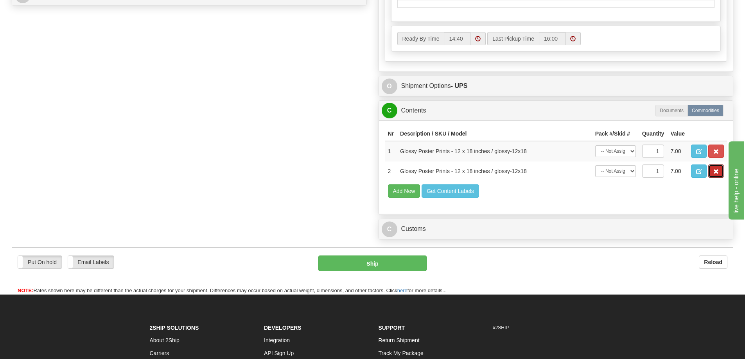
click at [716, 174] on span "button" at bounding box center [715, 171] width 5 height 5
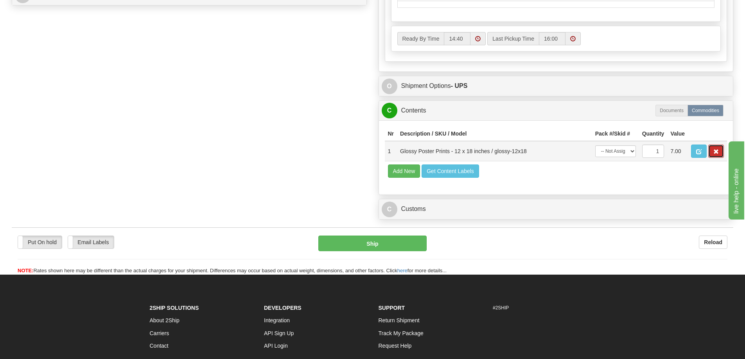
click at [715, 154] on span "button" at bounding box center [715, 151] width 5 height 5
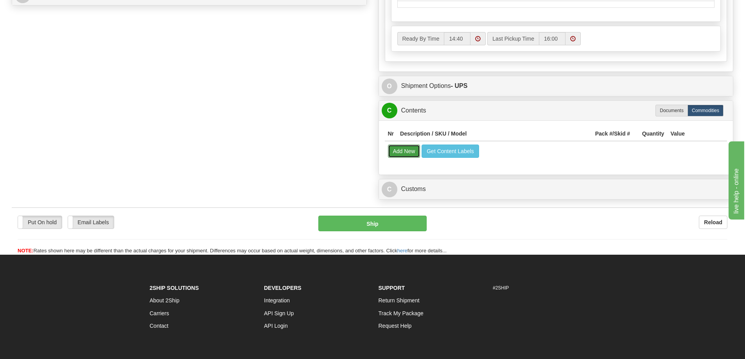
click at [404, 157] on button "Add New" at bounding box center [404, 151] width 32 height 13
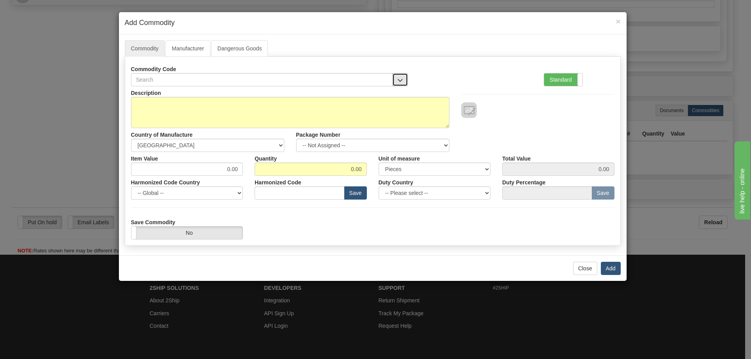
click at [401, 77] on button "button" at bounding box center [400, 79] width 16 height 13
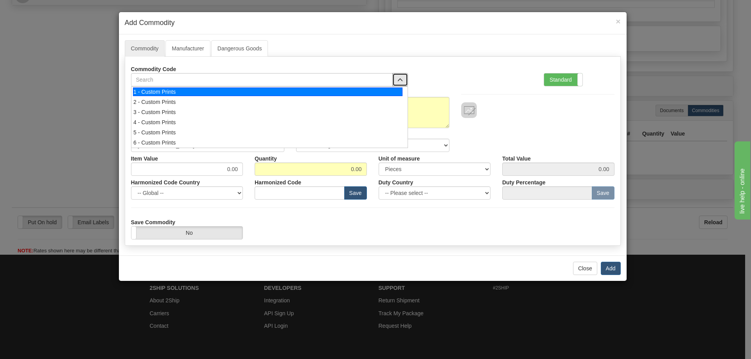
click at [393, 95] on div "1 - Custom Prints" at bounding box center [267, 92] width 269 height 9
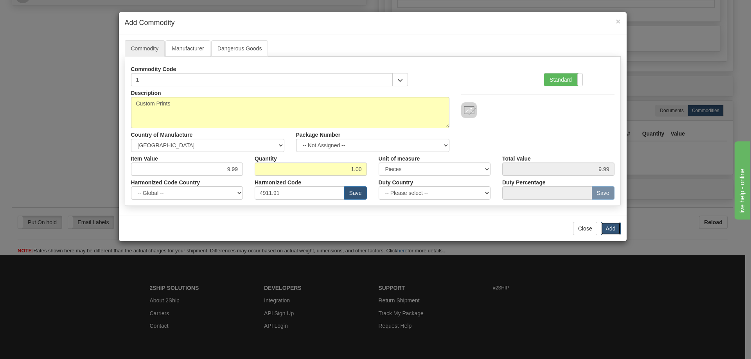
click at [611, 231] on button "Add" at bounding box center [611, 228] width 20 height 13
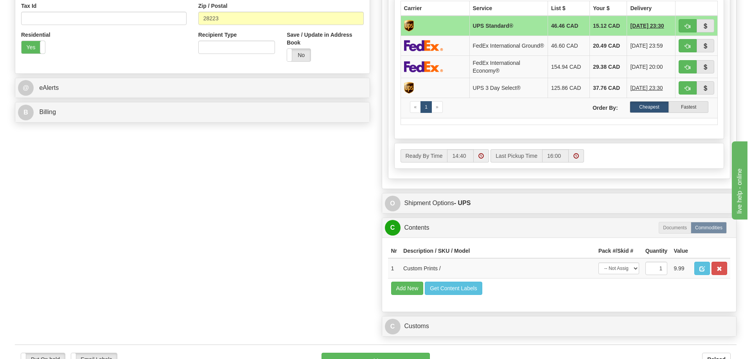
scroll to position [196, 0]
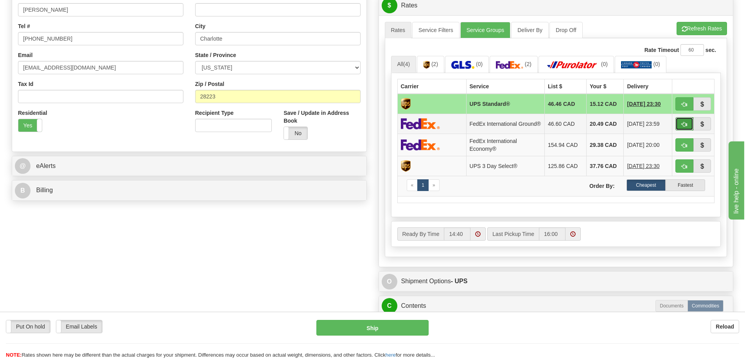
click at [682, 124] on span "button" at bounding box center [684, 124] width 5 height 5
type input "92"
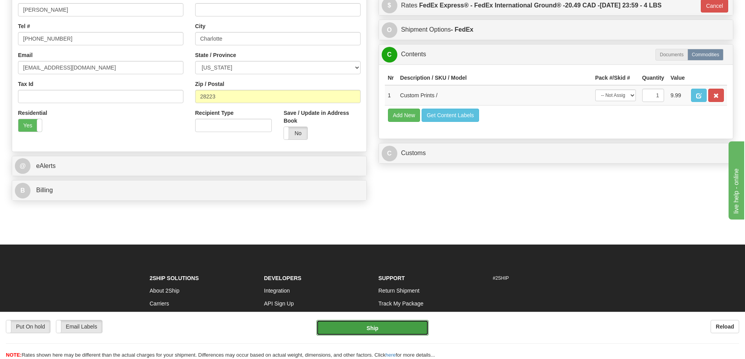
click at [407, 324] on button "Ship" at bounding box center [372, 328] width 112 height 16
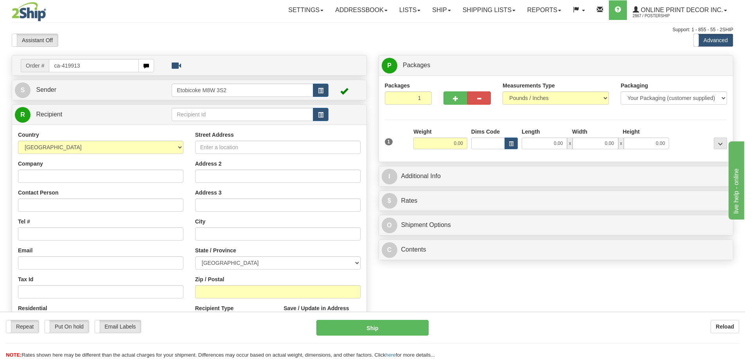
type input "ca-419913"
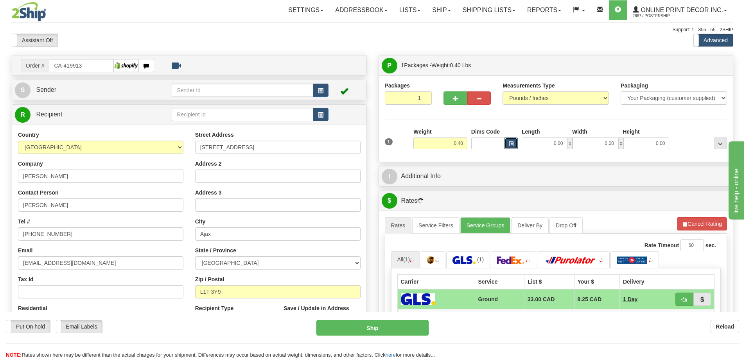
click at [511, 144] on span "button" at bounding box center [511, 144] width 5 height 4
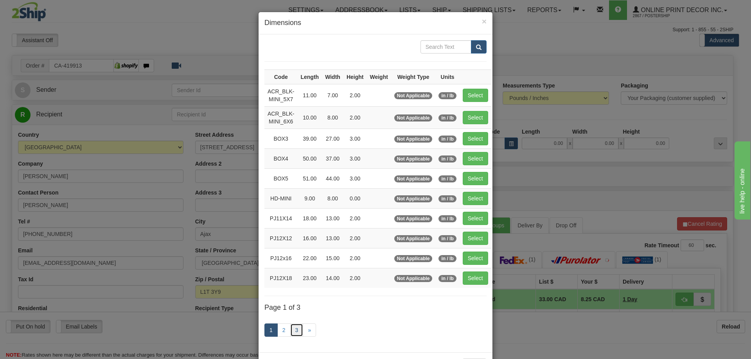
click at [295, 326] on link "3" at bounding box center [296, 330] width 13 height 13
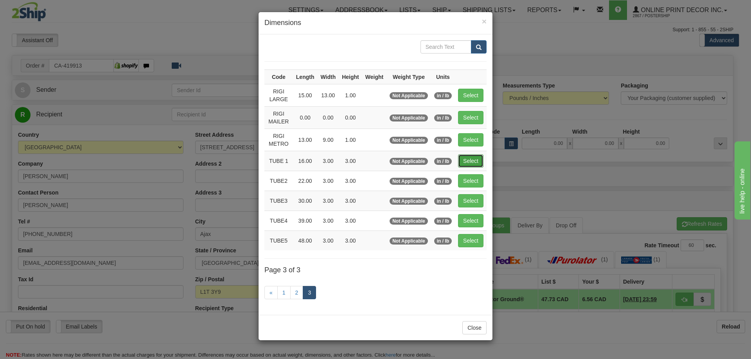
click at [469, 163] on button "Select" at bounding box center [470, 160] width 25 height 13
type input "TUBE 1"
type input "16.00"
type input "3.00"
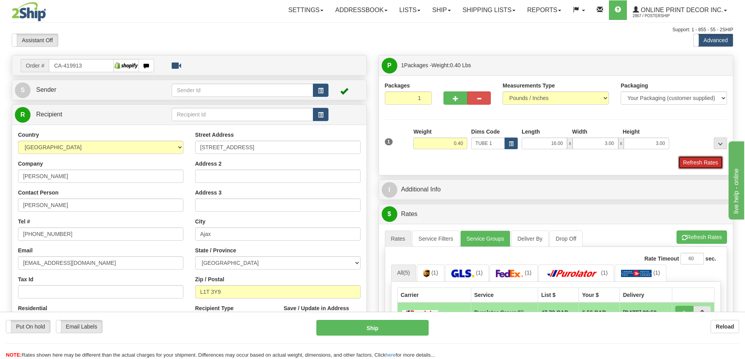
drag, startPoint x: 694, startPoint y: 158, endPoint x: 690, endPoint y: 156, distance: 4.2
click at [694, 157] on button "Refresh Rates" at bounding box center [700, 162] width 45 height 13
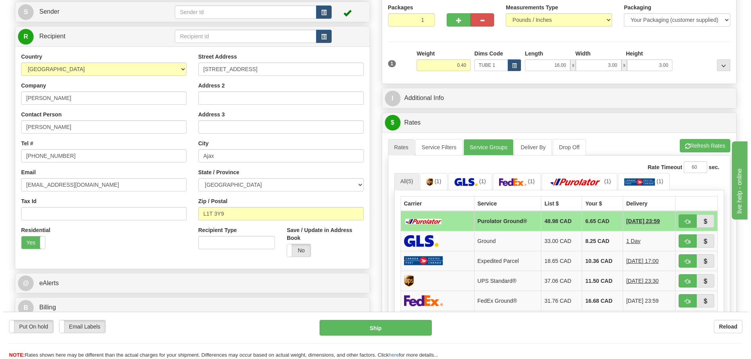
scroll to position [117, 0]
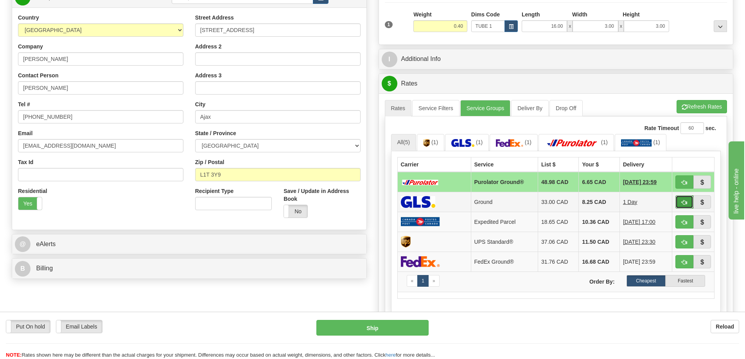
click at [681, 199] on button "button" at bounding box center [684, 202] width 18 height 13
type input "1"
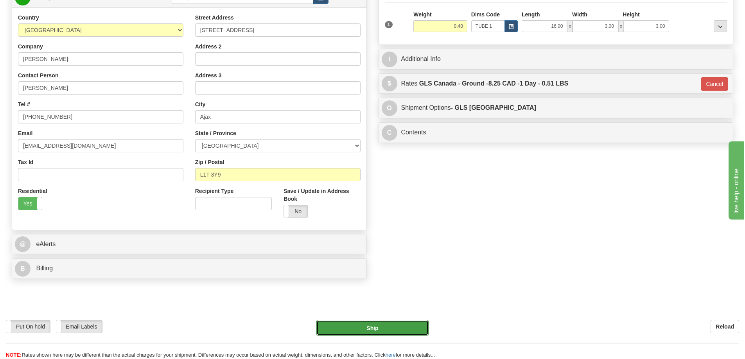
click at [402, 330] on button "Ship" at bounding box center [372, 328] width 112 height 16
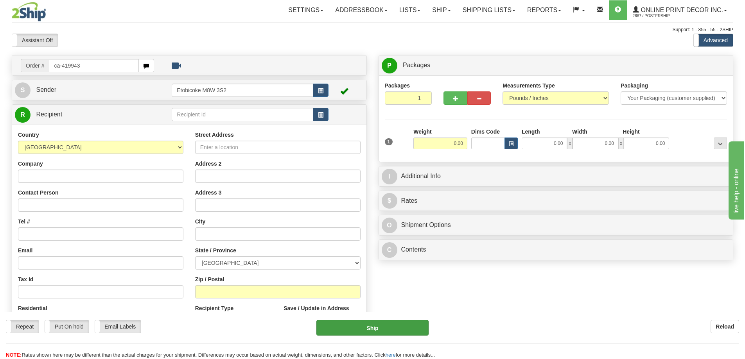
type input "ca-419943"
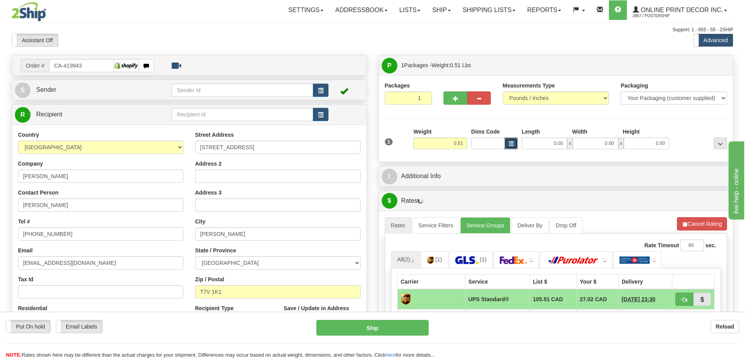
click at [508, 142] on button "button" at bounding box center [510, 144] width 13 height 12
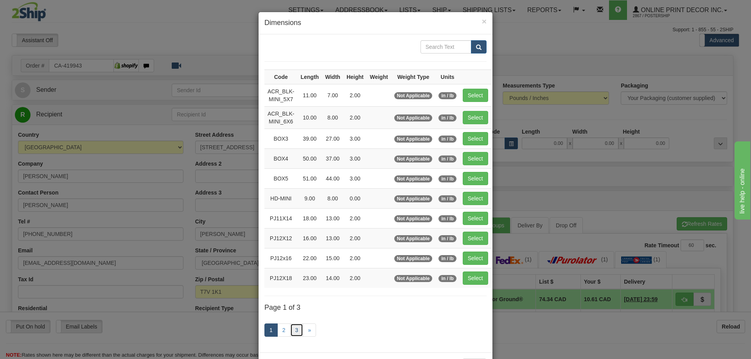
click at [295, 325] on link "3" at bounding box center [296, 330] width 13 height 13
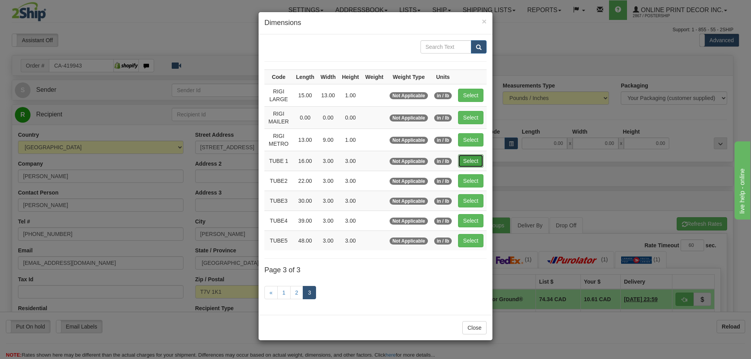
click at [472, 159] on button "Select" at bounding box center [470, 160] width 25 height 13
type input "TUBE 1"
type input "16.00"
type input "3.00"
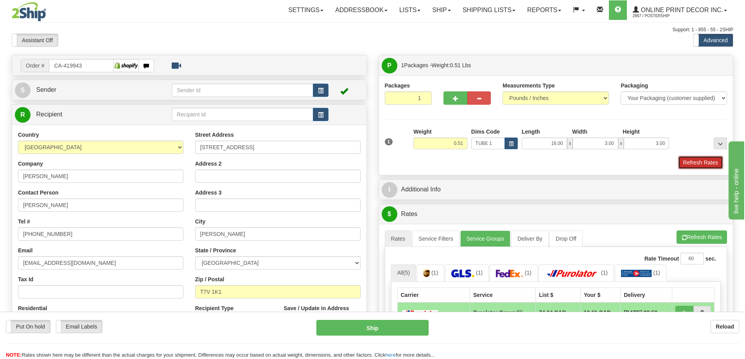
click at [691, 164] on button "Refresh Rates" at bounding box center [700, 162] width 45 height 13
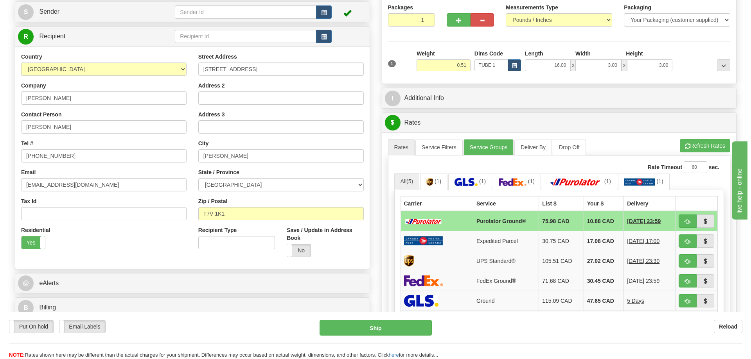
scroll to position [117, 0]
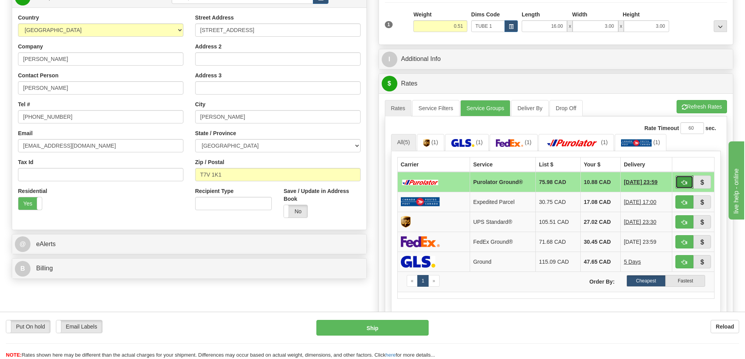
click at [684, 180] on button "button" at bounding box center [684, 182] width 18 height 13
type input "260"
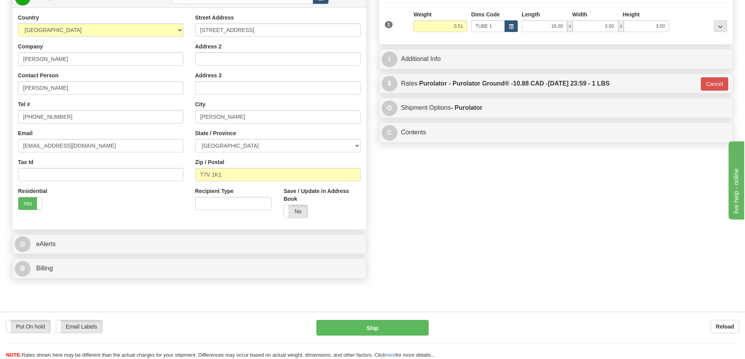
click at [415, 320] on div "Put On hold Put On hold Email Labels Email Labels Edit Reload Ship Reload" at bounding box center [372, 335] width 745 height 47
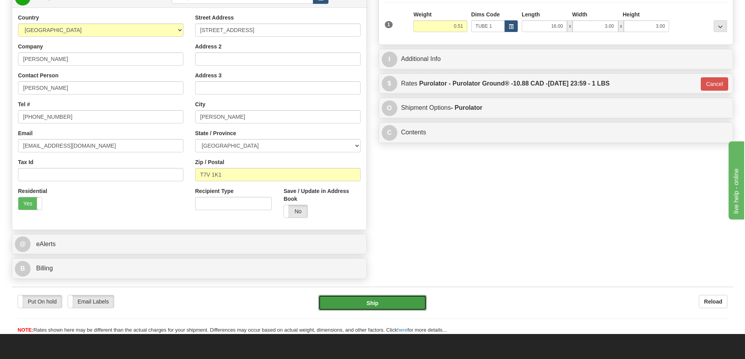
click at [402, 302] on button "Ship" at bounding box center [372, 303] width 108 height 16
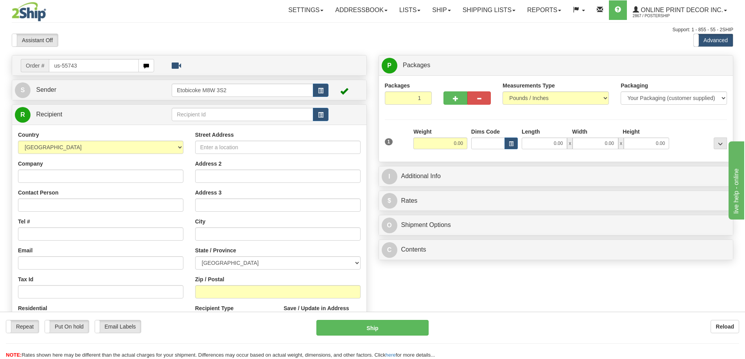
type input "us-55743"
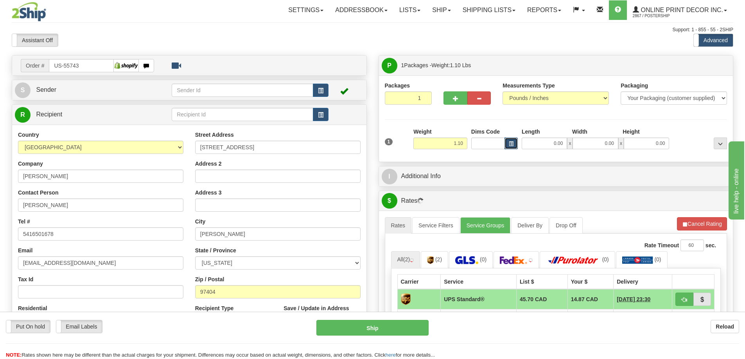
click at [513, 143] on span "button" at bounding box center [511, 144] width 5 height 4
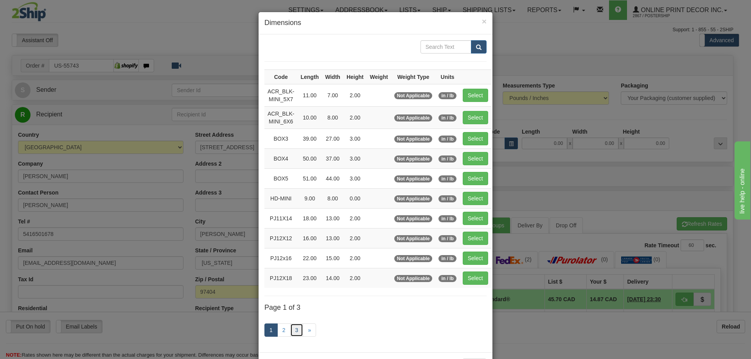
click at [290, 329] on link "3" at bounding box center [296, 330] width 13 height 13
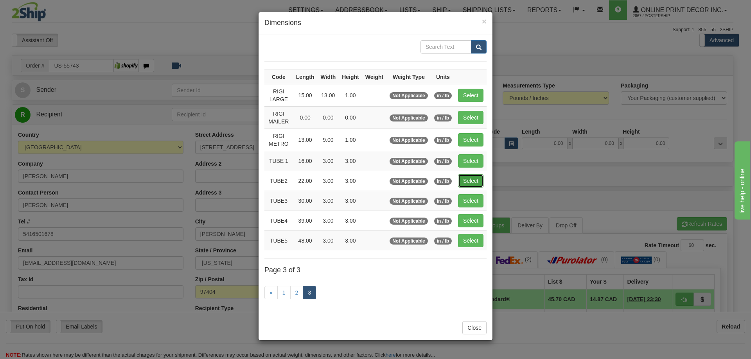
click at [466, 177] on button "Select" at bounding box center [470, 180] width 25 height 13
type input "TUBE2"
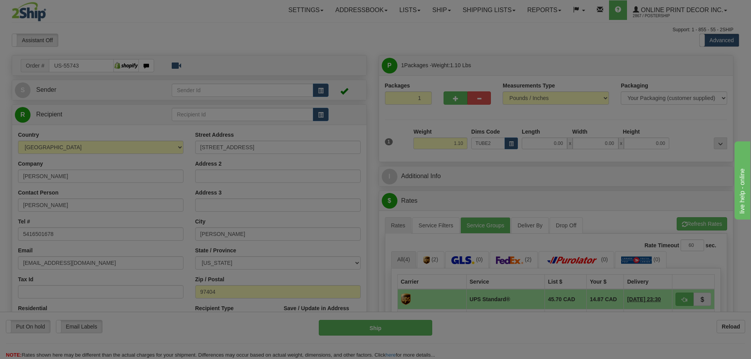
type input "22.00"
type input "3.00"
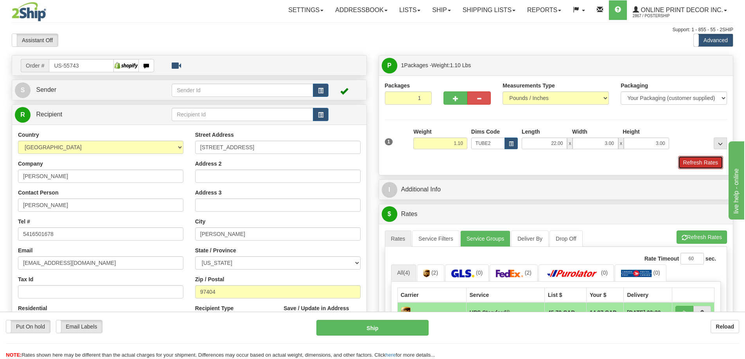
click at [704, 165] on button "Refresh Rates" at bounding box center [700, 162] width 45 height 13
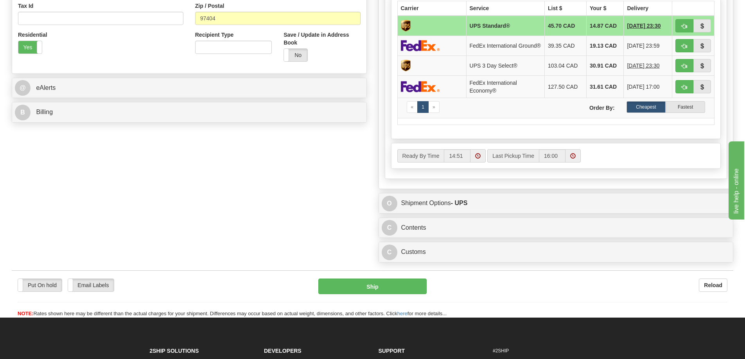
scroll to position [391, 0]
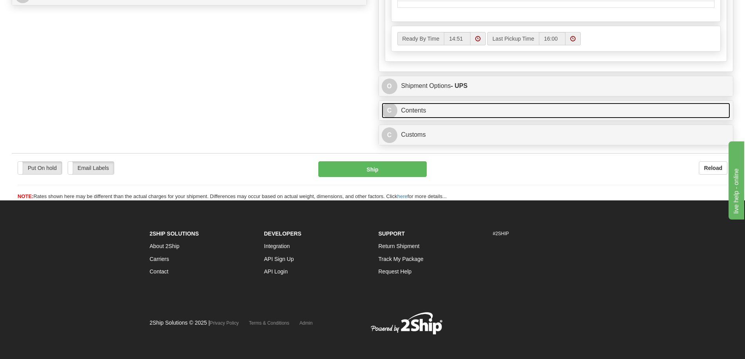
click at [492, 114] on link "C Contents" at bounding box center [556, 111] width 349 height 16
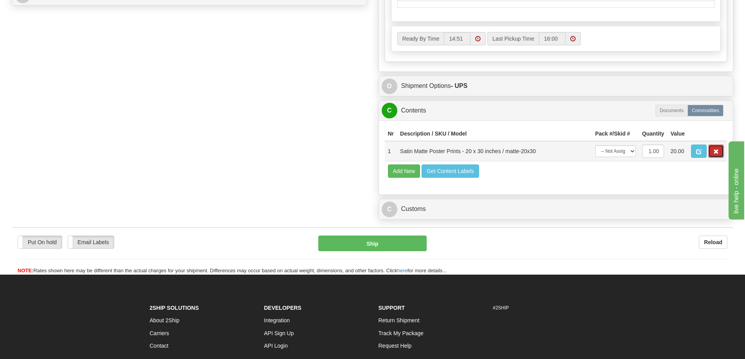
click at [716, 154] on span "button" at bounding box center [715, 151] width 5 height 5
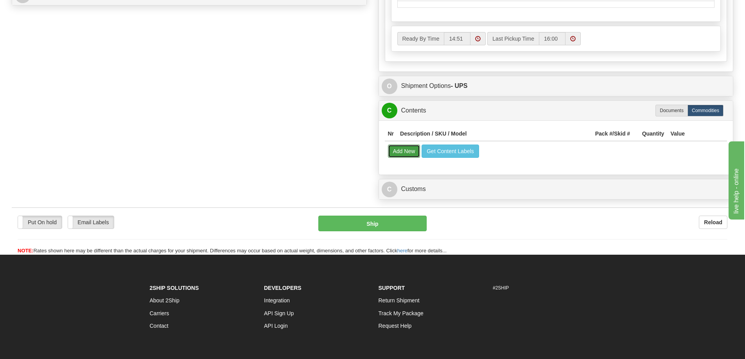
click at [398, 155] on button "Add New" at bounding box center [404, 151] width 32 height 13
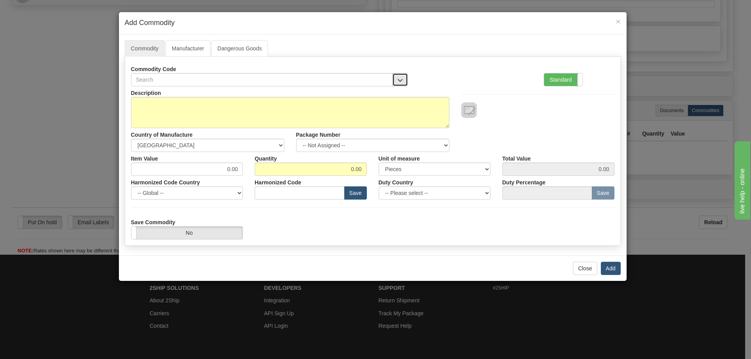
click at [400, 75] on button "button" at bounding box center [400, 79] width 16 height 13
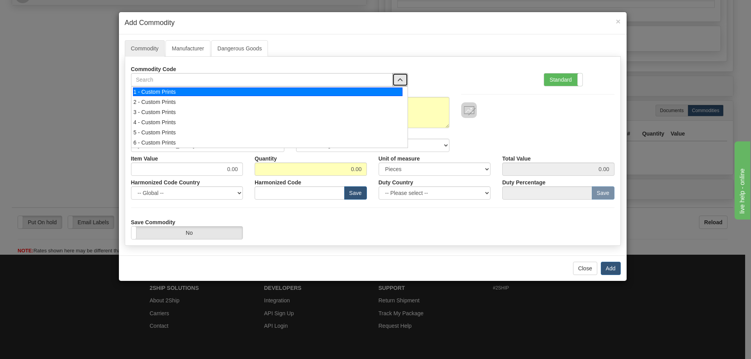
click at [394, 92] on div "1 - Custom Prints" at bounding box center [267, 92] width 269 height 9
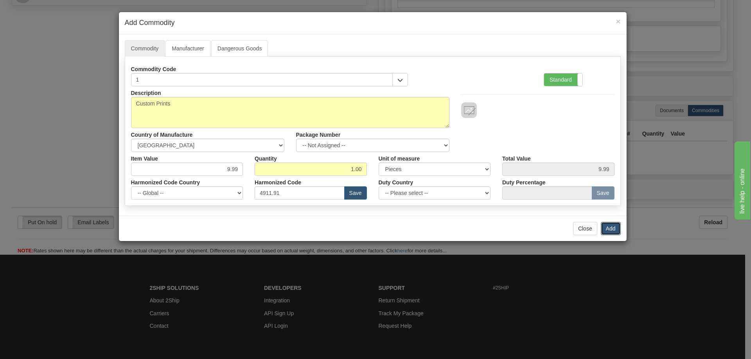
click at [614, 227] on button "Add" at bounding box center [611, 228] width 20 height 13
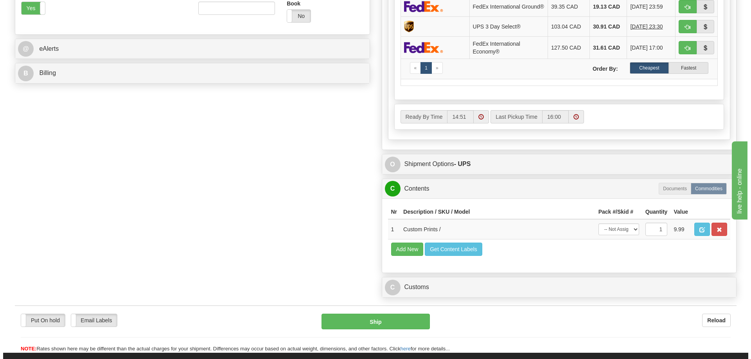
scroll to position [235, 0]
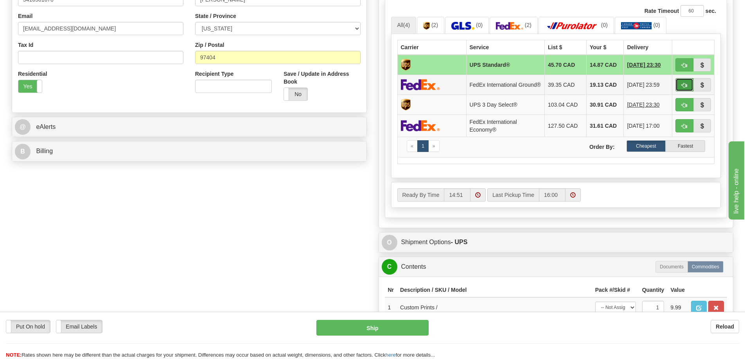
click at [682, 83] on button "button" at bounding box center [684, 84] width 18 height 13
type input "92"
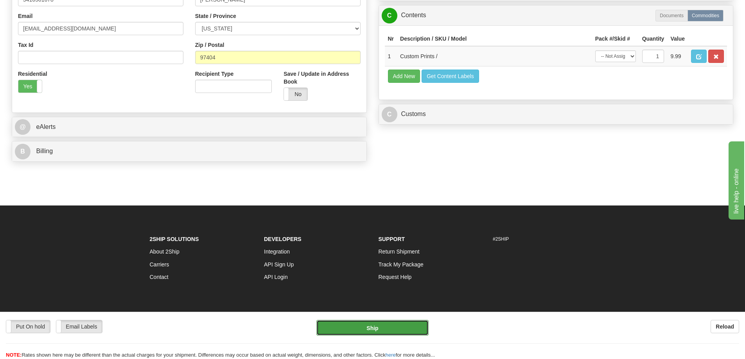
click at [399, 323] on button "Ship" at bounding box center [372, 328] width 112 height 16
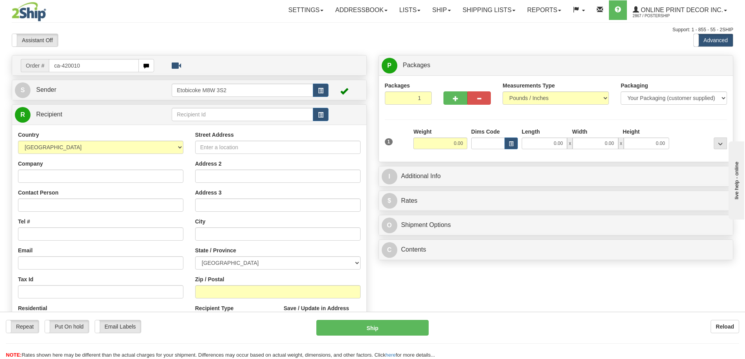
type input "ca-420010"
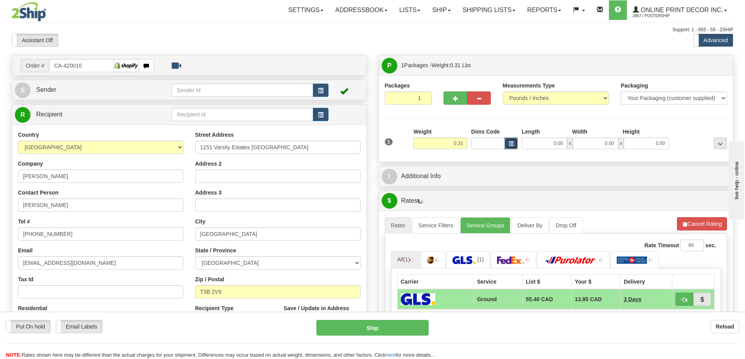
click at [510, 140] on button "button" at bounding box center [510, 144] width 13 height 12
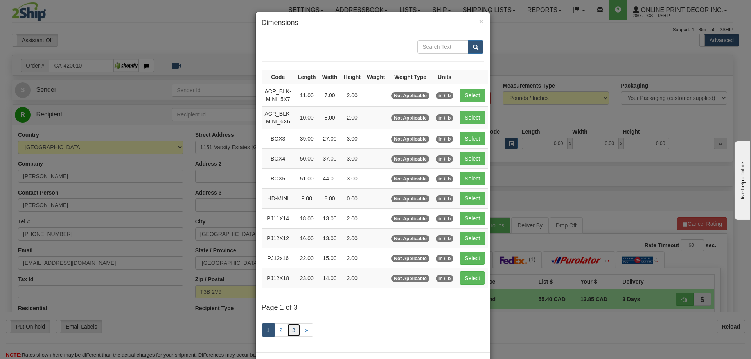
click at [293, 328] on link "3" at bounding box center [293, 330] width 13 height 13
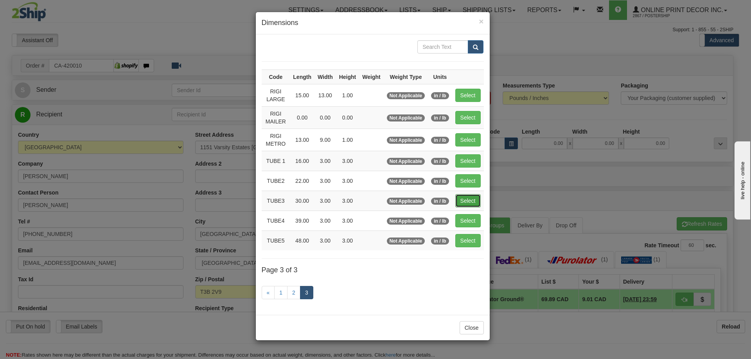
click at [472, 199] on button "Select" at bounding box center [467, 200] width 25 height 13
type input "TUBE3"
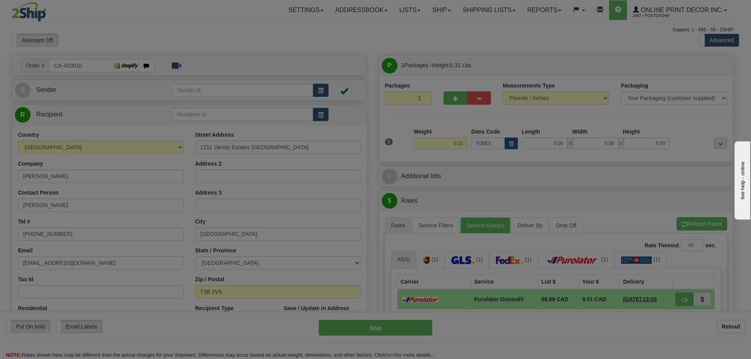
type input "30.00"
type input "3.00"
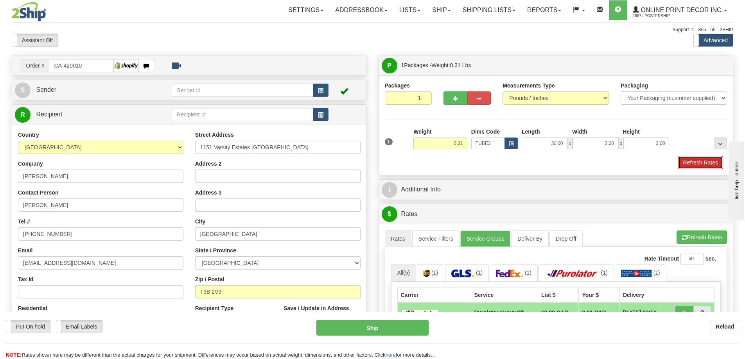
click at [691, 161] on button "Refresh Rates" at bounding box center [700, 162] width 45 height 13
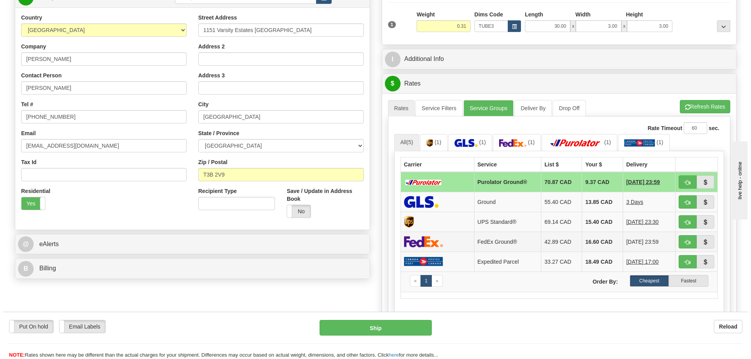
scroll to position [156, 0]
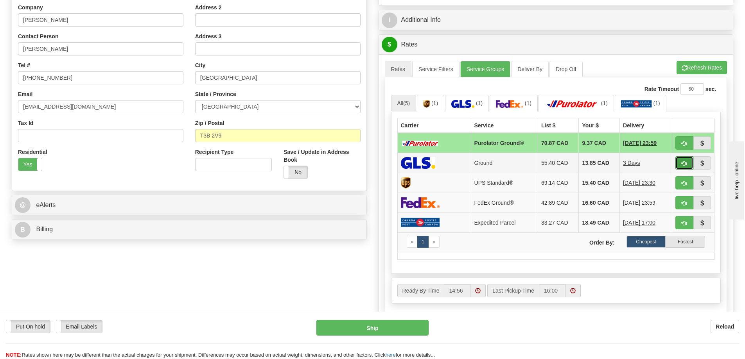
click at [684, 160] on button "button" at bounding box center [684, 162] width 18 height 13
type input "1"
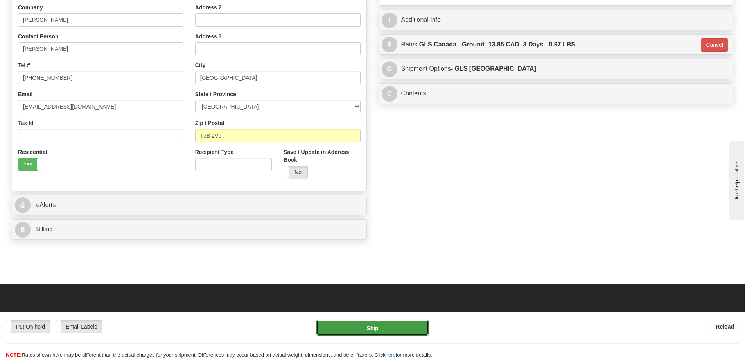
click at [407, 324] on button "Ship" at bounding box center [372, 328] width 112 height 16
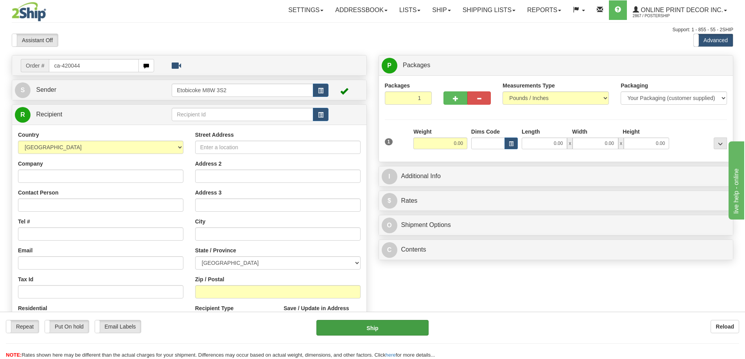
type input "ca-420044"
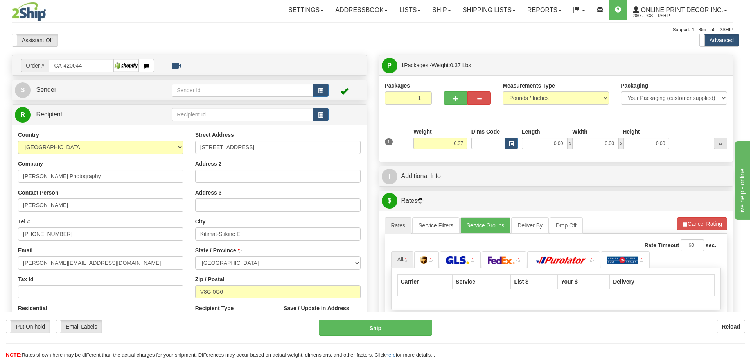
type input "TERRACE"
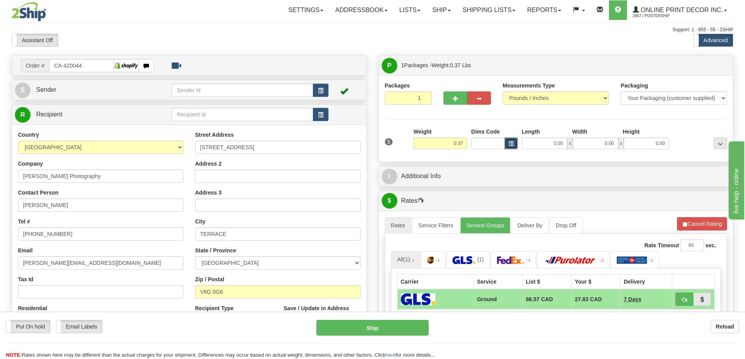
click at [507, 142] on button "button" at bounding box center [510, 144] width 13 height 12
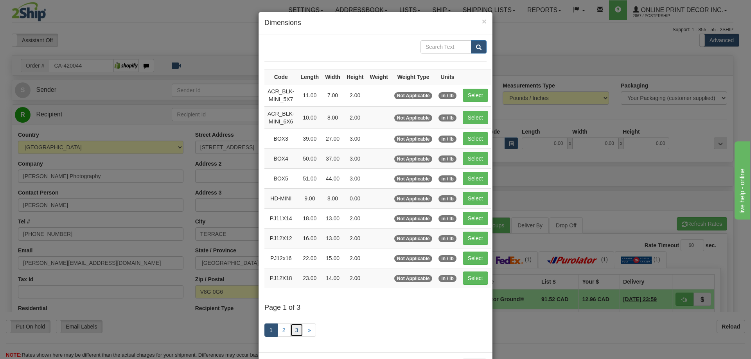
click at [294, 329] on link "3" at bounding box center [296, 330] width 13 height 13
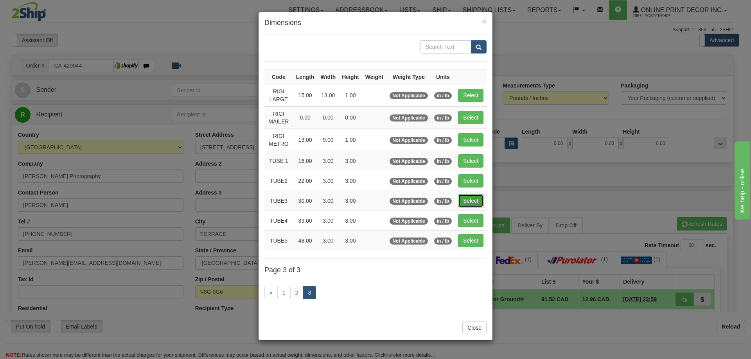
click at [470, 198] on button "Select" at bounding box center [470, 200] width 25 height 13
type input "TUBE3"
type input "30.00"
type input "3.00"
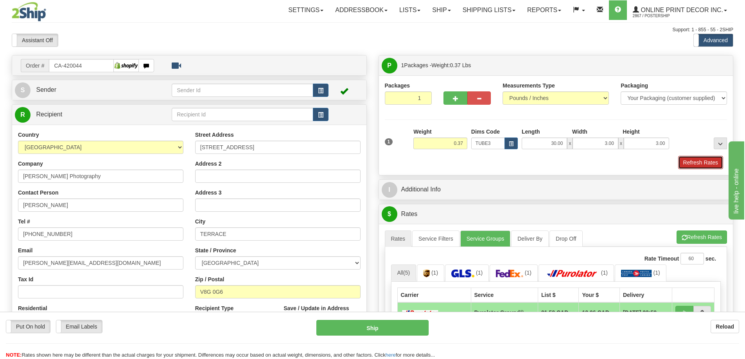
click at [695, 162] on button "Refresh Rates" at bounding box center [700, 162] width 45 height 13
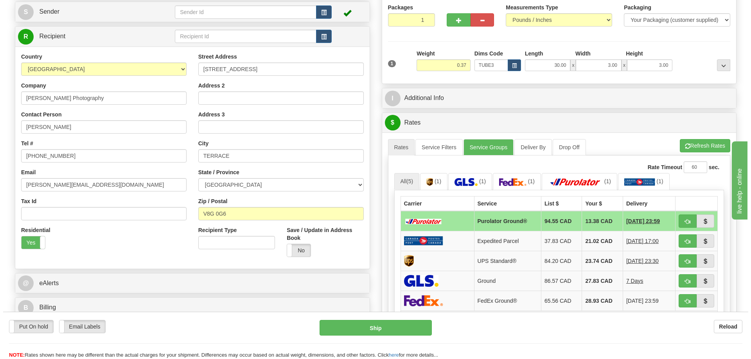
scroll to position [117, 0]
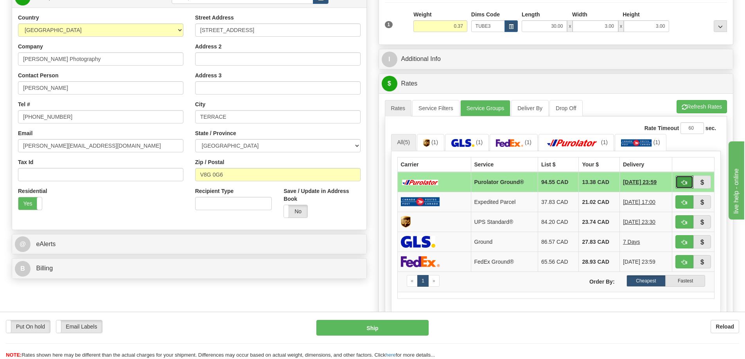
click at [687, 179] on button "button" at bounding box center [684, 182] width 18 height 13
type input "260"
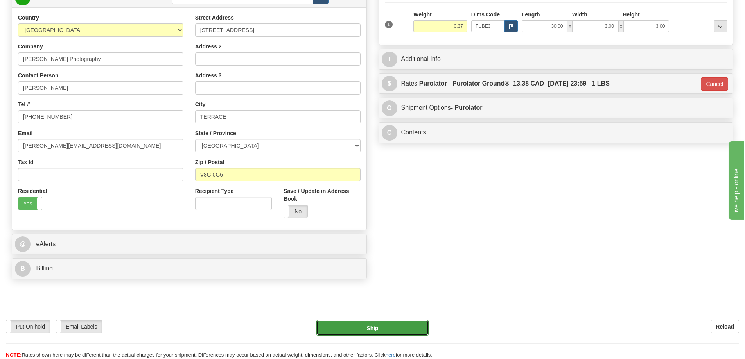
click at [371, 326] on button "Ship" at bounding box center [372, 328] width 112 height 16
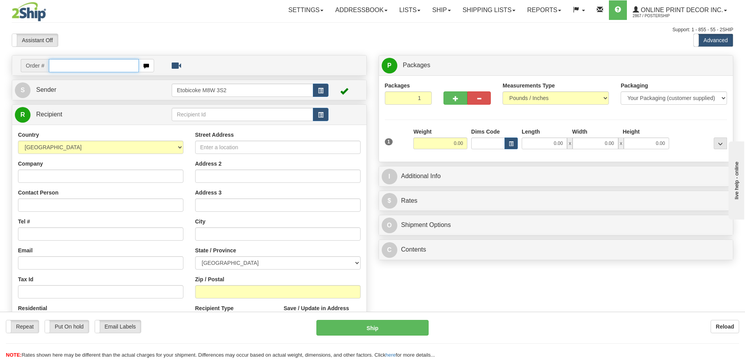
click at [86, 67] on input "text" at bounding box center [94, 65] width 90 height 13
type input "ca-420048"
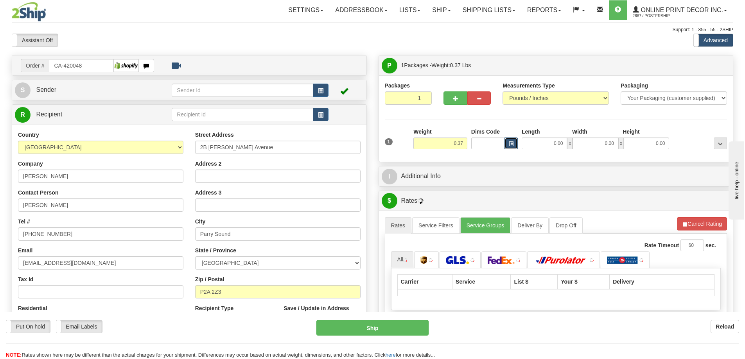
click at [513, 143] on span "button" at bounding box center [511, 144] width 5 height 4
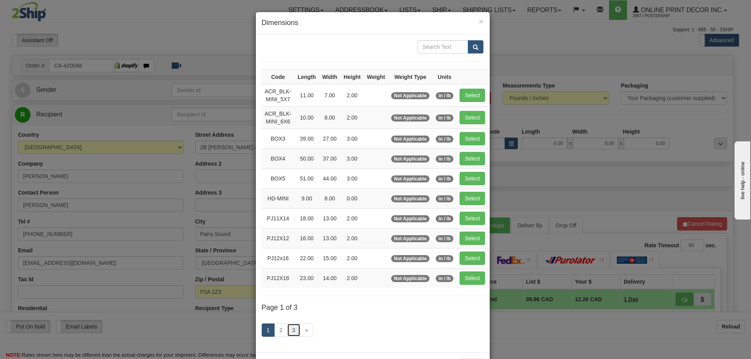
click at [291, 329] on link "3" at bounding box center [293, 330] width 13 height 13
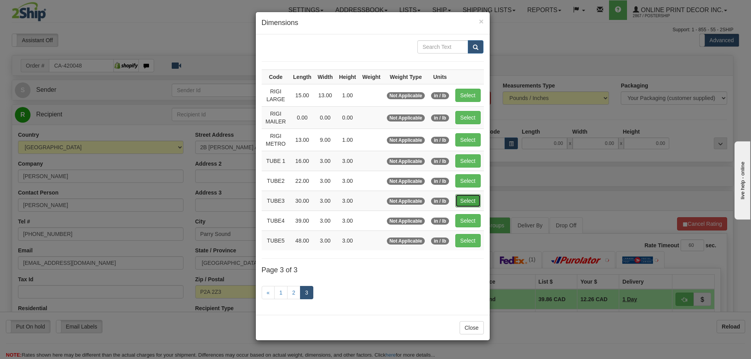
click at [470, 198] on button "Select" at bounding box center [467, 200] width 25 height 13
type input "TUBE3"
type input "30.00"
type input "3.00"
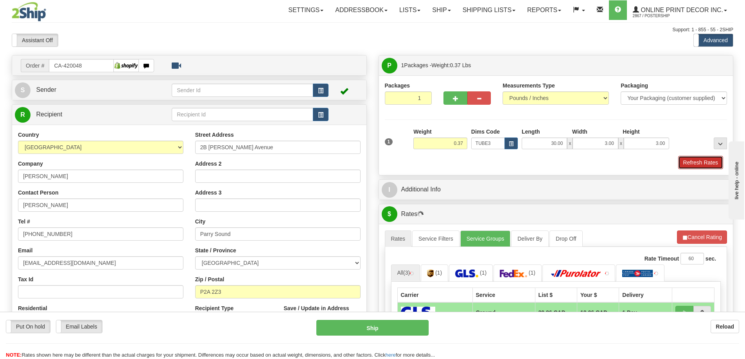
click at [702, 165] on button "Refresh Rates" at bounding box center [700, 162] width 45 height 13
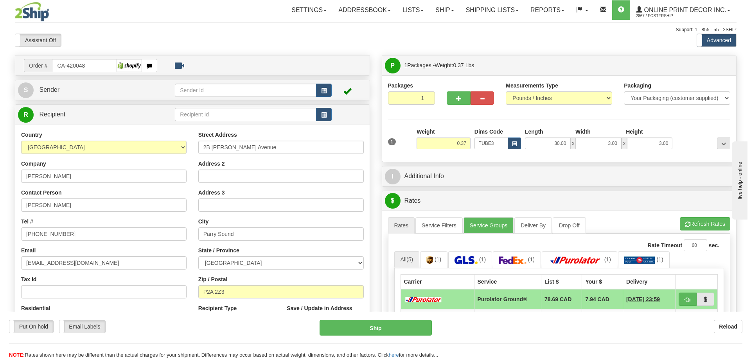
scroll to position [78, 0]
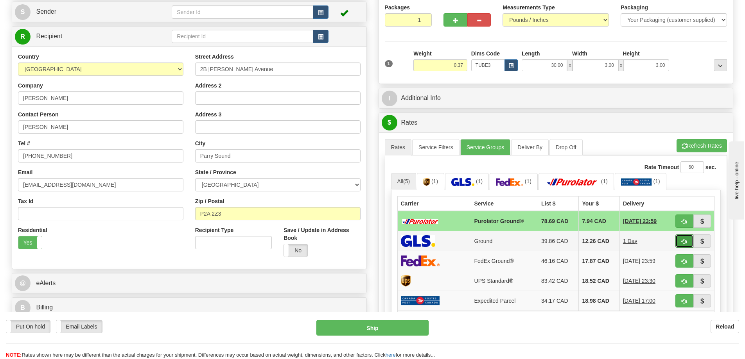
click at [678, 244] on button "button" at bounding box center [684, 241] width 18 height 13
type input "1"
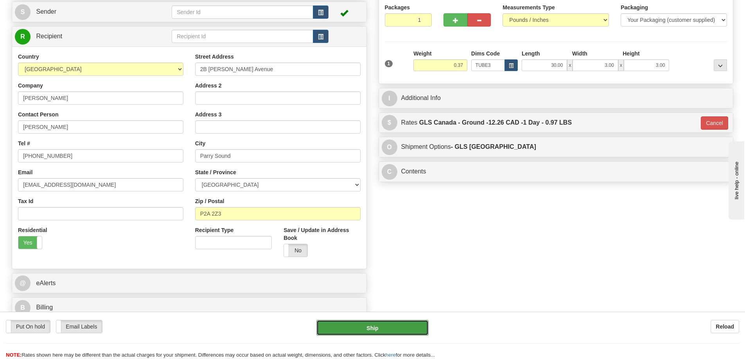
click at [396, 328] on button "Ship" at bounding box center [372, 328] width 112 height 16
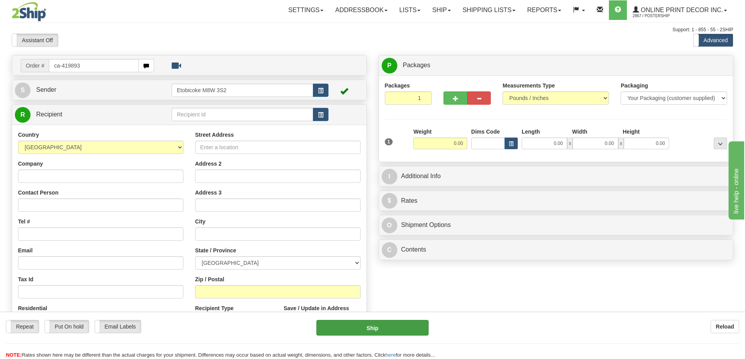
type input "ca-419893"
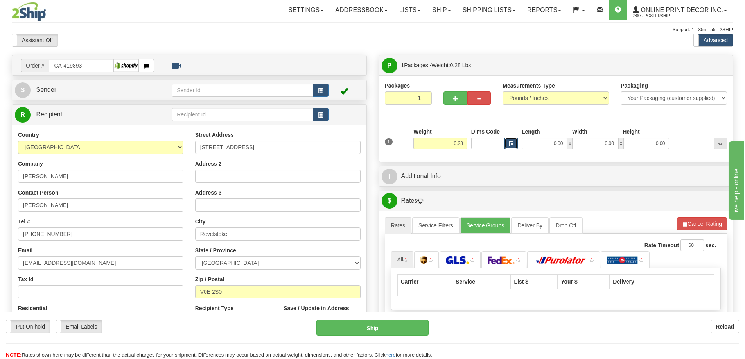
click at [510, 145] on span "button" at bounding box center [511, 144] width 5 height 4
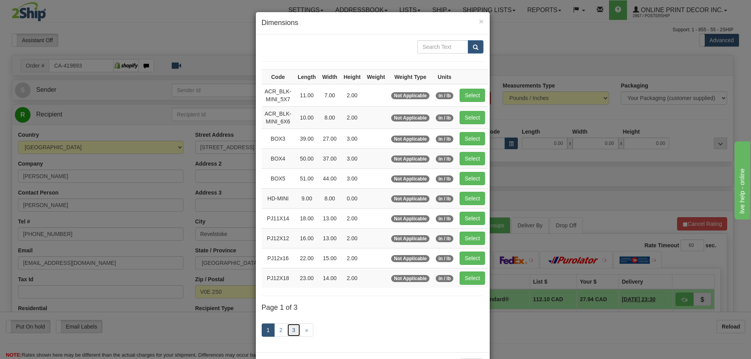
click at [293, 330] on link "3" at bounding box center [293, 330] width 13 height 13
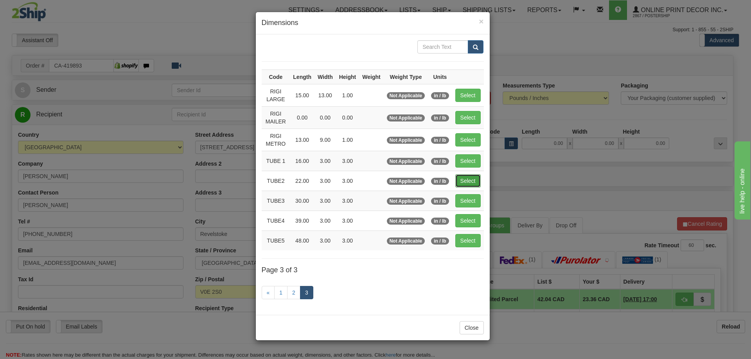
click at [469, 180] on button "Select" at bounding box center [467, 180] width 25 height 13
type input "TUBE2"
type input "22.00"
type input "3.00"
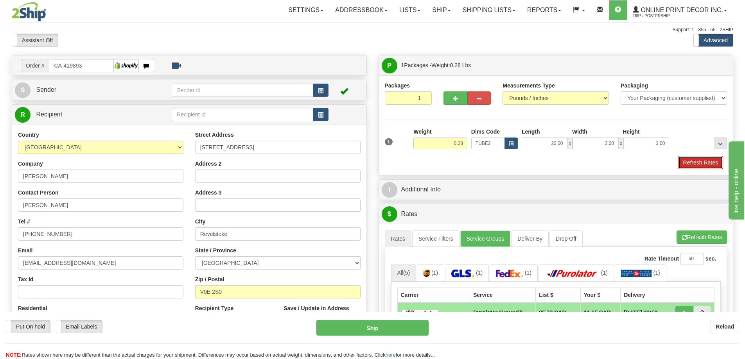
click at [701, 165] on button "Refresh Rates" at bounding box center [700, 162] width 45 height 13
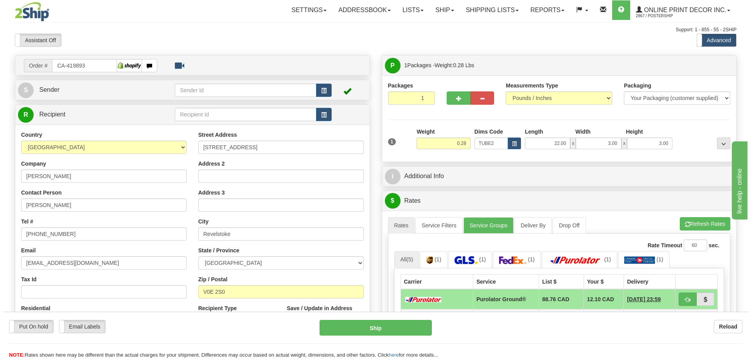
scroll to position [117, 0]
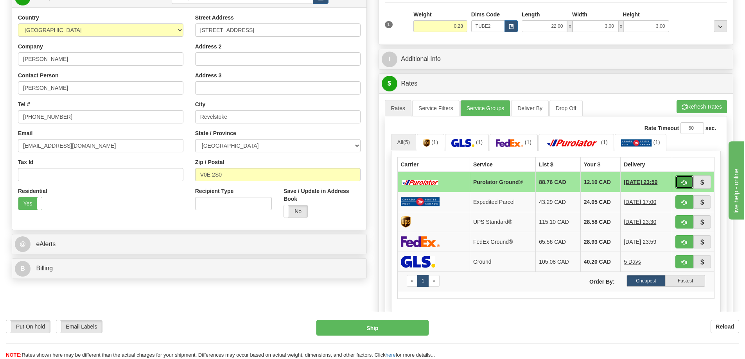
click at [684, 180] on button "button" at bounding box center [684, 182] width 18 height 13
type input "260"
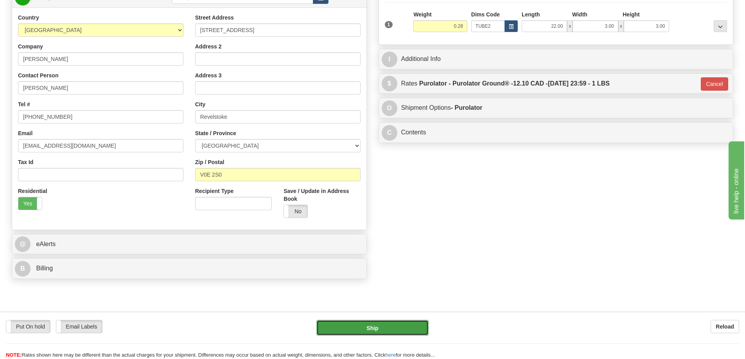
click at [394, 328] on button "Ship" at bounding box center [372, 328] width 112 height 16
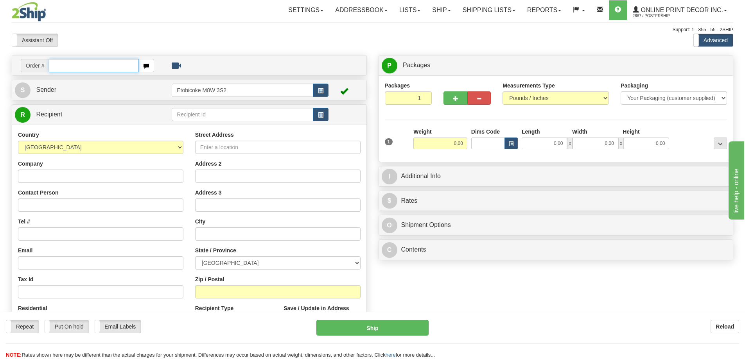
click at [68, 67] on input "text" at bounding box center [94, 65] width 90 height 13
type input "ca-419911"
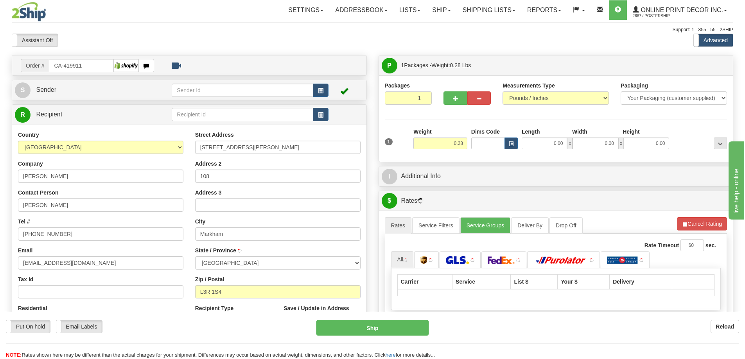
type input "UNIONVILLE"
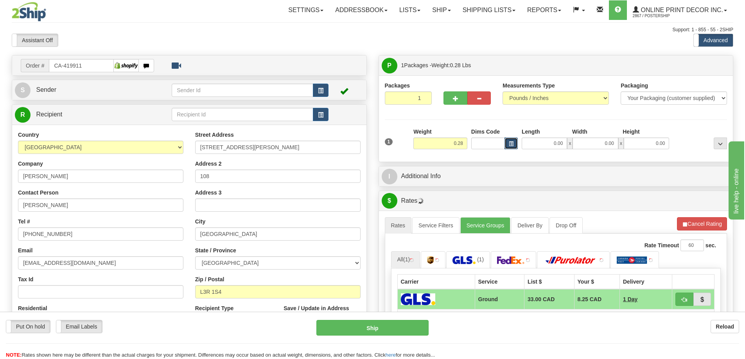
click at [510, 145] on span "button" at bounding box center [511, 144] width 5 height 4
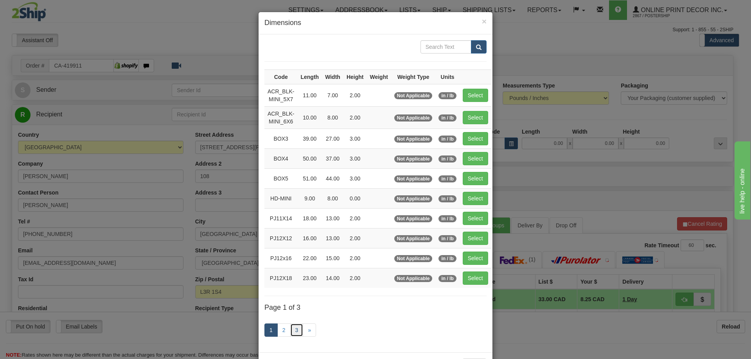
click at [291, 330] on link "3" at bounding box center [296, 330] width 13 height 13
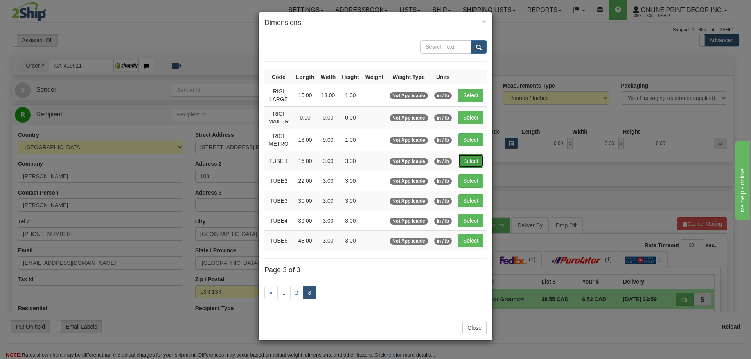
click at [469, 159] on button "Select" at bounding box center [470, 160] width 25 height 13
type input "TUBE 1"
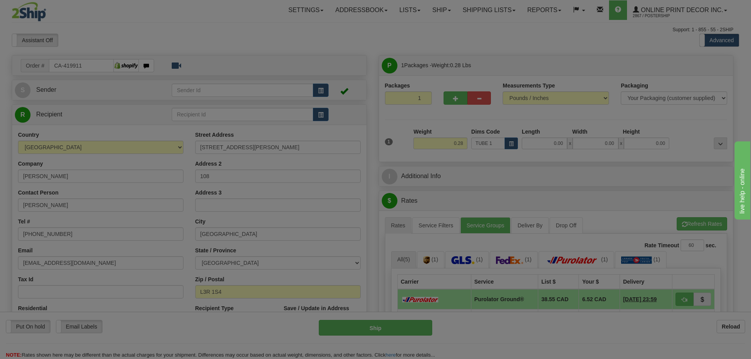
type input "16.00"
type input "3.00"
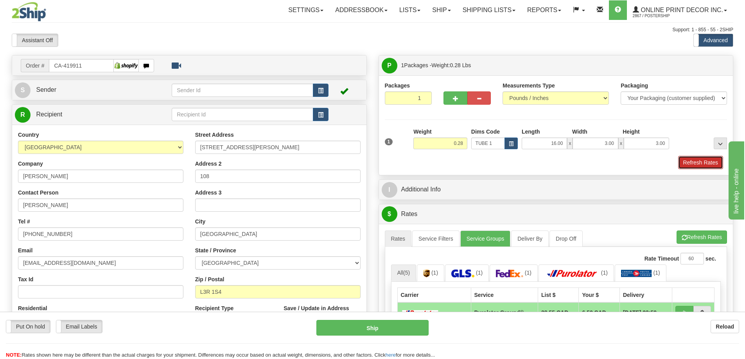
click at [700, 167] on button "Refresh Rates" at bounding box center [700, 162] width 45 height 13
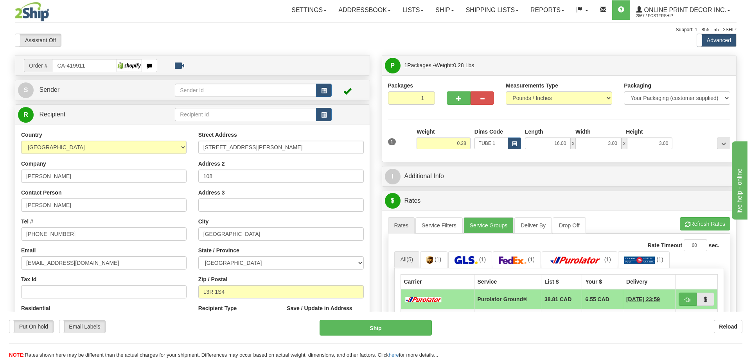
scroll to position [78, 0]
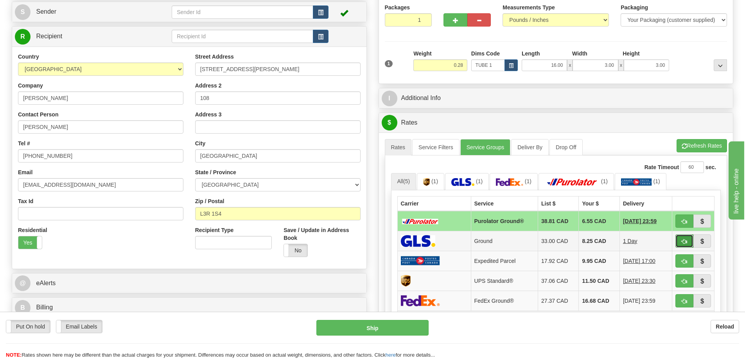
click at [682, 239] on button "button" at bounding box center [684, 241] width 18 height 13
type input "1"
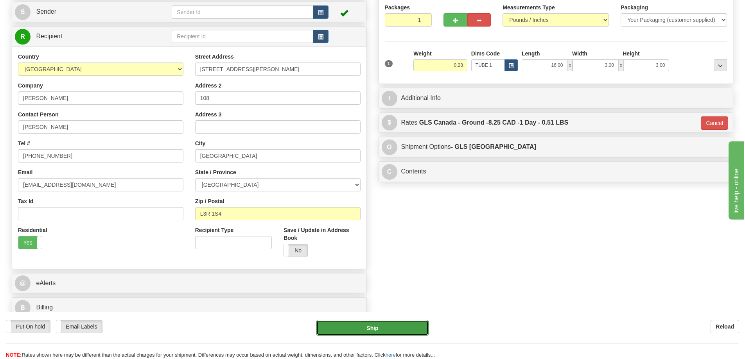
click at [397, 321] on button "Ship" at bounding box center [372, 328] width 112 height 16
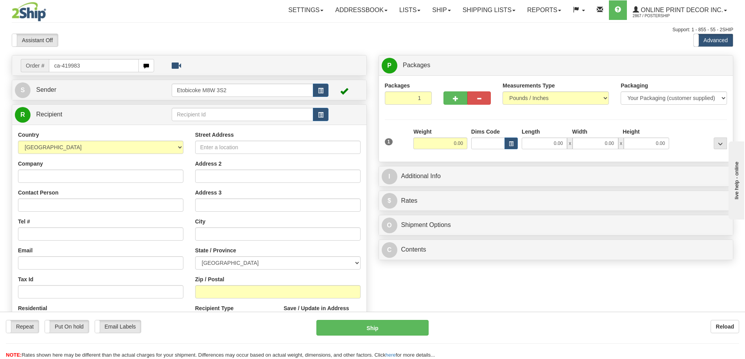
type input "ca-419983"
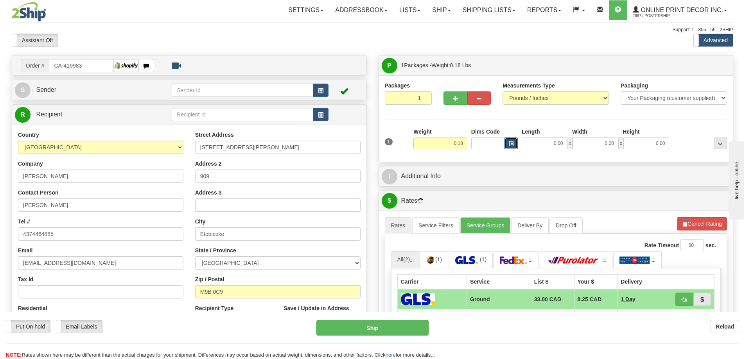
click at [509, 140] on button "button" at bounding box center [510, 144] width 13 height 12
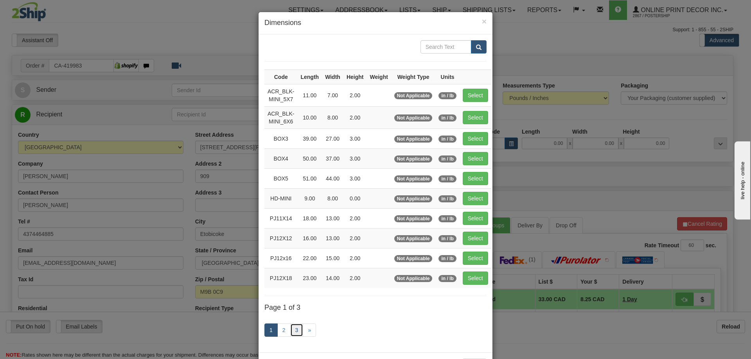
click at [296, 330] on link "3" at bounding box center [296, 330] width 13 height 13
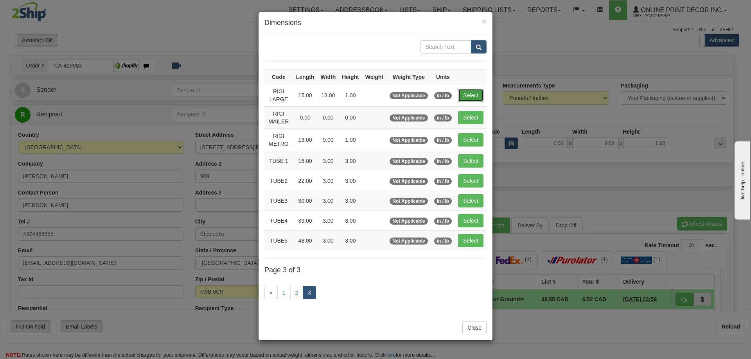
click at [468, 95] on button "Select" at bounding box center [470, 95] width 25 height 13
type input "RIGI LARGE"
type input "15.00"
type input "13.00"
type input "1.00"
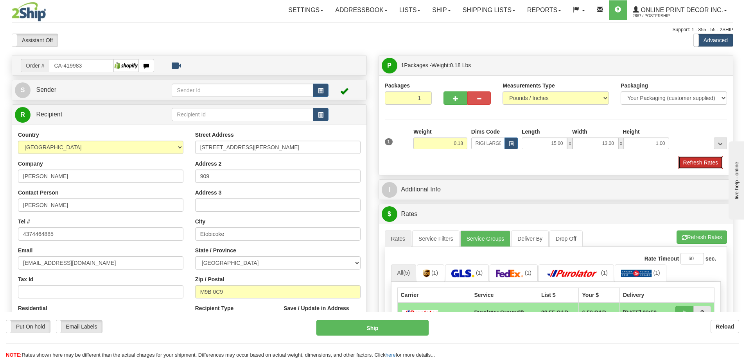
click at [697, 160] on button "Refresh Rates" at bounding box center [700, 162] width 45 height 13
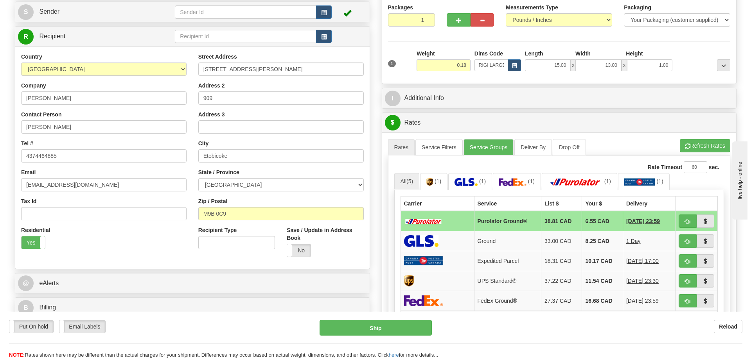
scroll to position [117, 0]
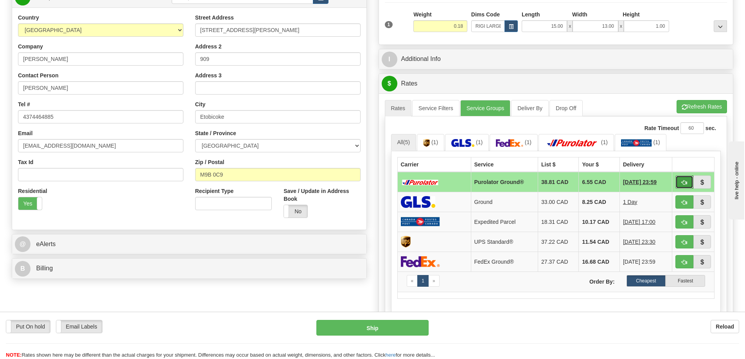
click at [684, 184] on span "button" at bounding box center [684, 182] width 5 height 5
type input "260"
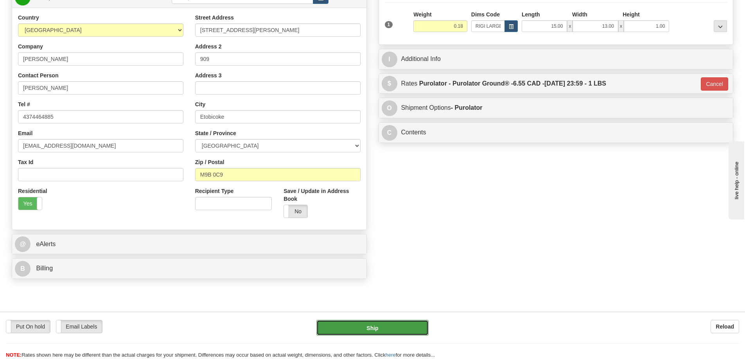
click at [375, 328] on button "Ship" at bounding box center [372, 328] width 112 height 16
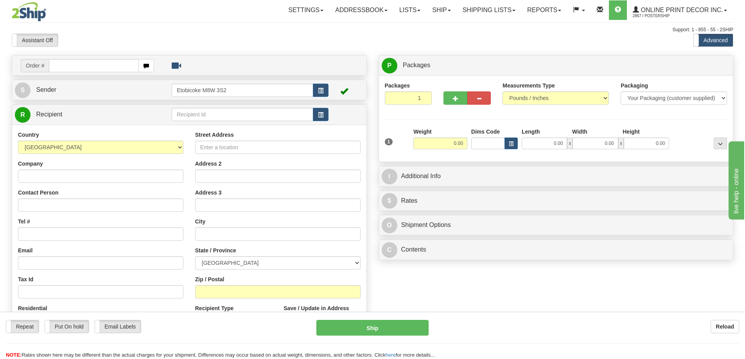
click at [66, 66] on input "text" at bounding box center [94, 65] width 90 height 13
type input "ca-419892"
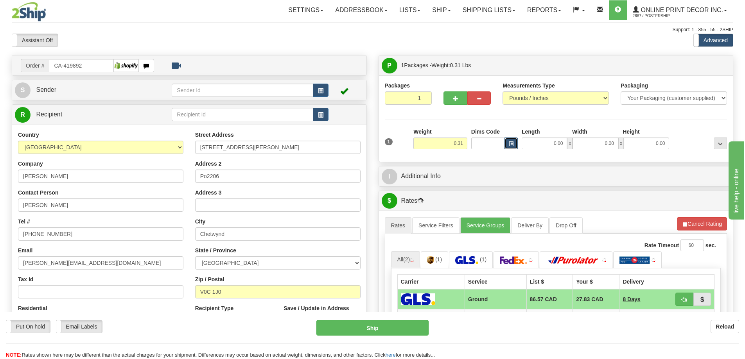
click at [506, 142] on button "button" at bounding box center [510, 144] width 13 height 12
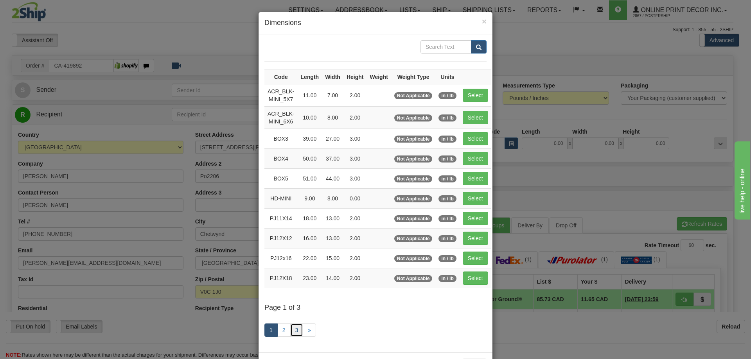
click at [290, 329] on link "3" at bounding box center [296, 330] width 13 height 13
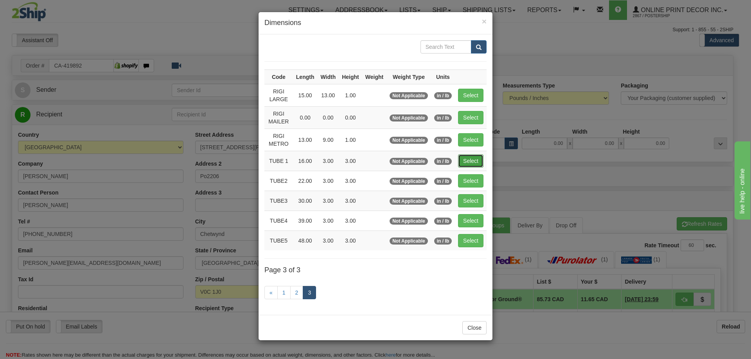
click at [471, 155] on button "Select" at bounding box center [470, 160] width 25 height 13
type input "TUBE 1"
type input "16.00"
type input "3.00"
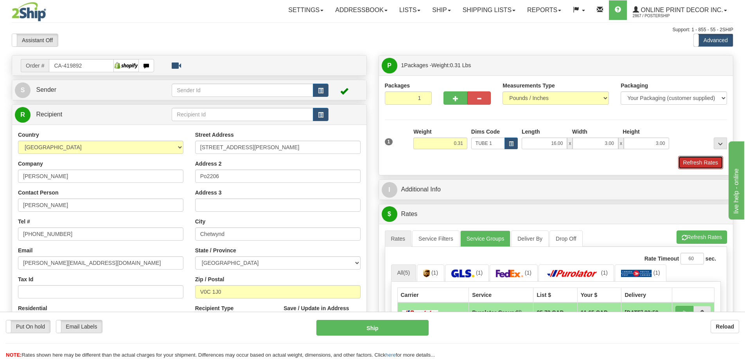
click at [687, 164] on button "Refresh Rates" at bounding box center [700, 162] width 45 height 13
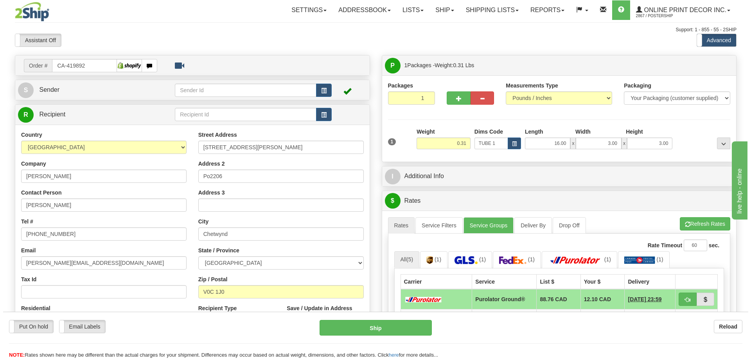
scroll to position [78, 0]
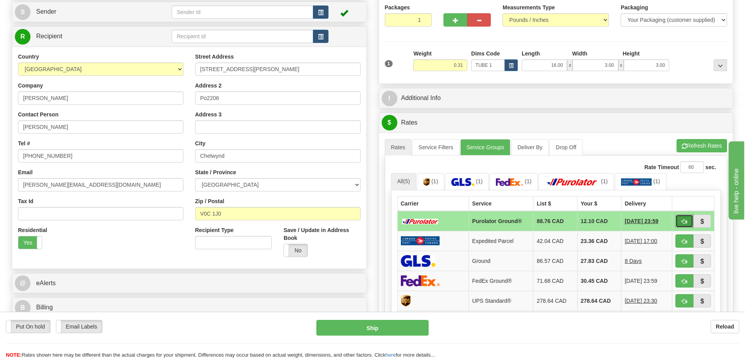
click at [687, 220] on button "button" at bounding box center [684, 221] width 18 height 13
type input "260"
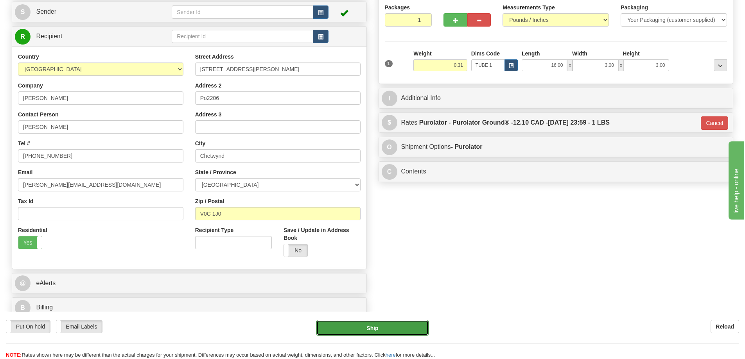
click at [415, 328] on button "Ship" at bounding box center [372, 328] width 112 height 16
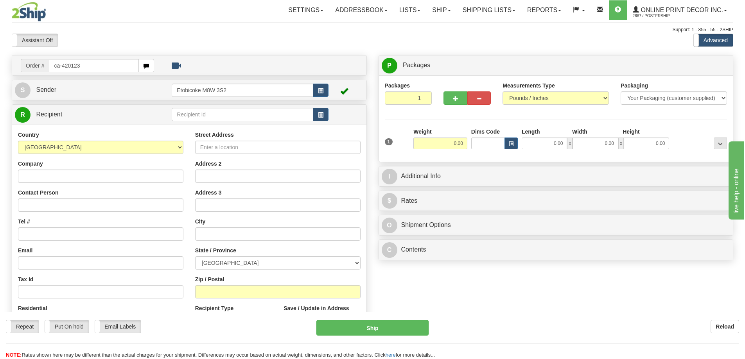
type input "ca-420123"
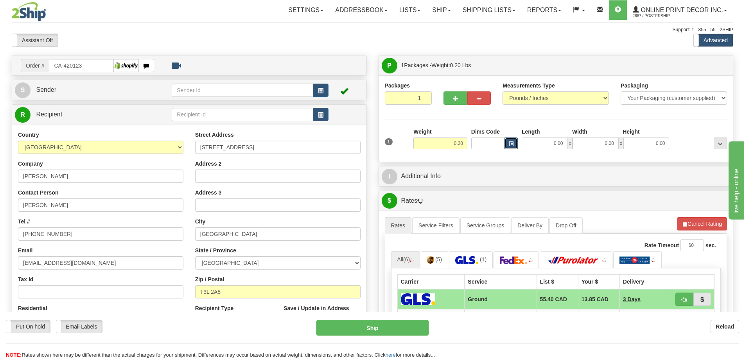
click at [512, 144] on span "button" at bounding box center [511, 144] width 5 height 4
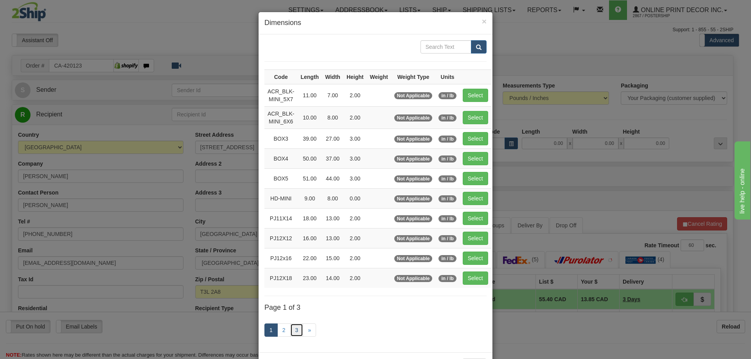
click at [294, 329] on link "3" at bounding box center [296, 330] width 13 height 13
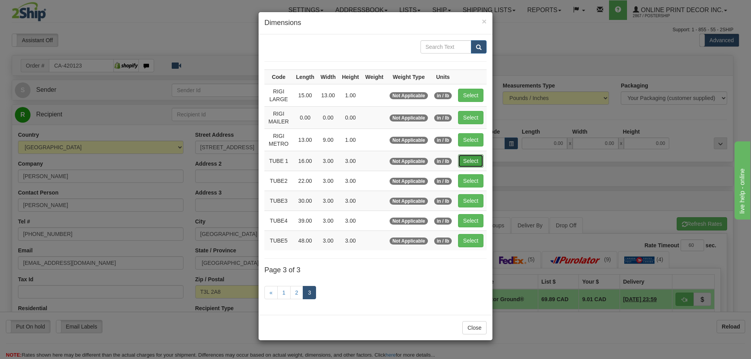
click at [476, 157] on button "Select" at bounding box center [470, 160] width 25 height 13
type input "TUBE 1"
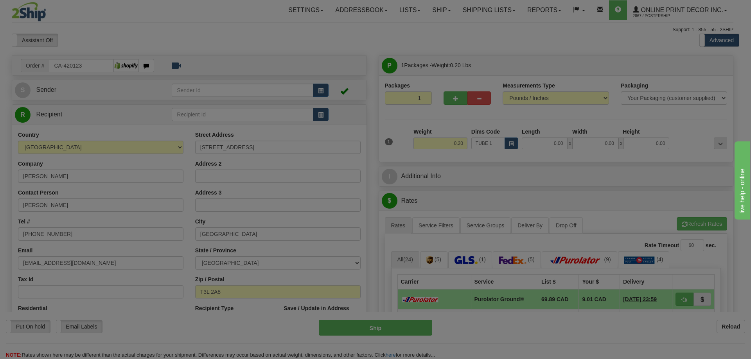
type input "16.00"
type input "3.00"
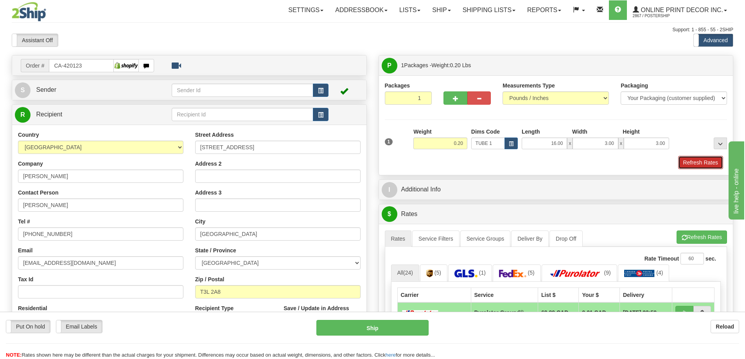
click at [684, 165] on button "Refresh Rates" at bounding box center [700, 162] width 45 height 13
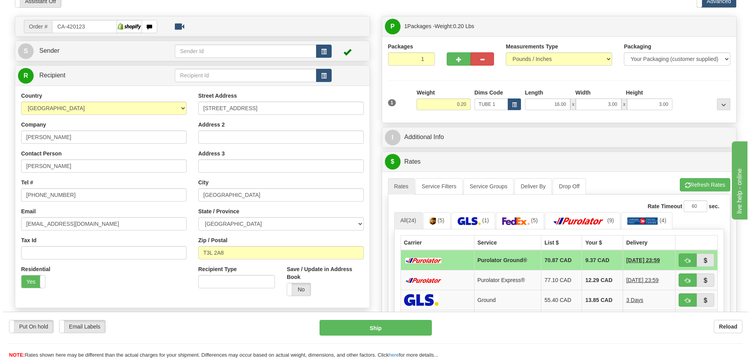
scroll to position [117, 0]
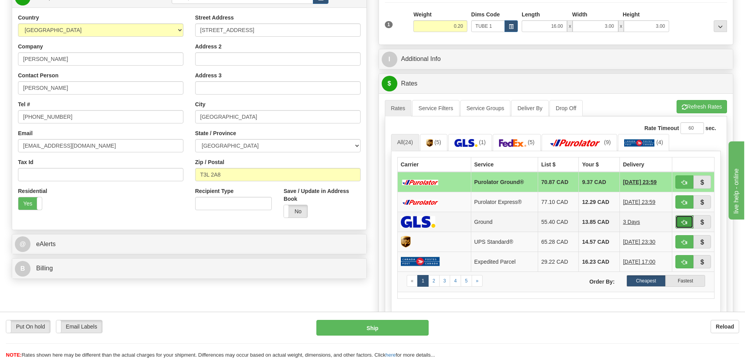
click at [680, 219] on button "button" at bounding box center [684, 221] width 18 height 13
type input "1"
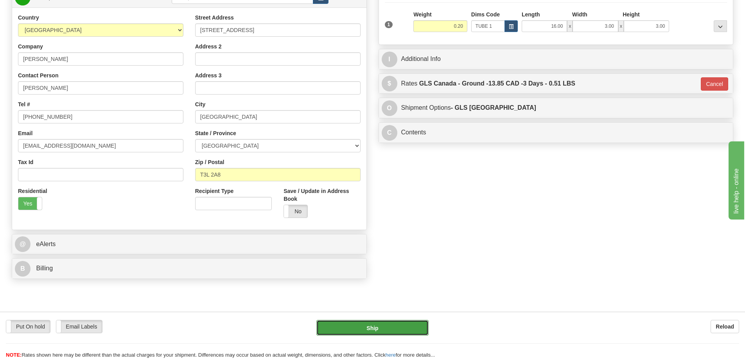
click at [379, 323] on button "Ship" at bounding box center [372, 328] width 112 height 16
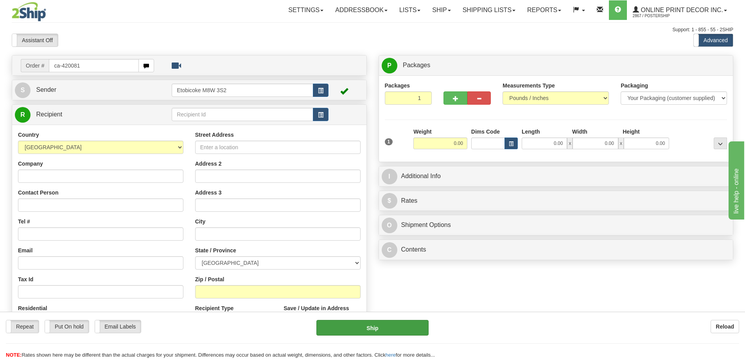
type input "ca-420081"
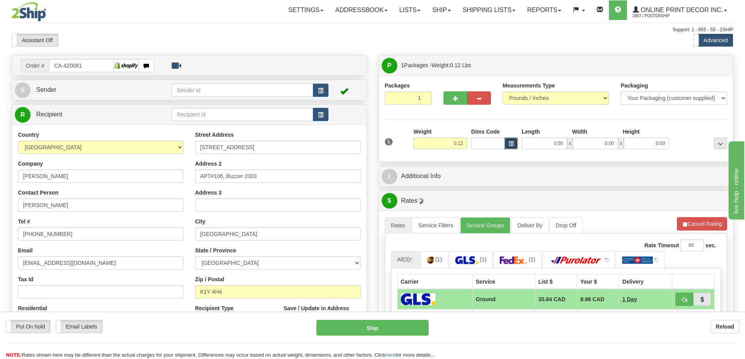
click at [513, 142] on button "button" at bounding box center [510, 144] width 13 height 12
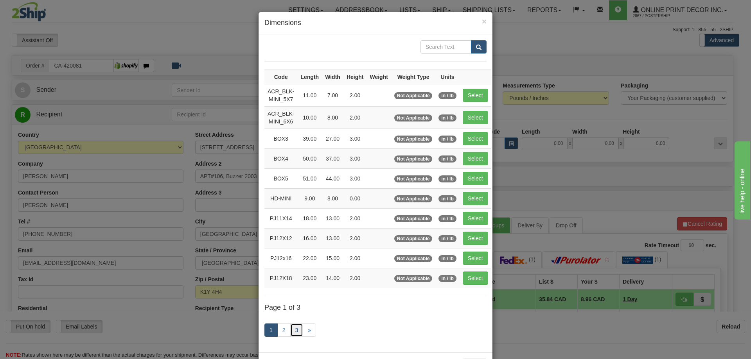
click at [293, 329] on link "3" at bounding box center [296, 330] width 13 height 13
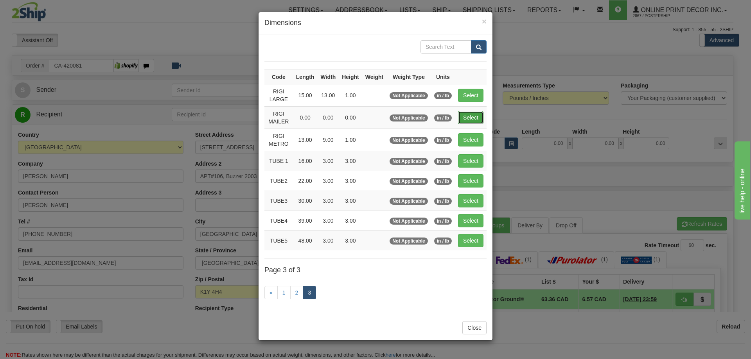
click at [473, 113] on button "Select" at bounding box center [470, 117] width 25 height 13
type input "RIGI MAILER"
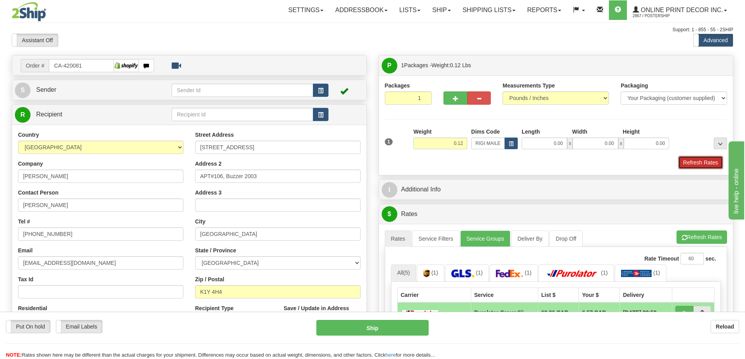
click at [698, 158] on button "Refresh Rates" at bounding box center [700, 162] width 45 height 13
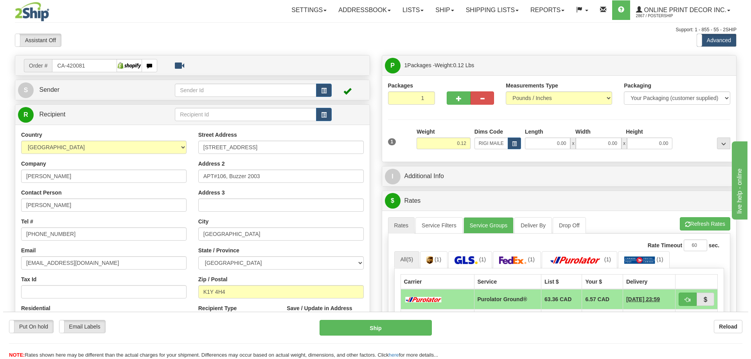
scroll to position [39, 0]
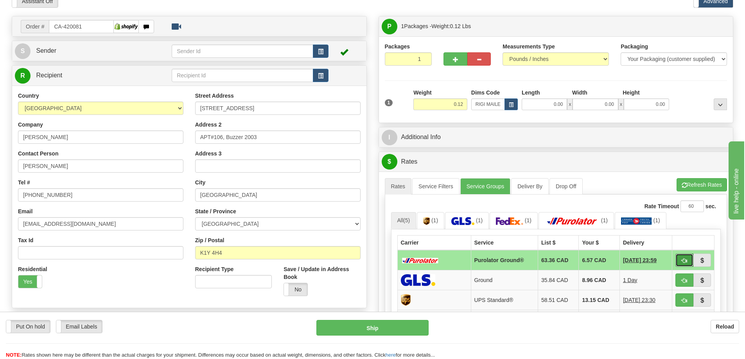
click at [685, 262] on span "button" at bounding box center [684, 260] width 5 height 5
type input "260"
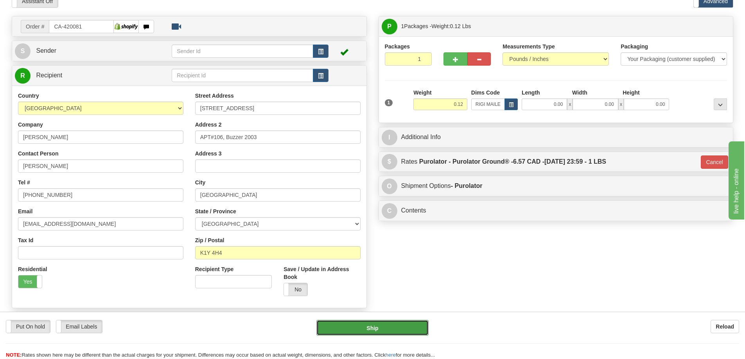
click at [381, 330] on button "Ship" at bounding box center [372, 328] width 112 height 16
